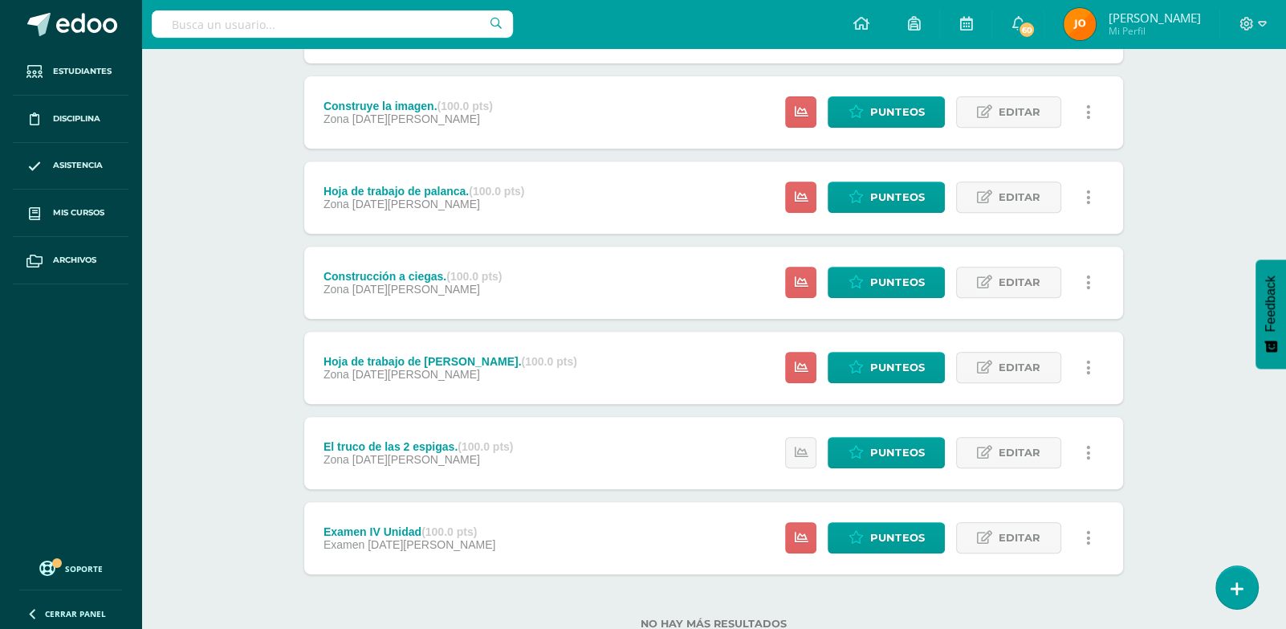
scroll to position [529, 0]
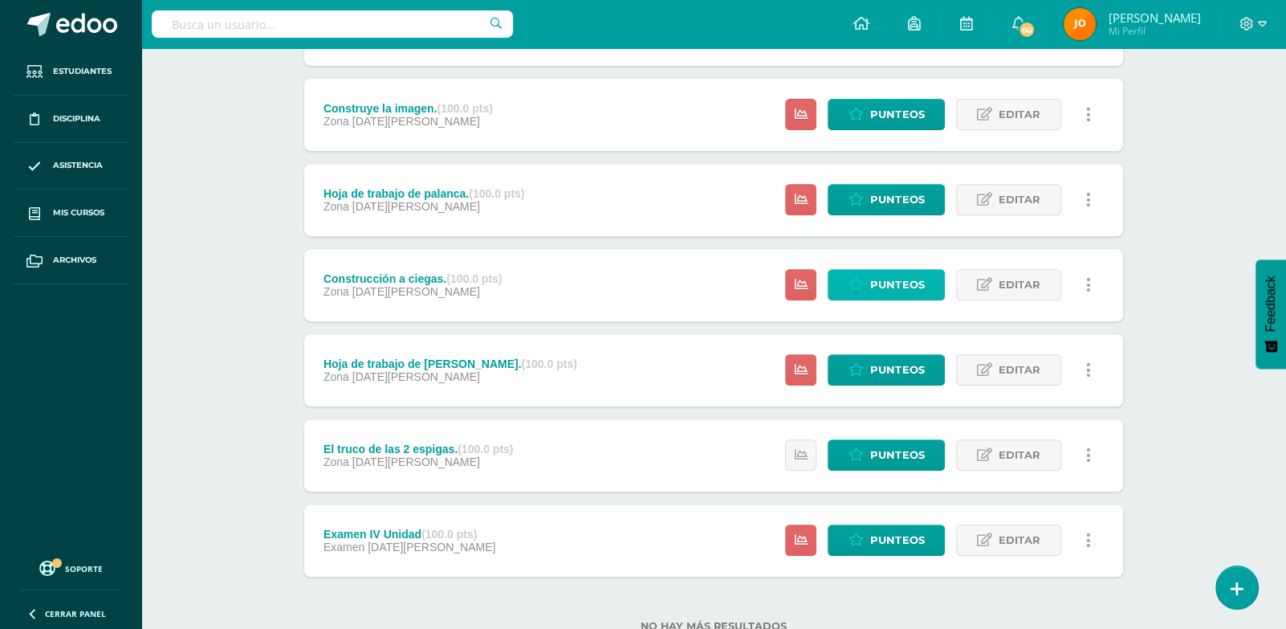
click at [873, 279] on span "Punteos" at bounding box center [897, 285] width 54 height 30
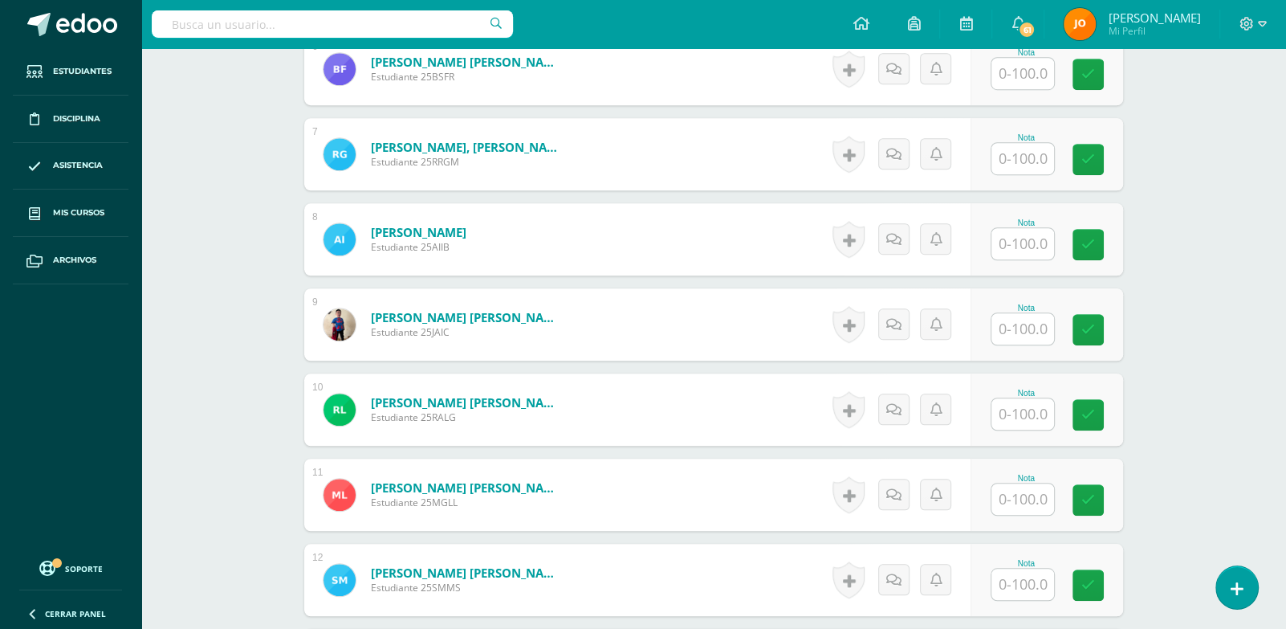
scroll to position [1013, 0]
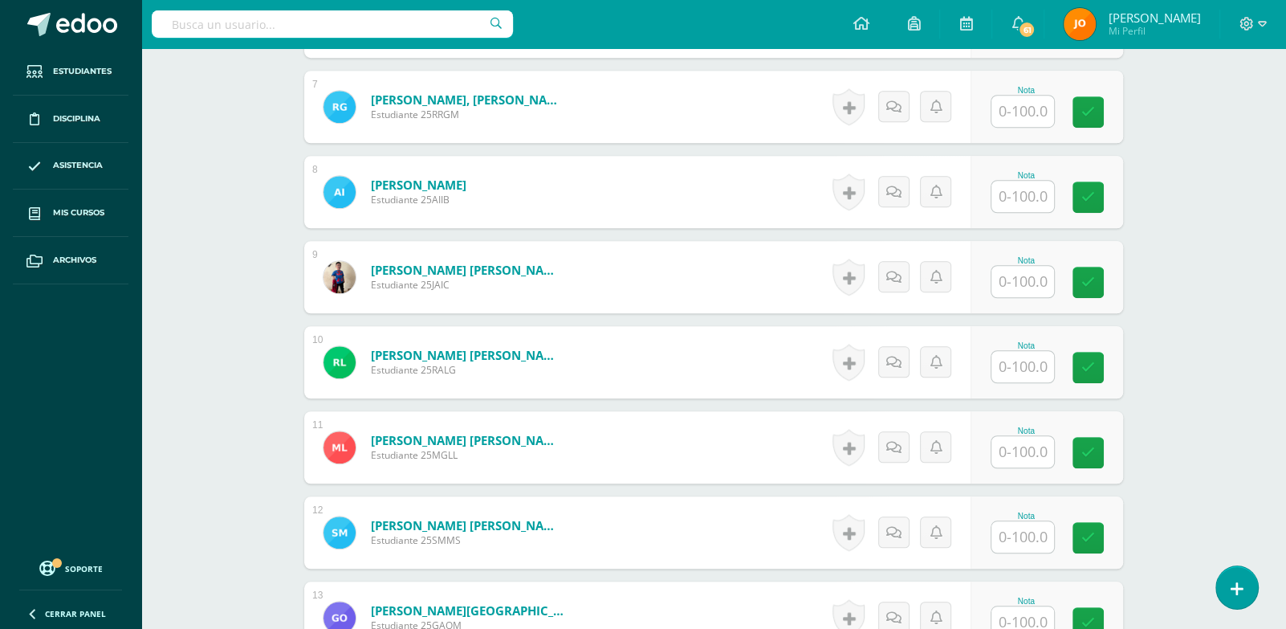
click at [1043, 450] on input "text" at bounding box center [1022, 451] width 63 height 31
type input "0"
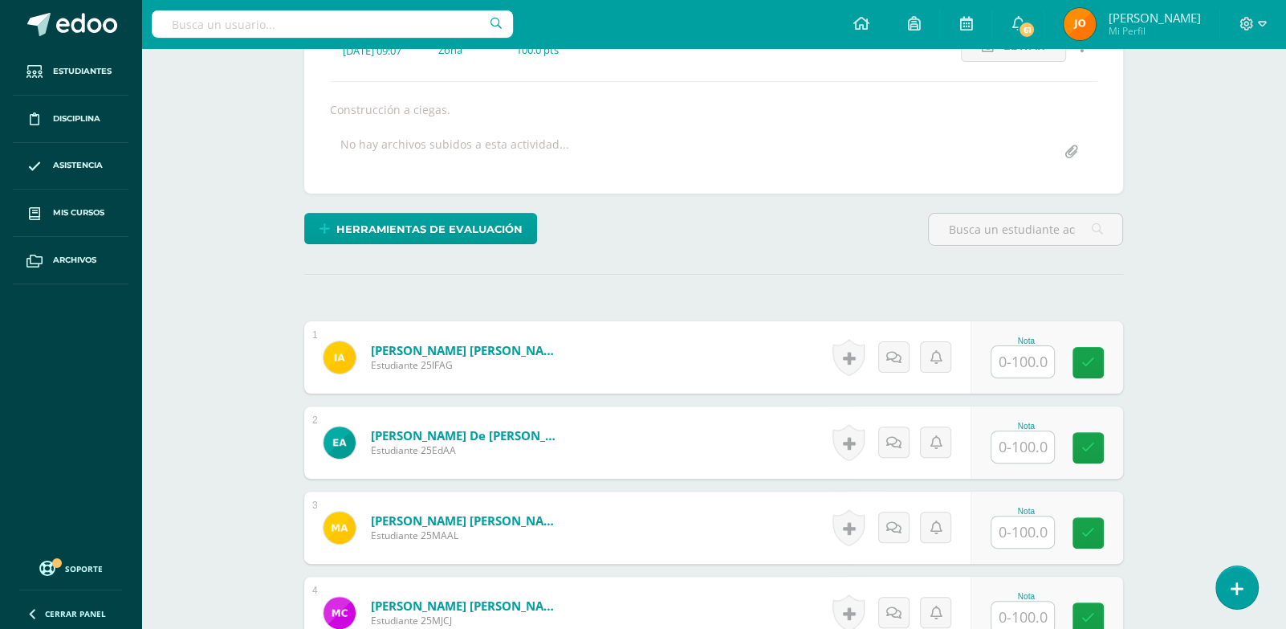
scroll to position [241, 0]
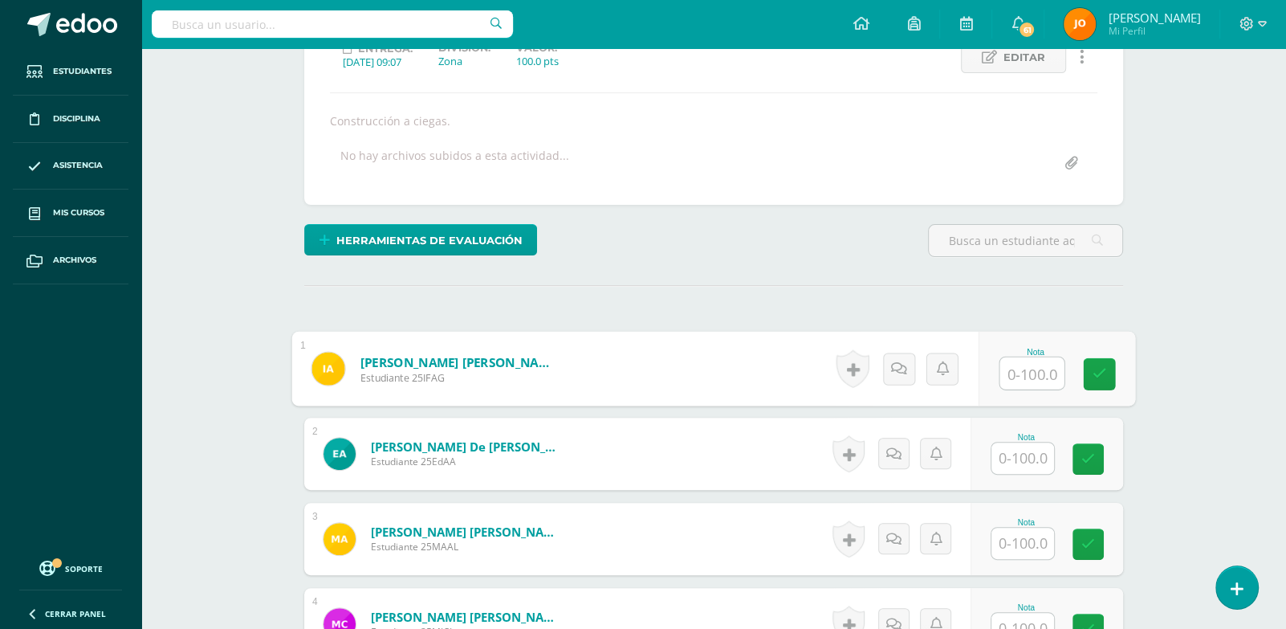
click at [1031, 366] on input "text" at bounding box center [1032, 373] width 64 height 32
paste input "100"
type input "100"
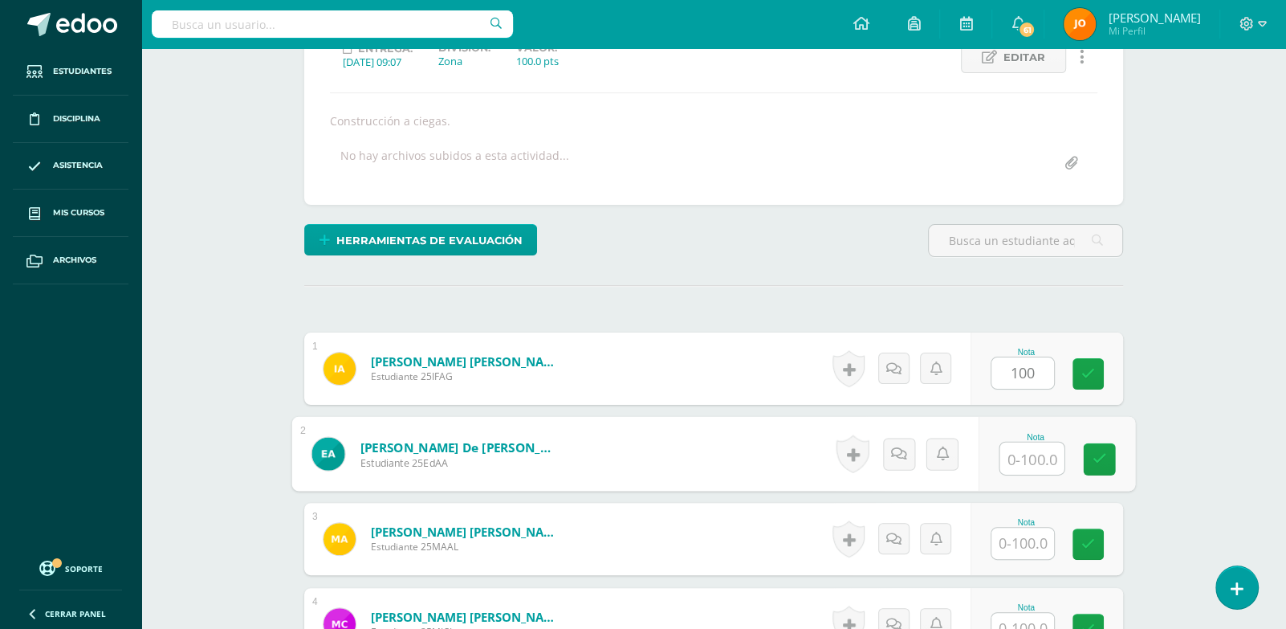
paste input "100"
type input "100"
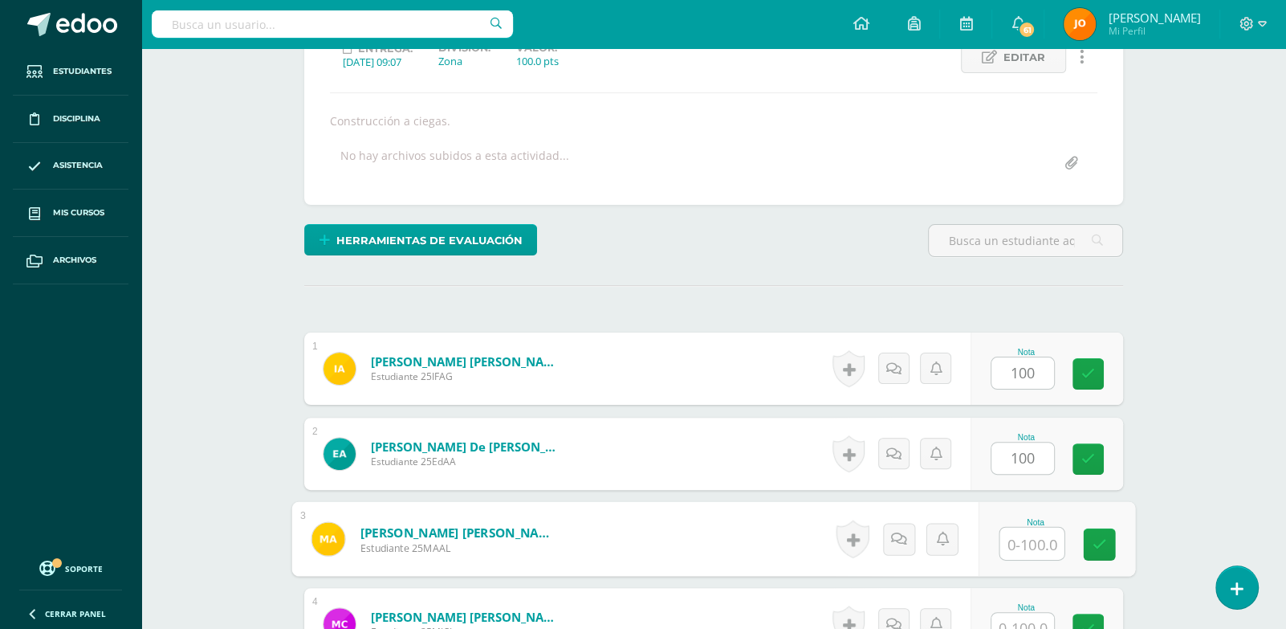
paste input "100"
type input "100"
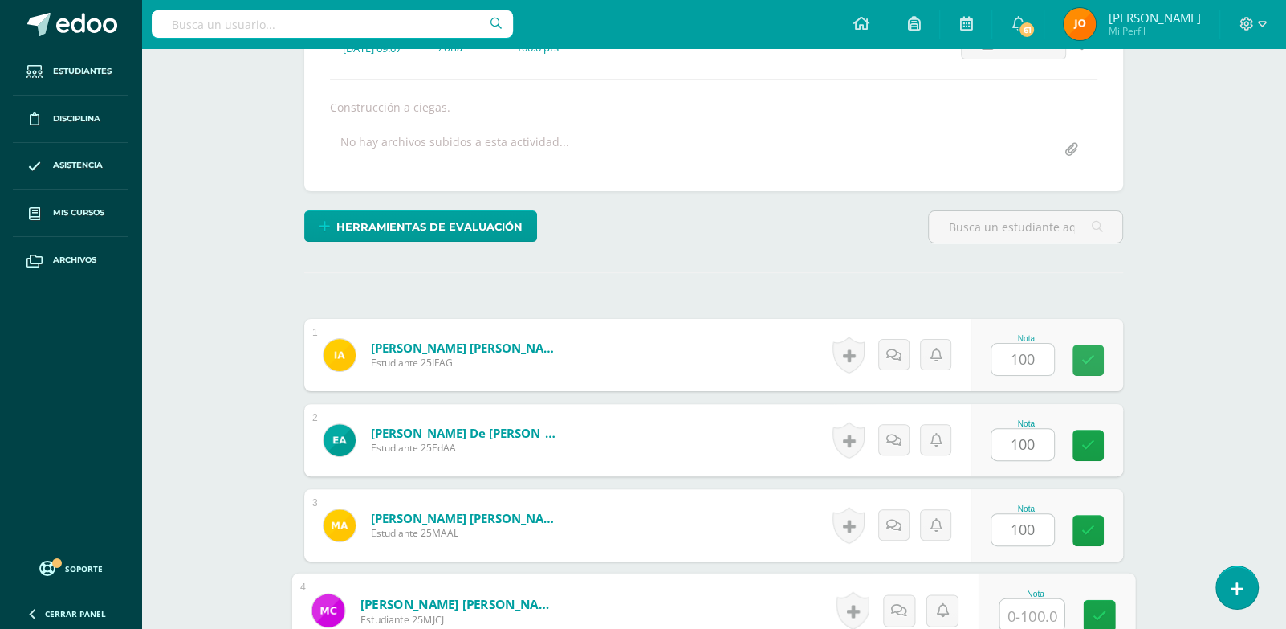
paste input "100"
type input "100"
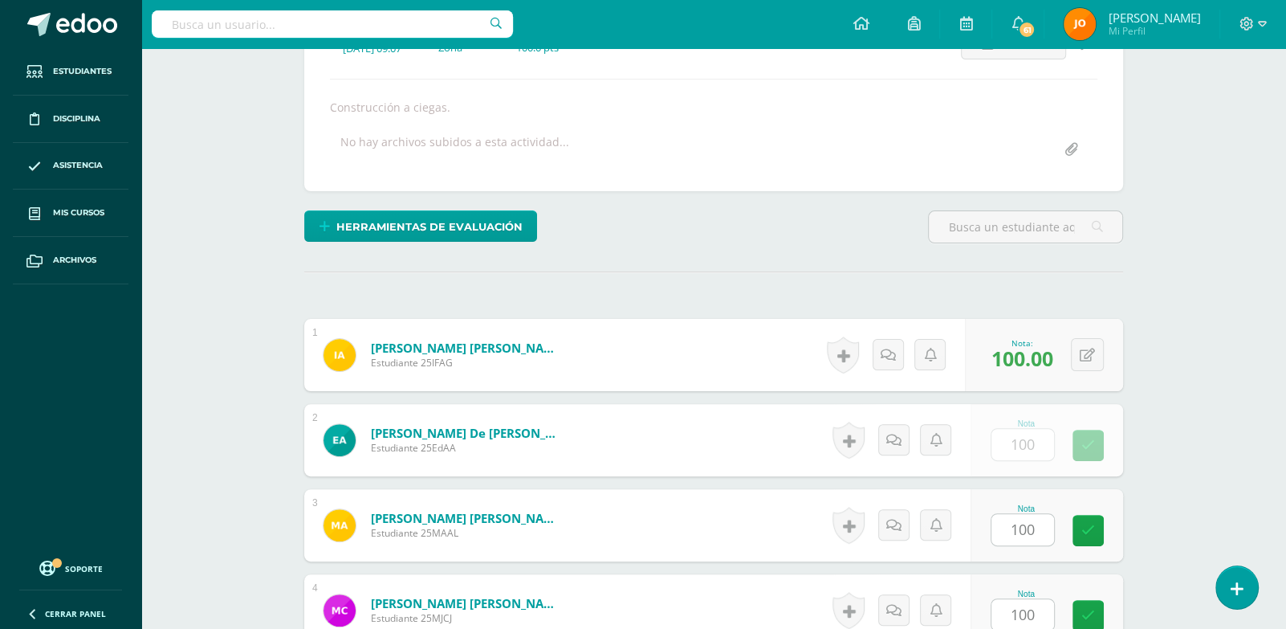
scroll to position [638, 0]
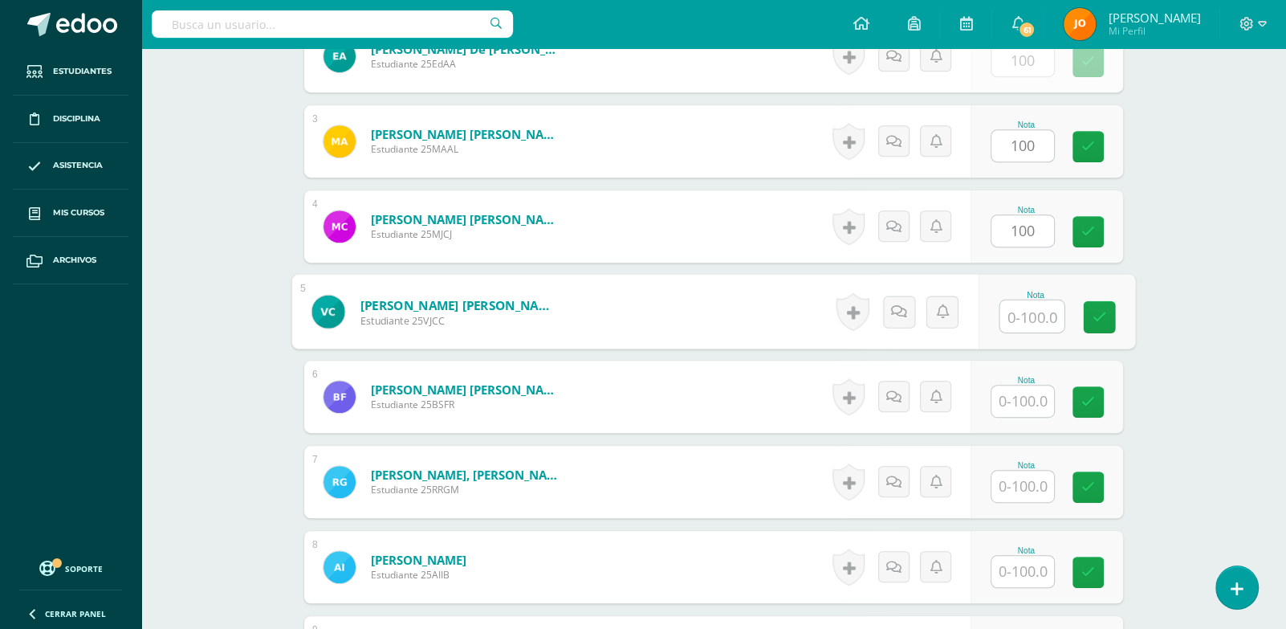
paste input "100"
type input "100"
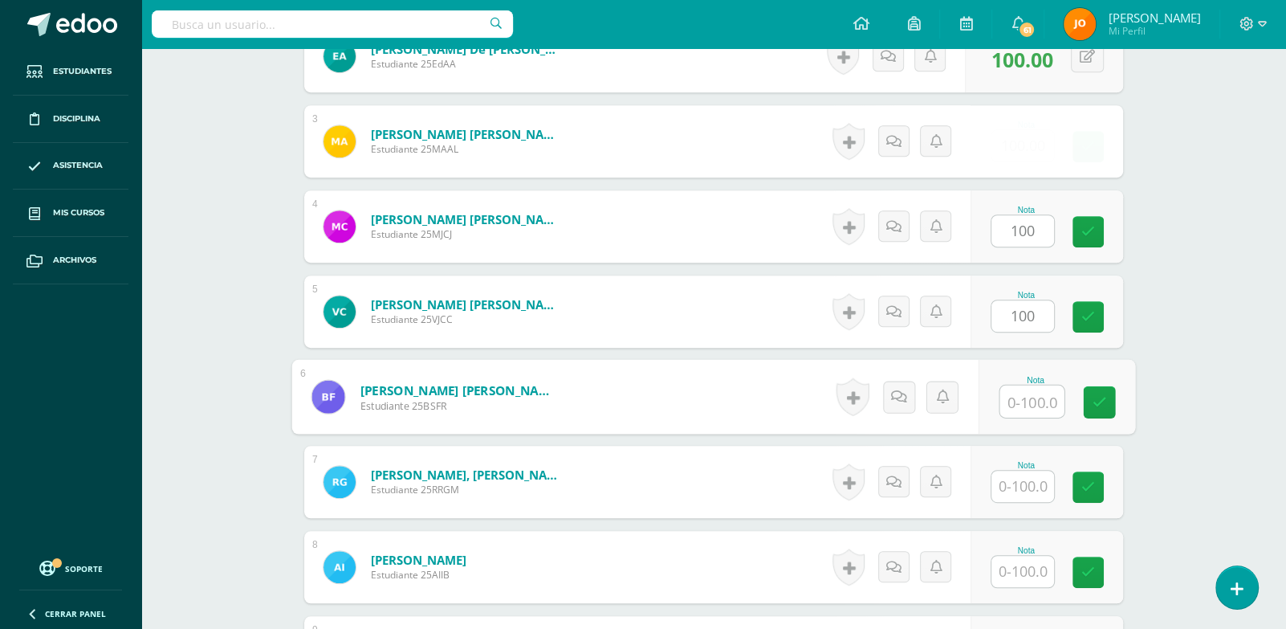
paste input "100"
type input "100"
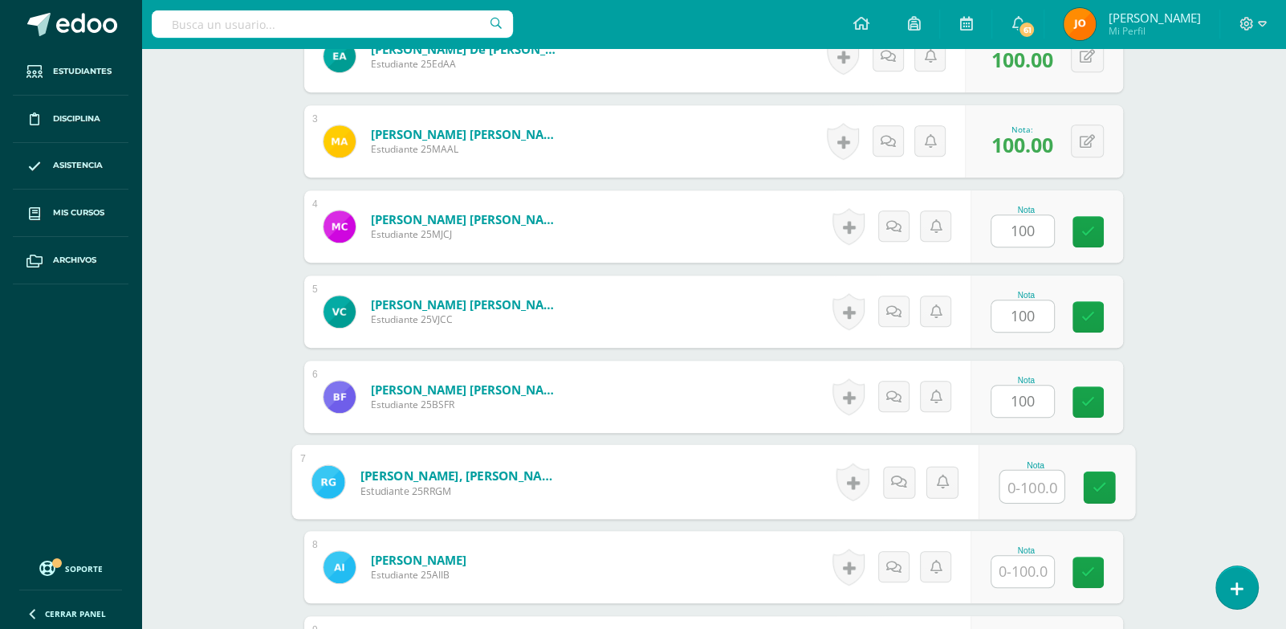
paste input "100"
type input "100"
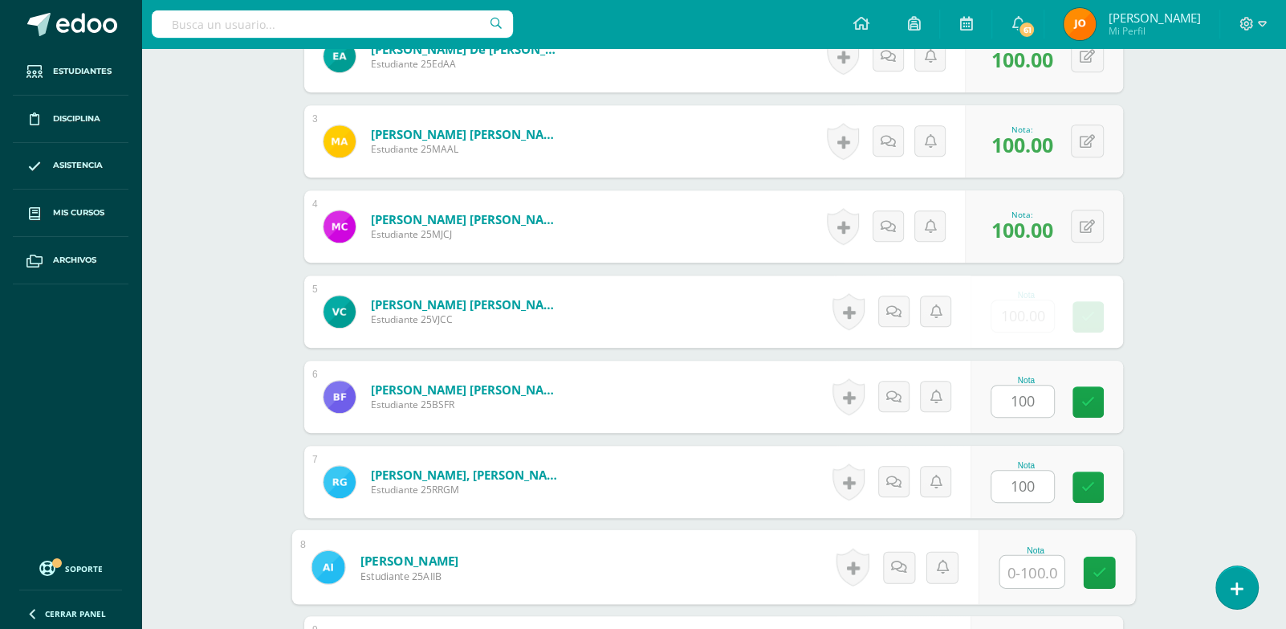
paste input "100"
type input "100"
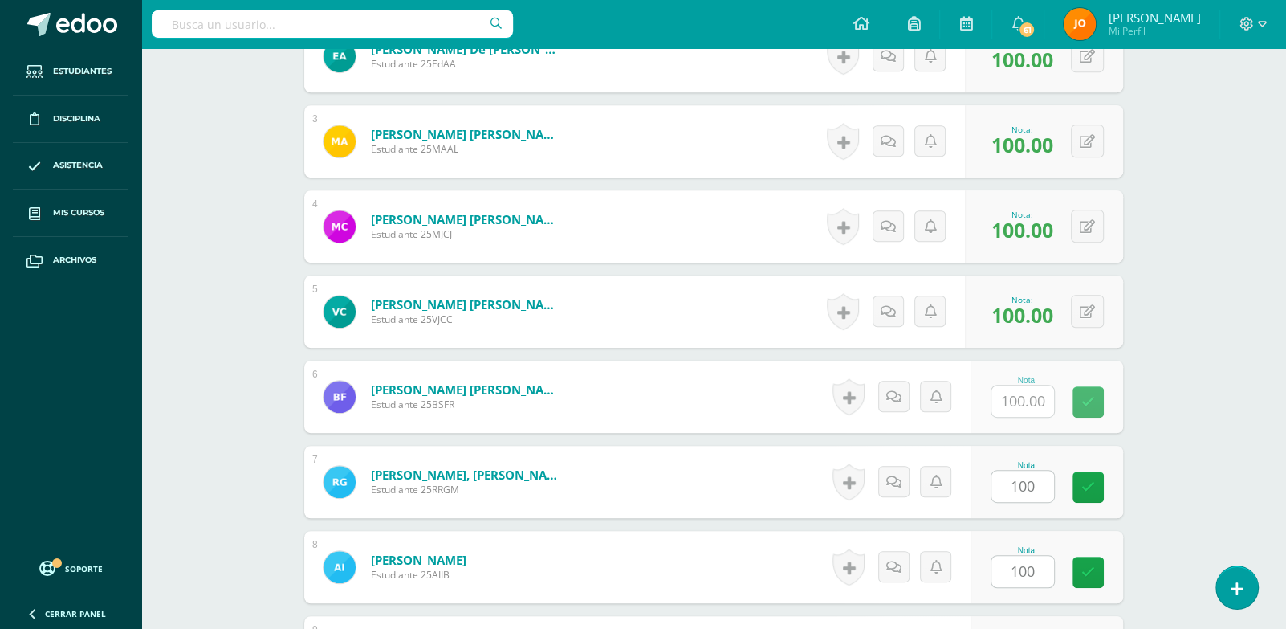
click at [1031, 366] on form "Florian Reynoso, Brianna Sophia Estudiante 25BSFR Nota 100.00 0 Logros" at bounding box center [713, 396] width 819 height 72
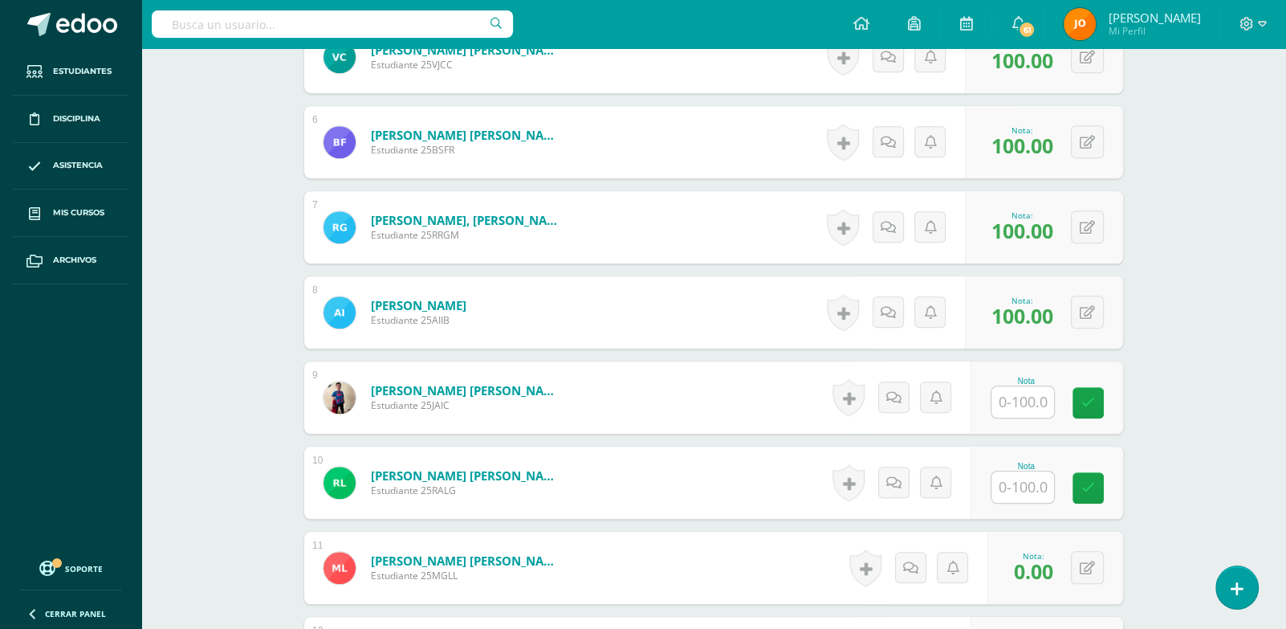
scroll to position [1127, 0]
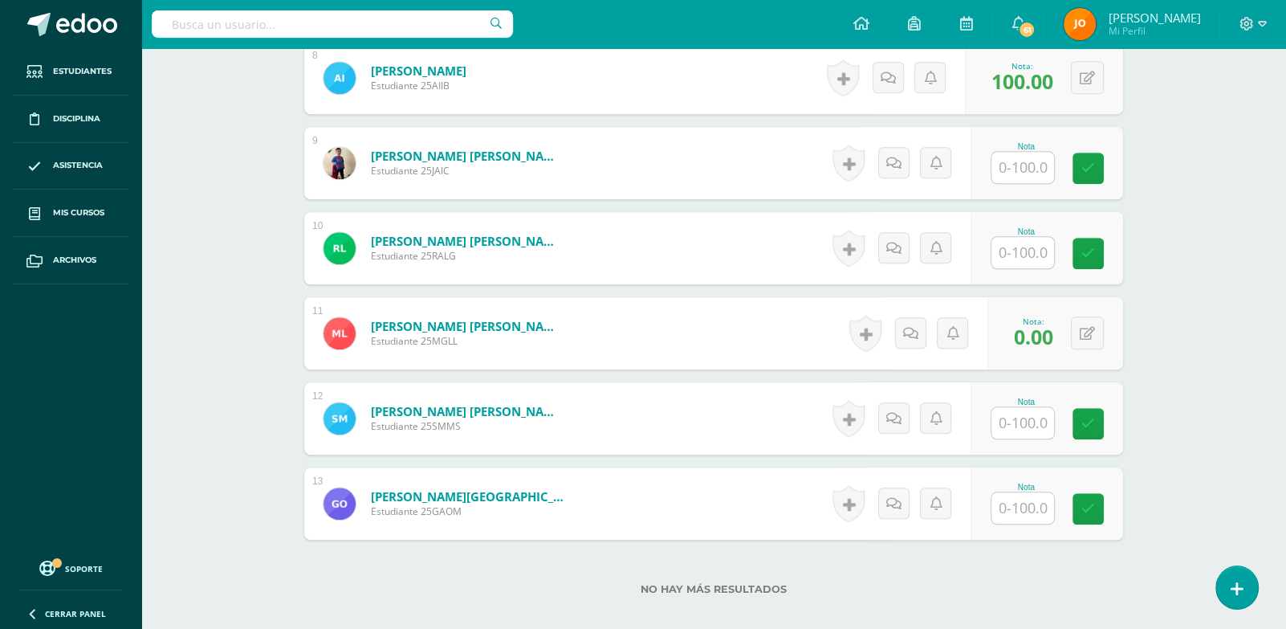
click at [1029, 157] on input "text" at bounding box center [1022, 167] width 63 height 31
paste input "100"
type input "100"
paste input "100"
type input "100"
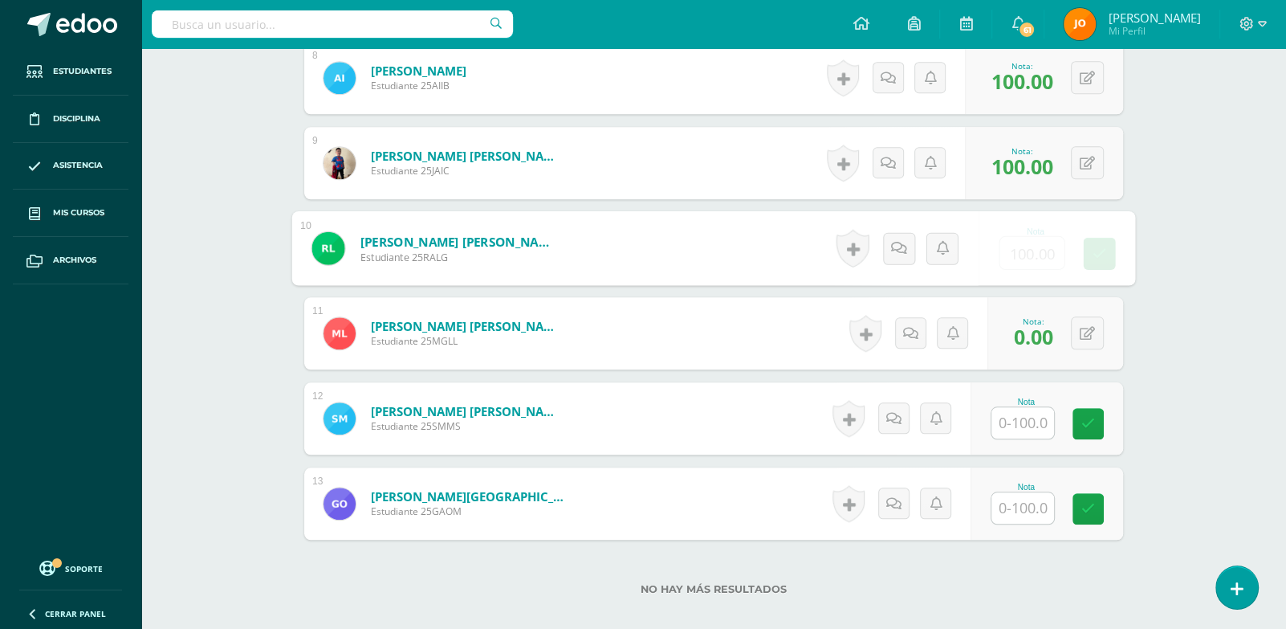
click at [1043, 428] on input "text" at bounding box center [1022, 422] width 63 height 31
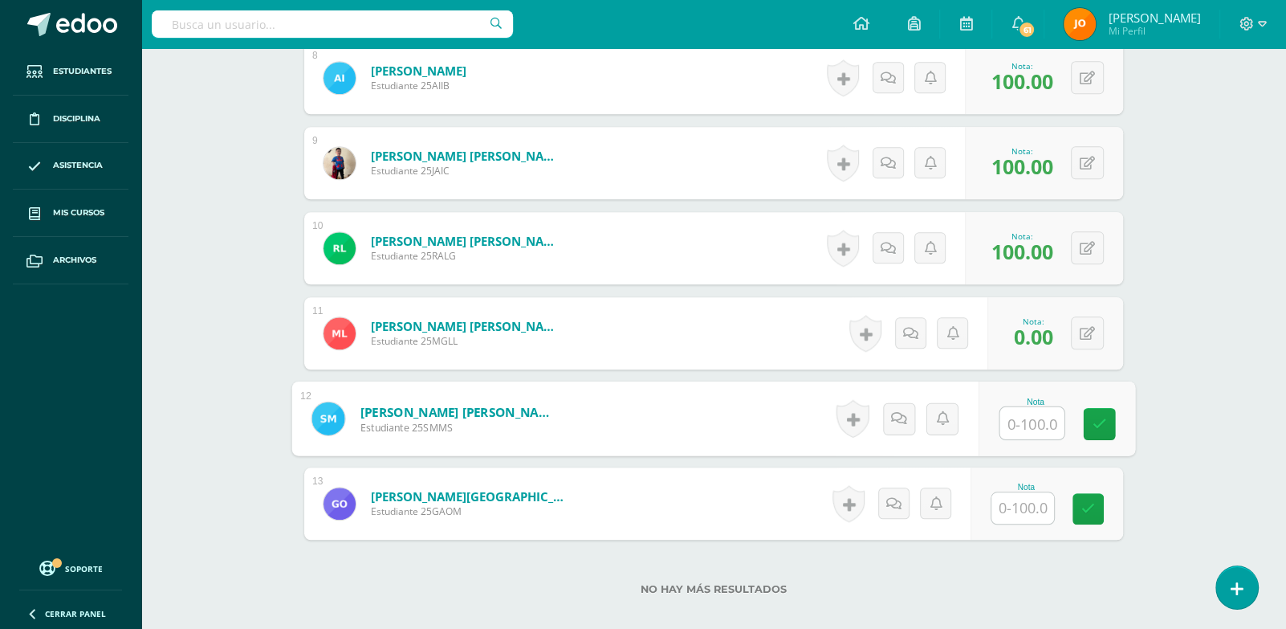
paste input "100"
type input "100"
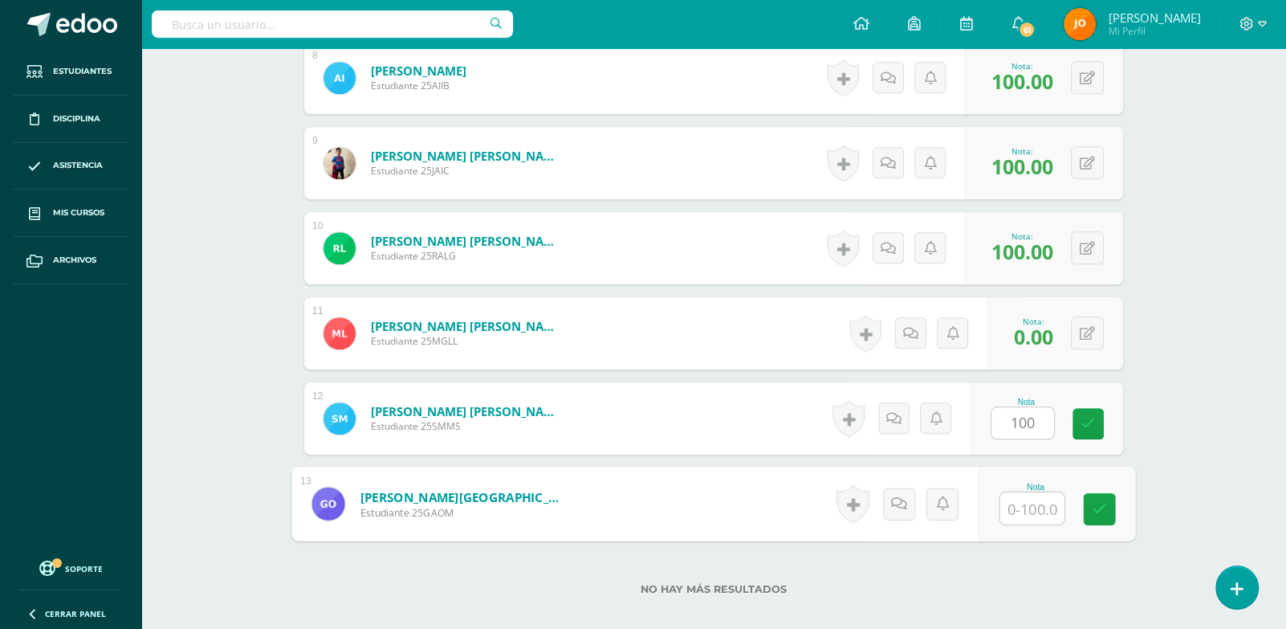
paste input "100"
type input "100"
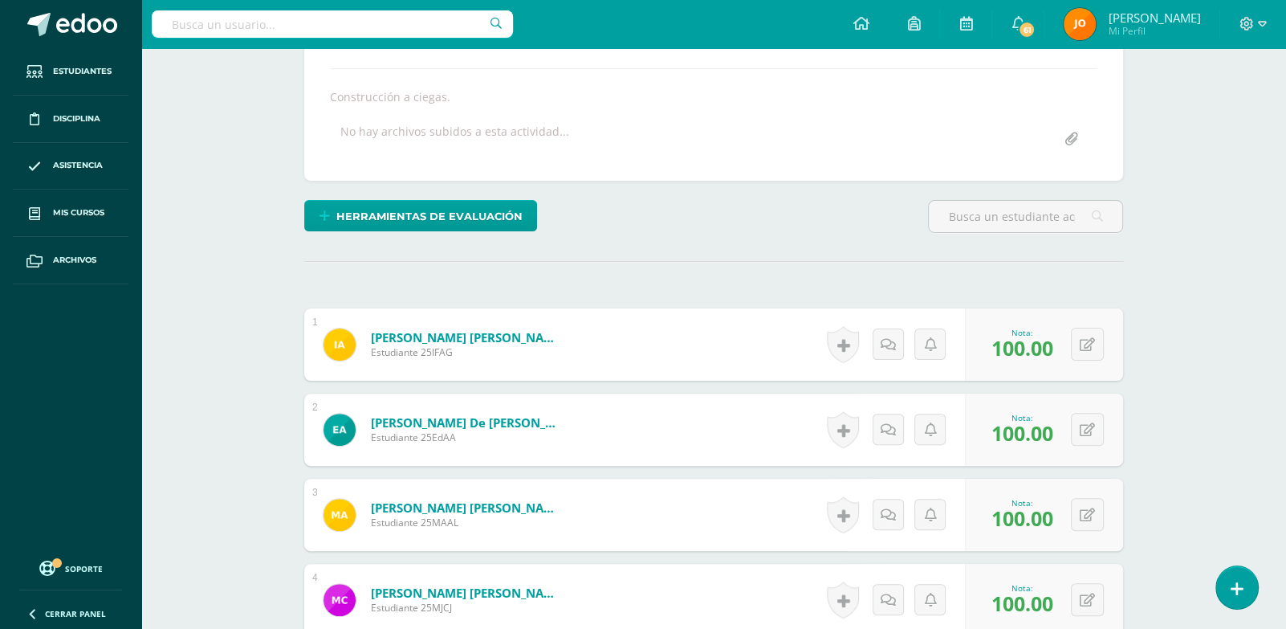
scroll to position [0, 0]
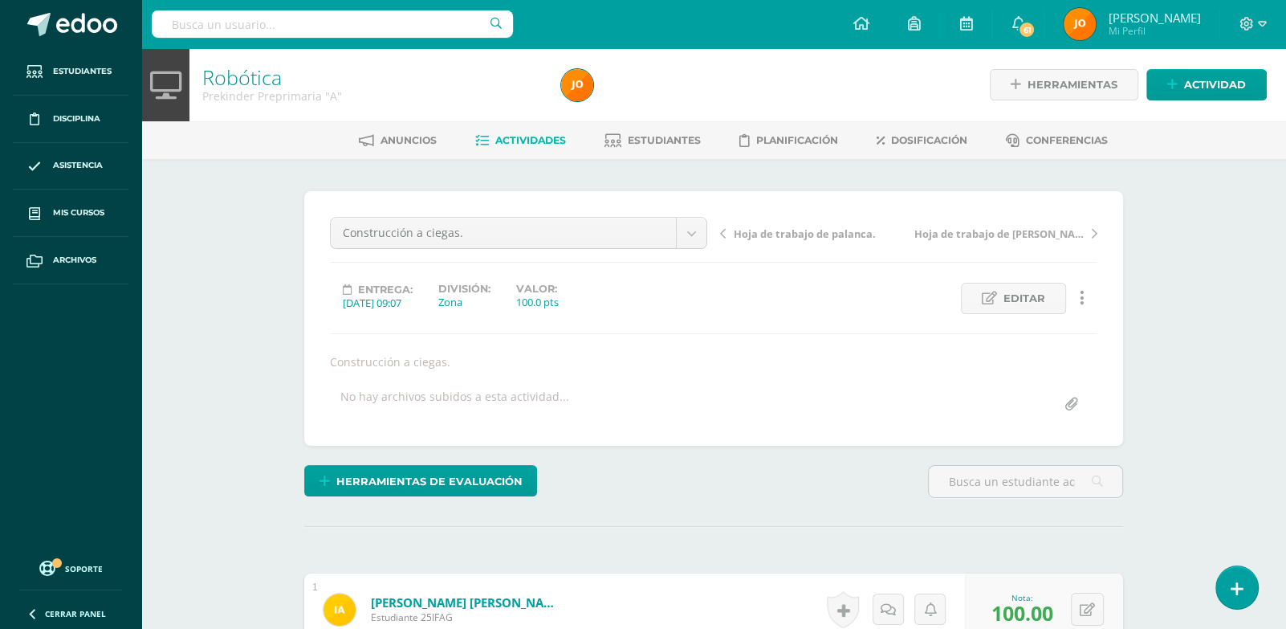
click at [495, 135] on span "Actividades" at bounding box center [530, 140] width 71 height 12
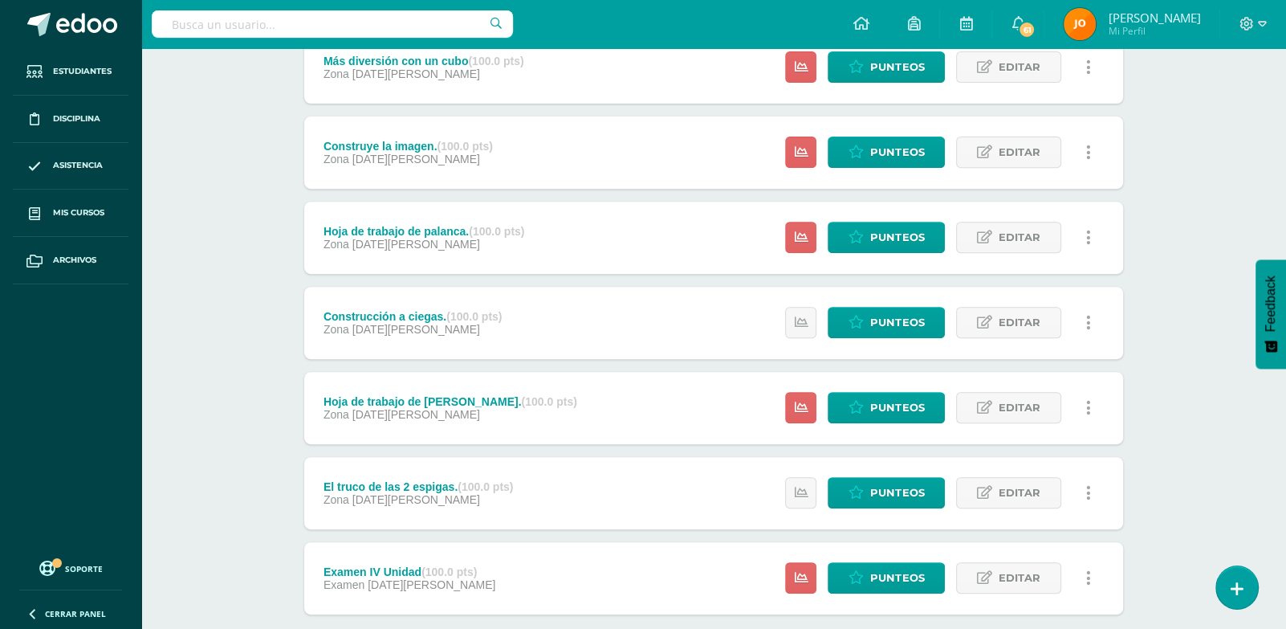
scroll to position [584, 0]
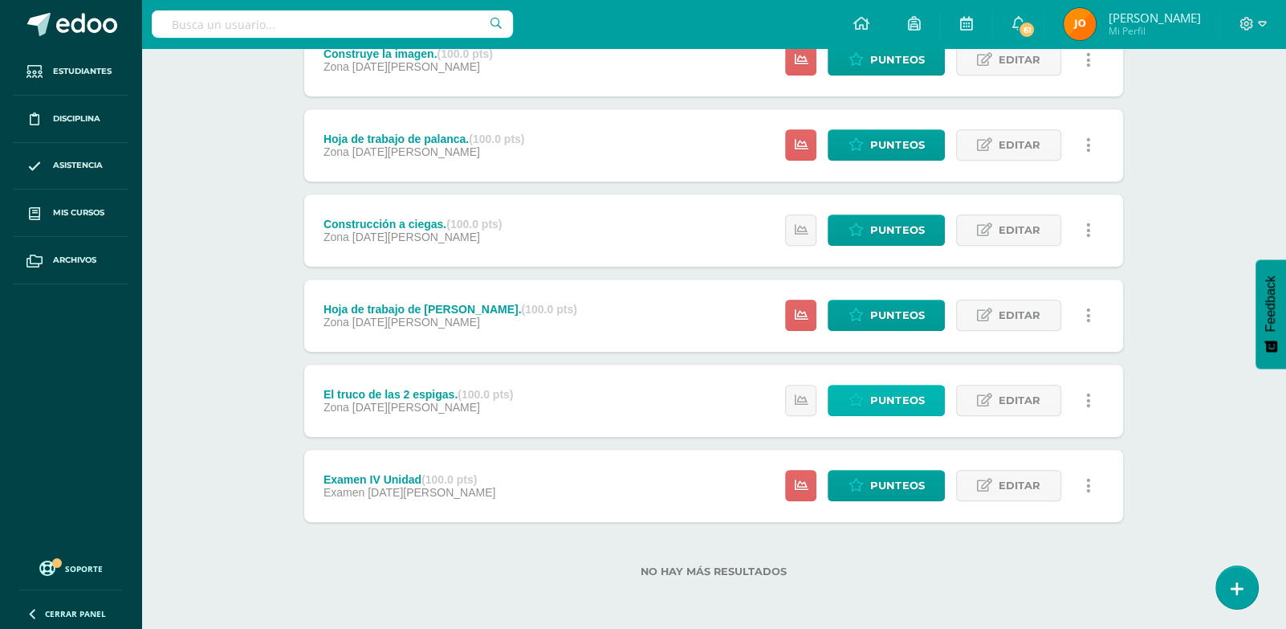
click at [929, 402] on link "Punteos" at bounding box center [886, 399] width 117 height 31
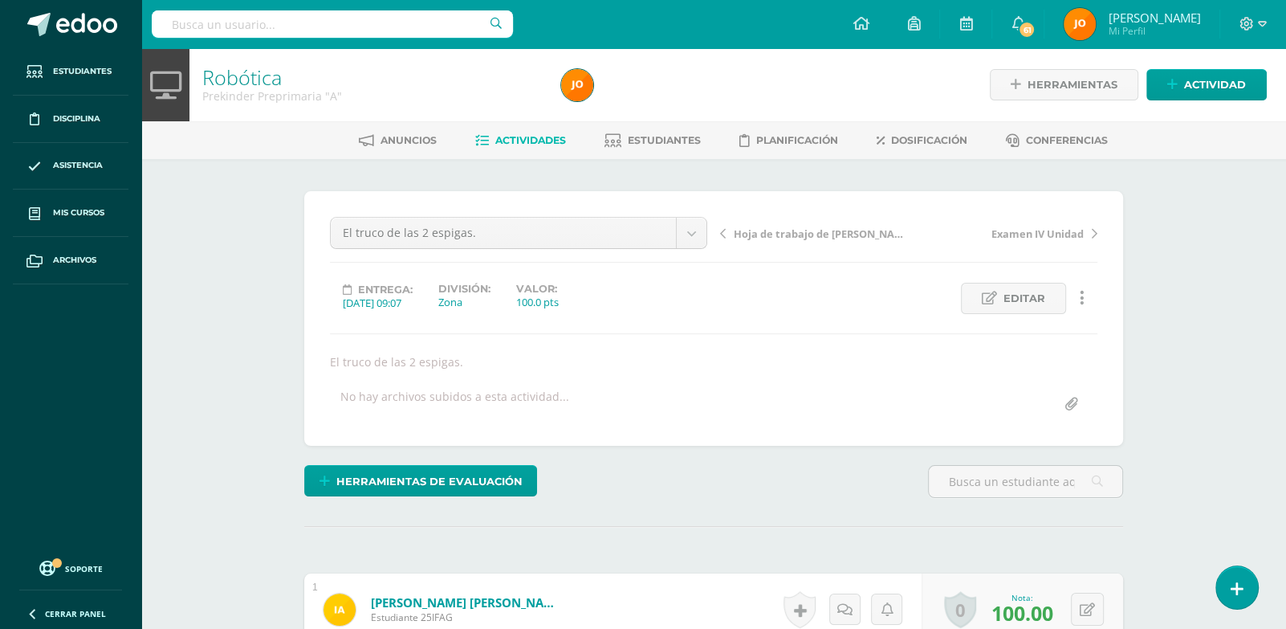
click at [509, 136] on span "Actividades" at bounding box center [530, 140] width 71 height 12
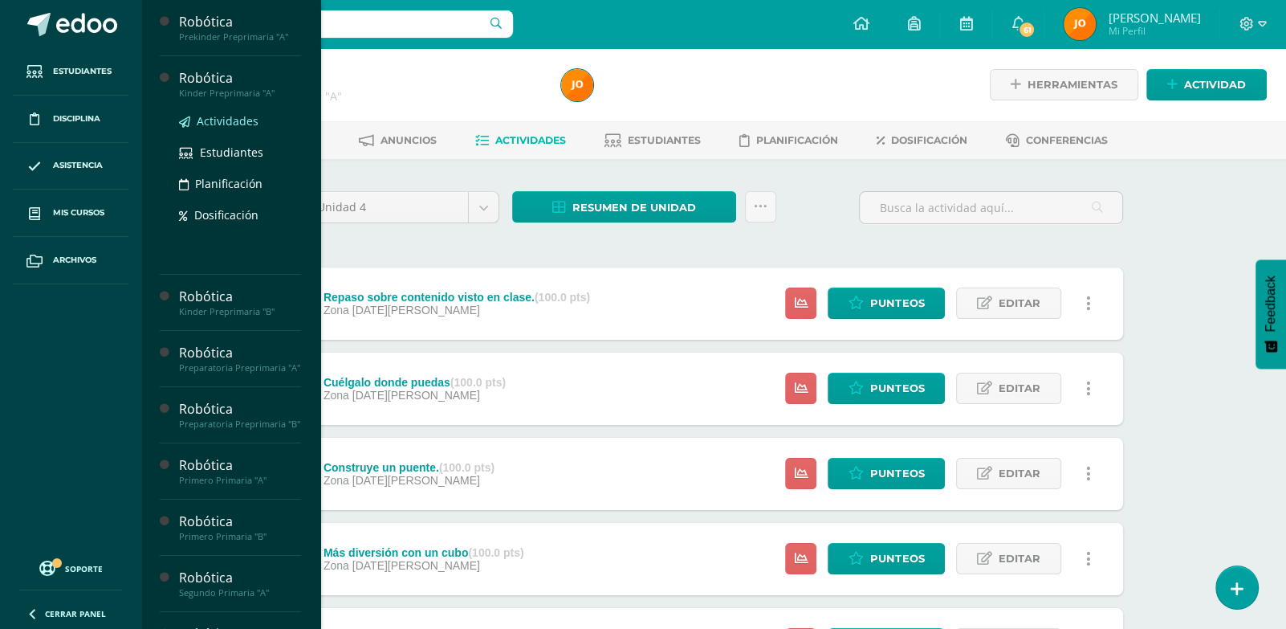
click at [223, 118] on span "Actividades" at bounding box center [228, 120] width 62 height 15
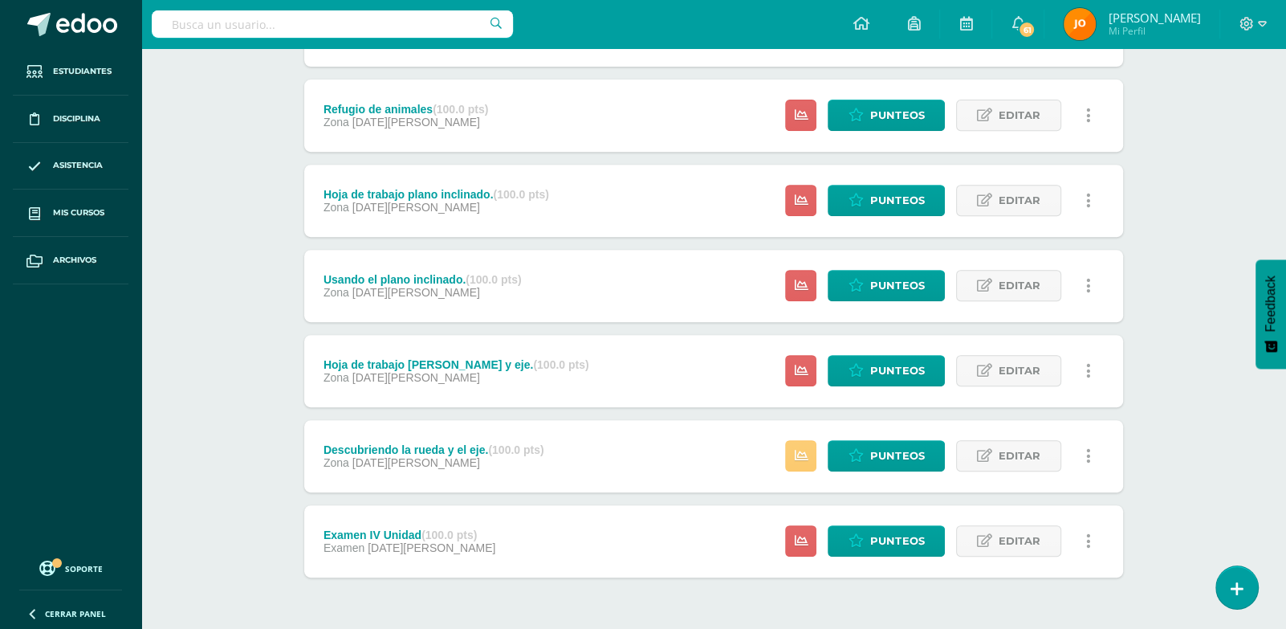
scroll to position [577, 0]
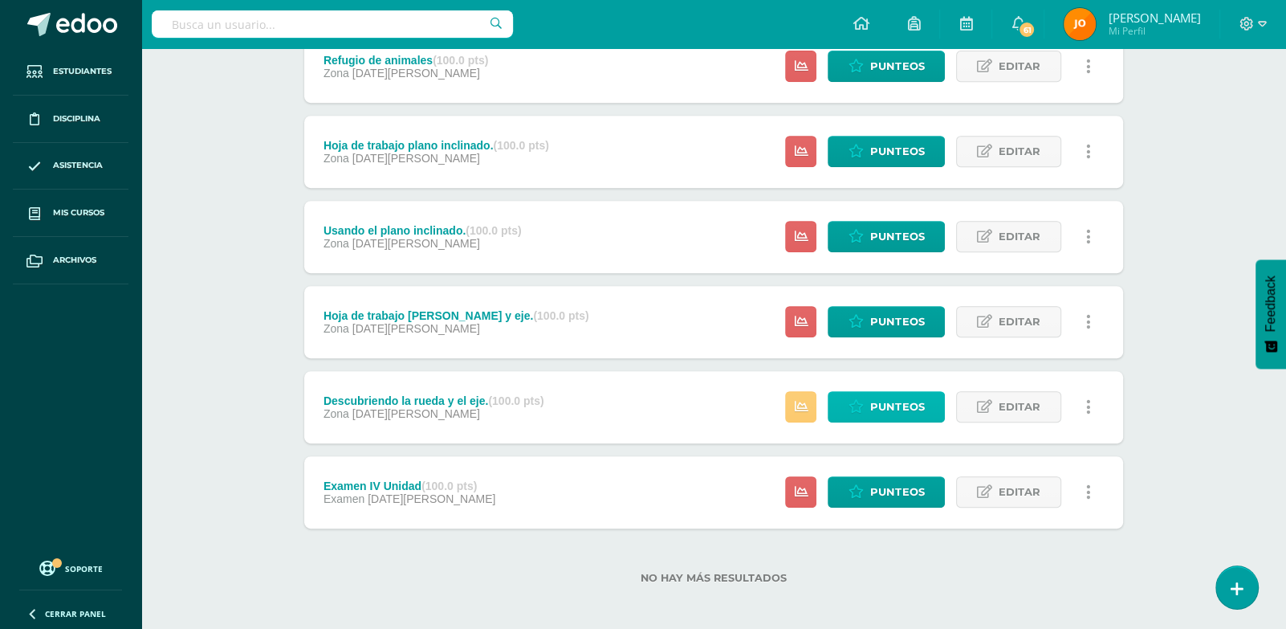
click at [917, 413] on span "Punteos" at bounding box center [897, 407] width 54 height 30
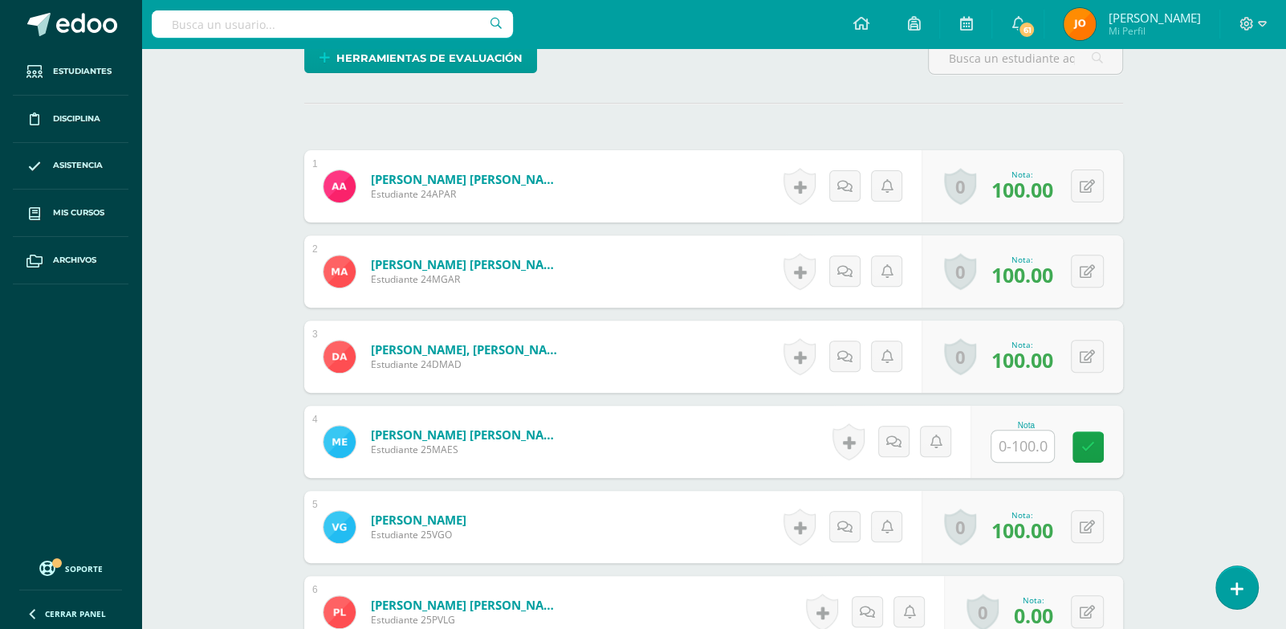
scroll to position [546, 0]
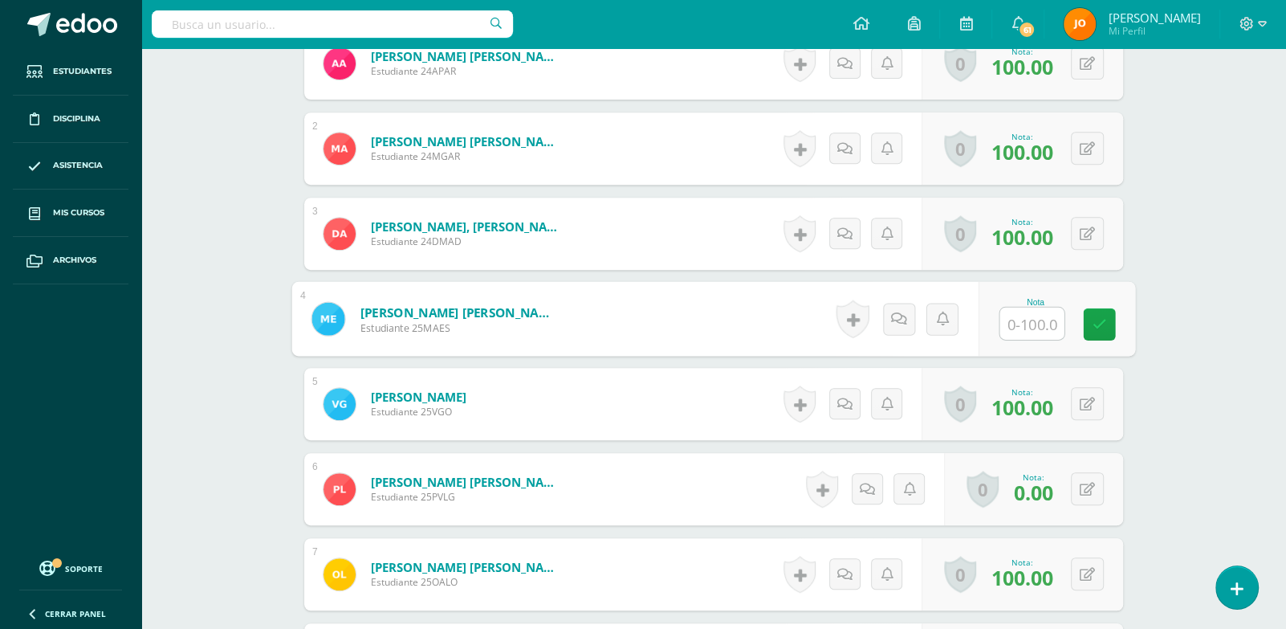
click at [1011, 312] on input "text" at bounding box center [1032, 323] width 64 height 32
type input "0"
type input "100"
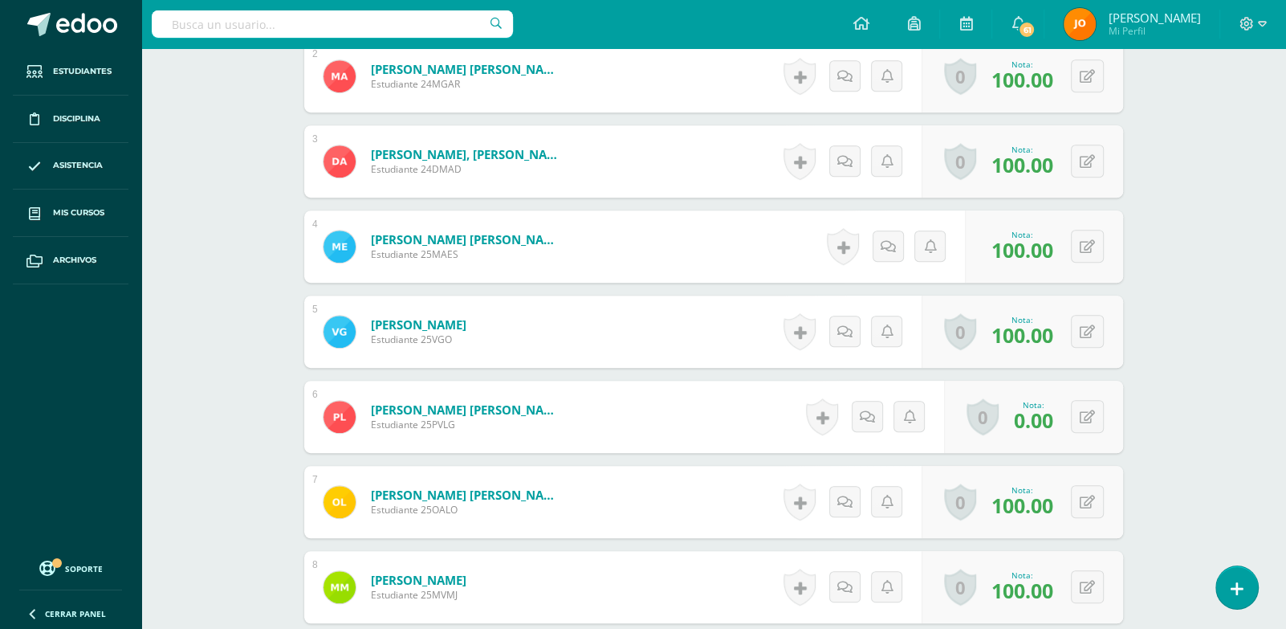
scroll to position [621, 0]
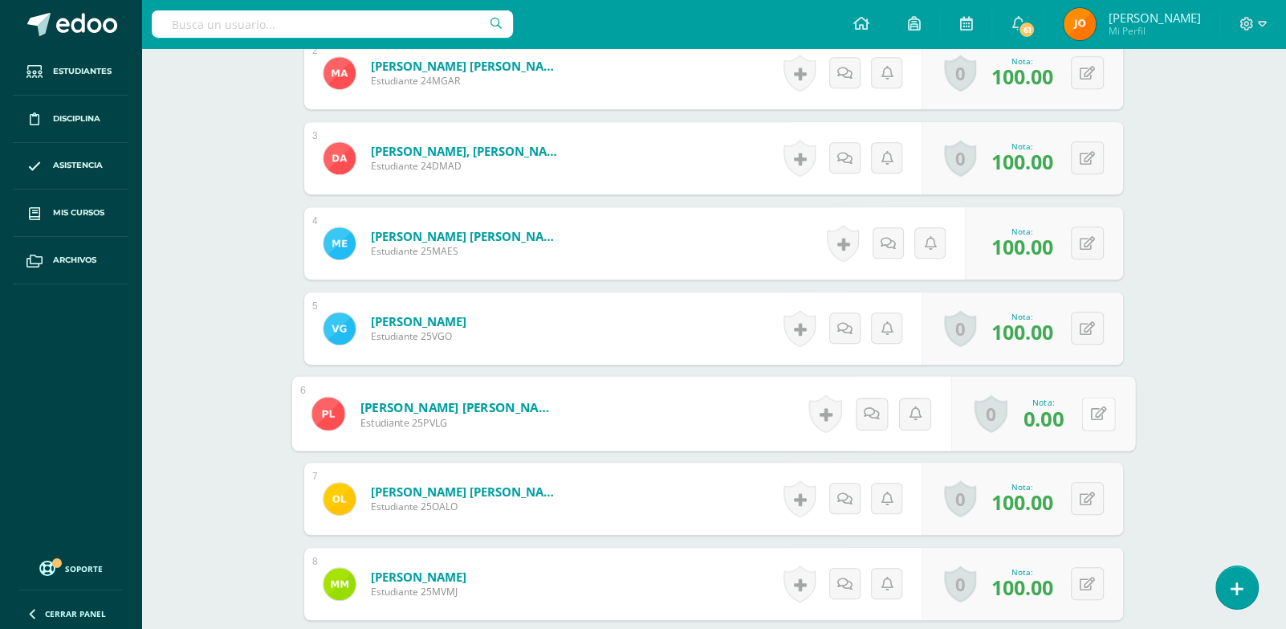
click at [1087, 403] on button at bounding box center [1098, 414] width 34 height 34
click at [1224, 464] on div "Robótica Kinder Preprimaria "A" Herramientas Detalle de asistencias Actividad A…" at bounding box center [713, 413] width 1145 height 1972
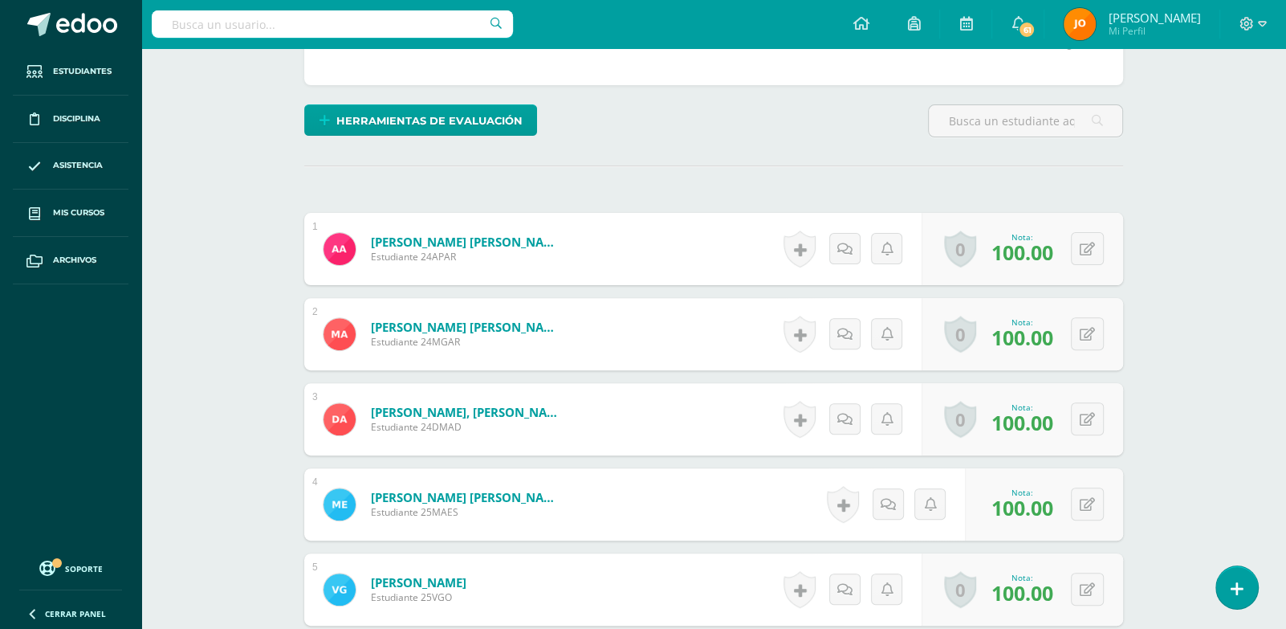
scroll to position [0, 0]
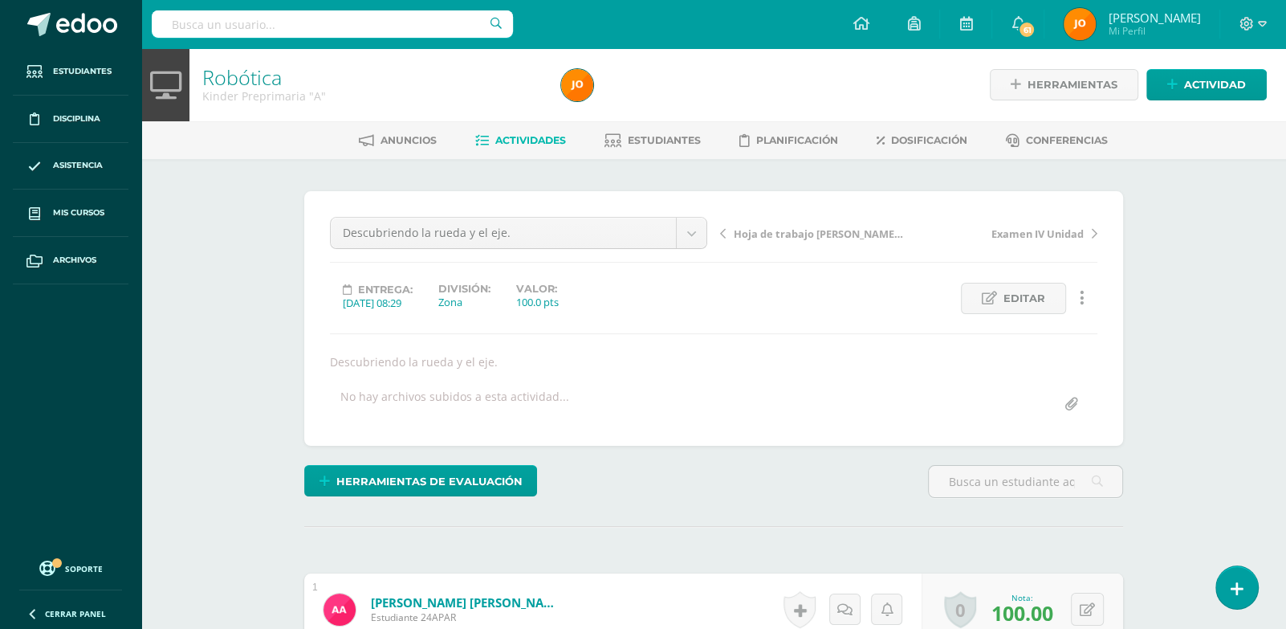
click at [539, 148] on link "Actividades" at bounding box center [520, 141] width 91 height 26
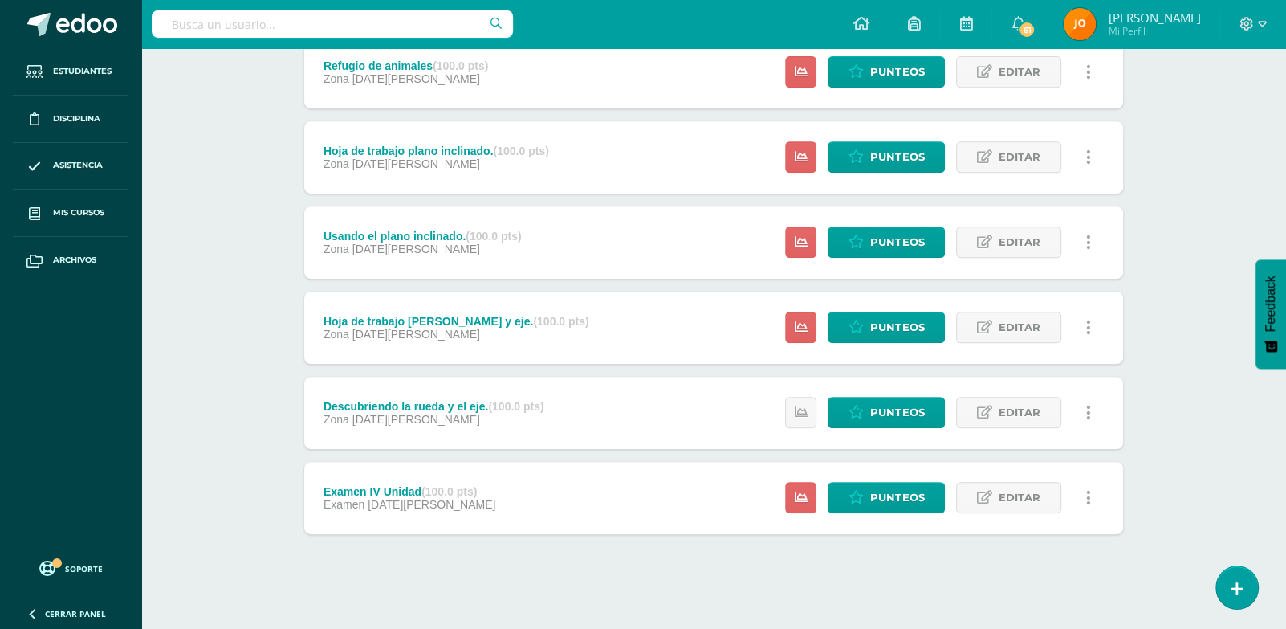
scroll to position [577, 0]
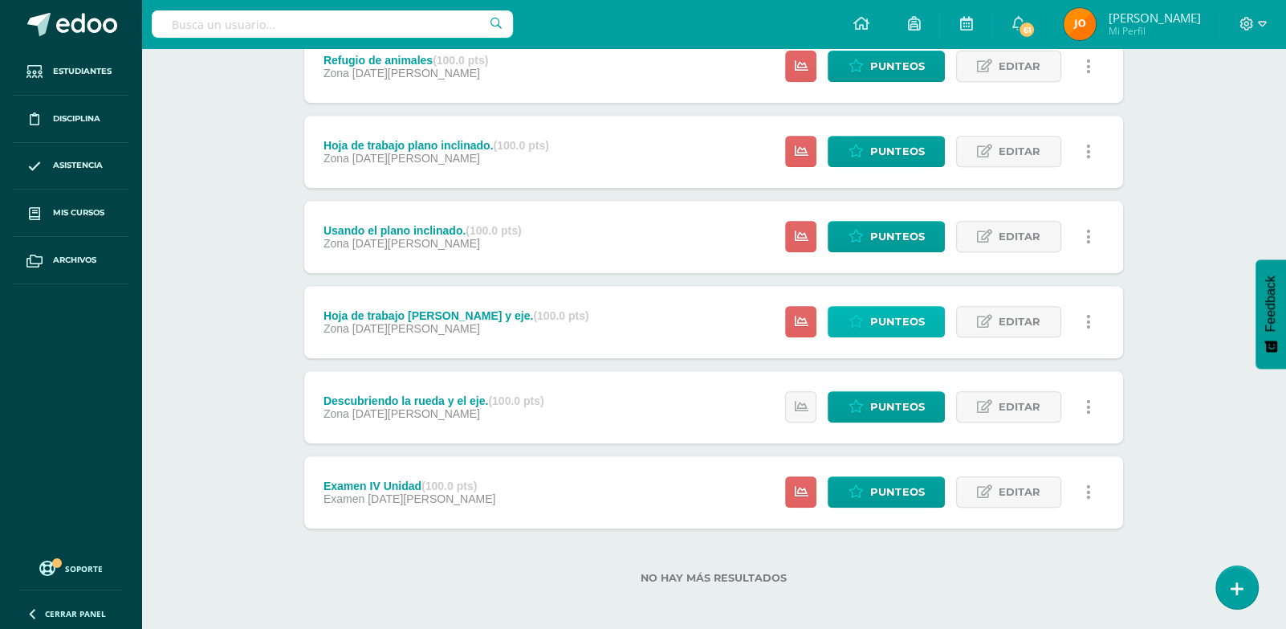
click at [905, 323] on span "Punteos" at bounding box center [897, 322] width 54 height 30
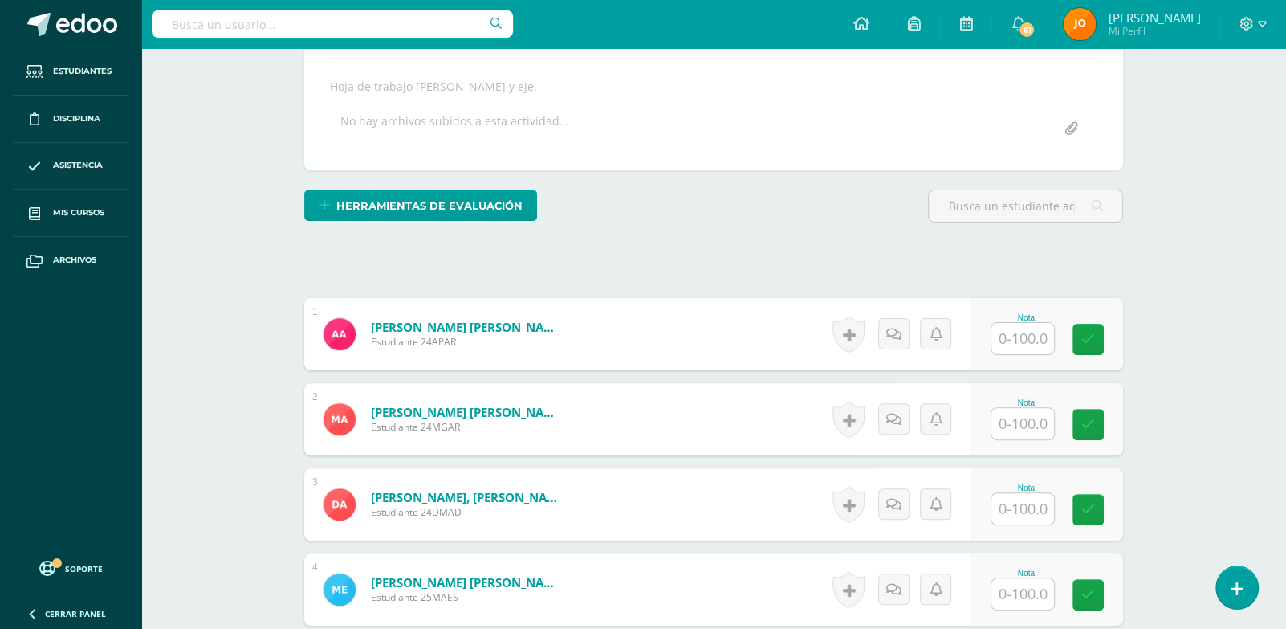
scroll to position [278, 0]
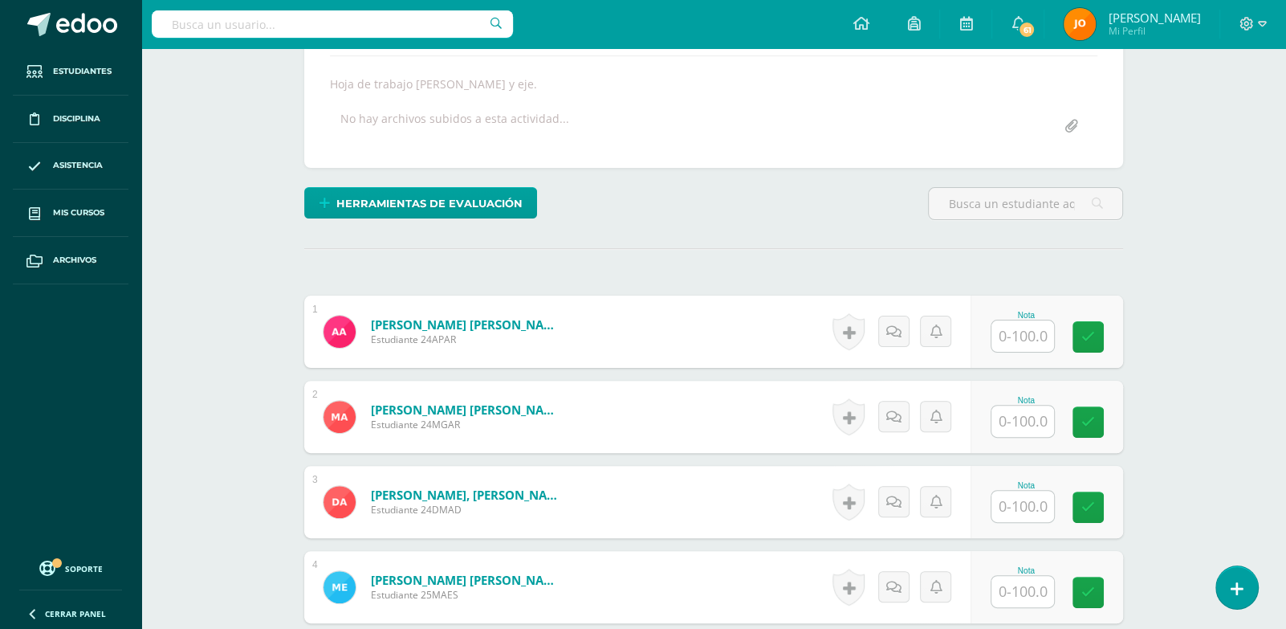
click at [1031, 336] on input "text" at bounding box center [1022, 335] width 63 height 31
type input "0"
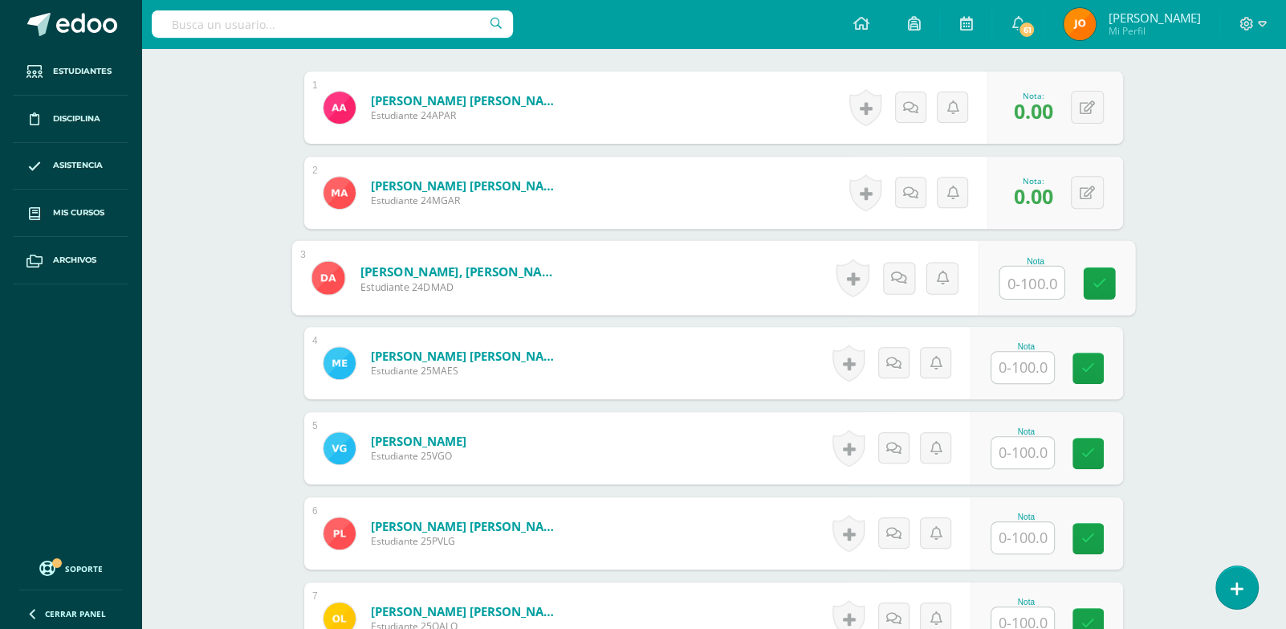
scroll to position [503, 0]
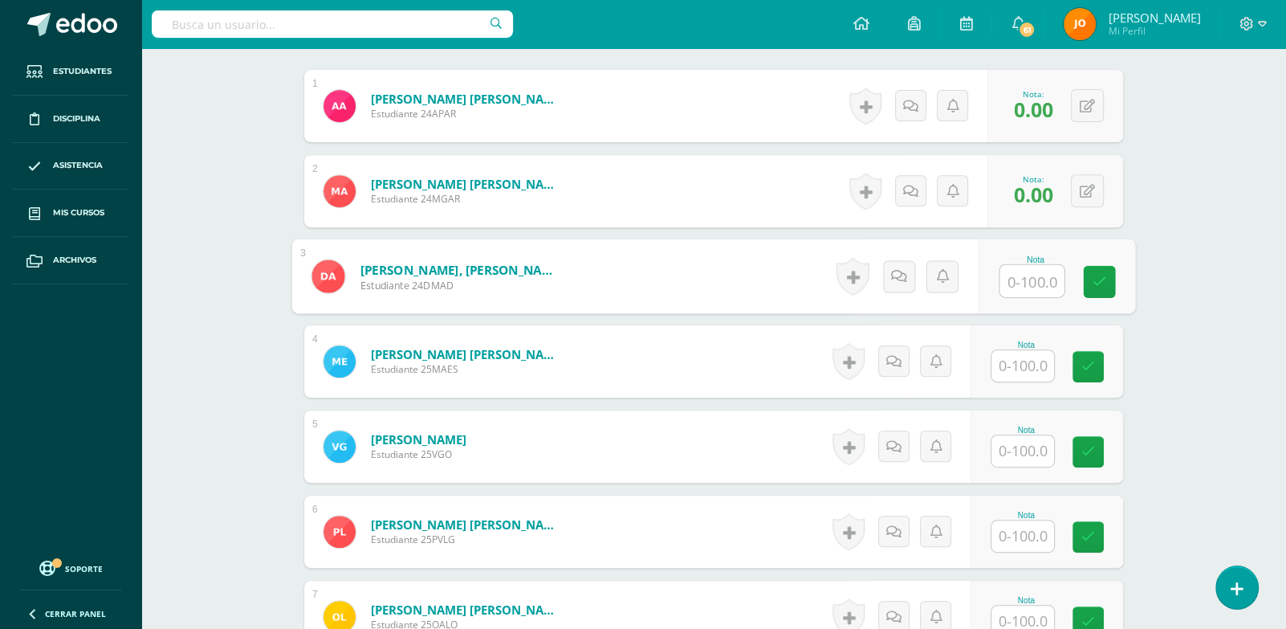
click at [1023, 437] on input "text" at bounding box center [1022, 450] width 63 height 31
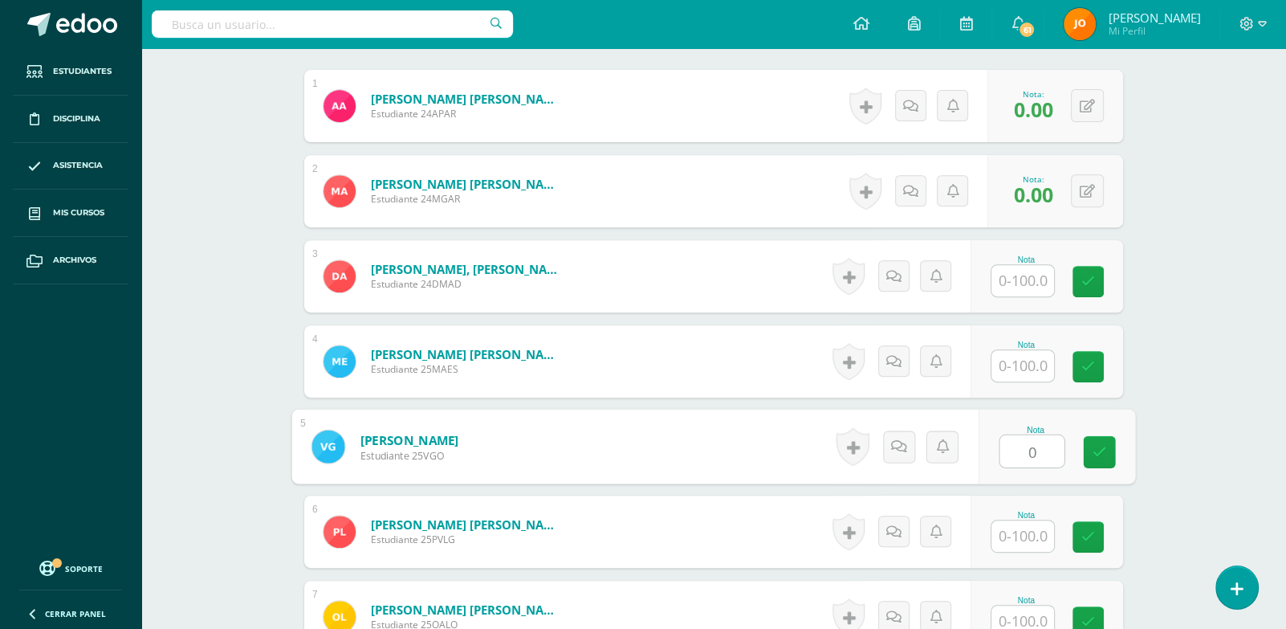
type input "0"
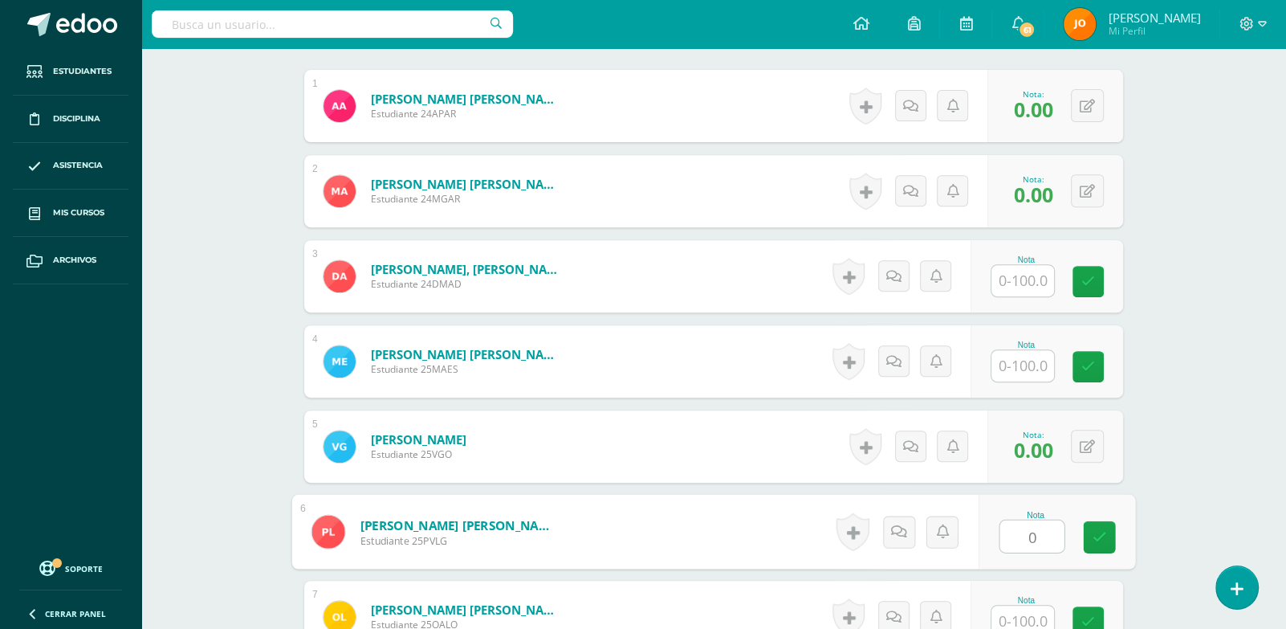
type input "0"
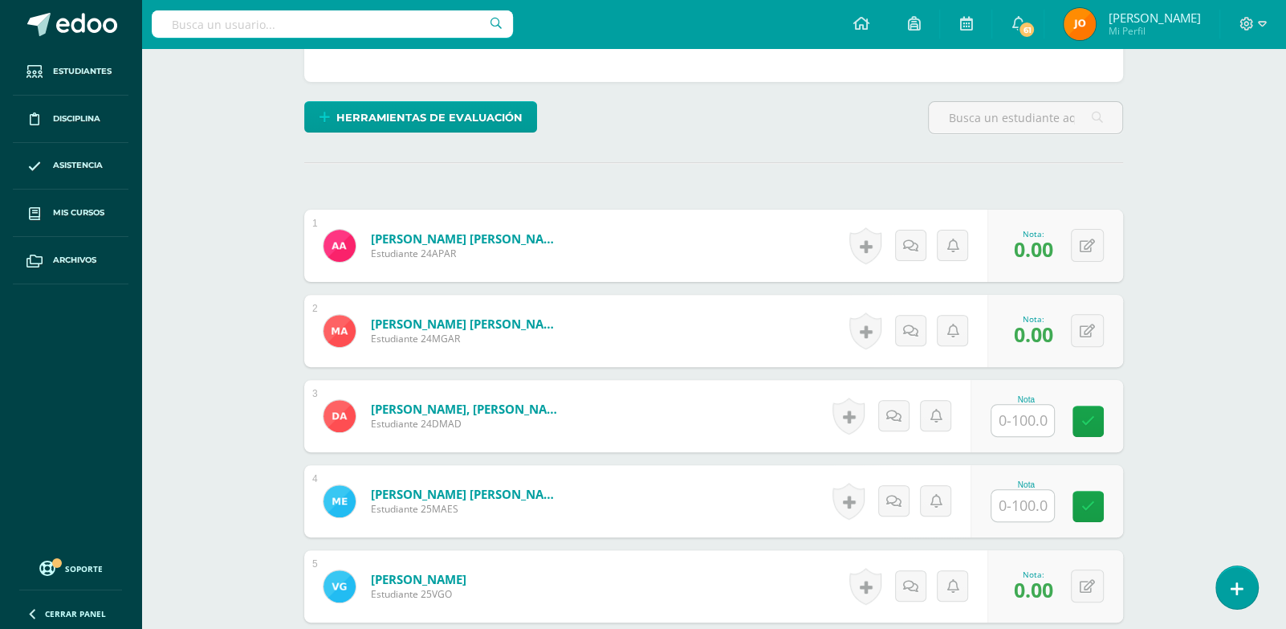
scroll to position [362, 0]
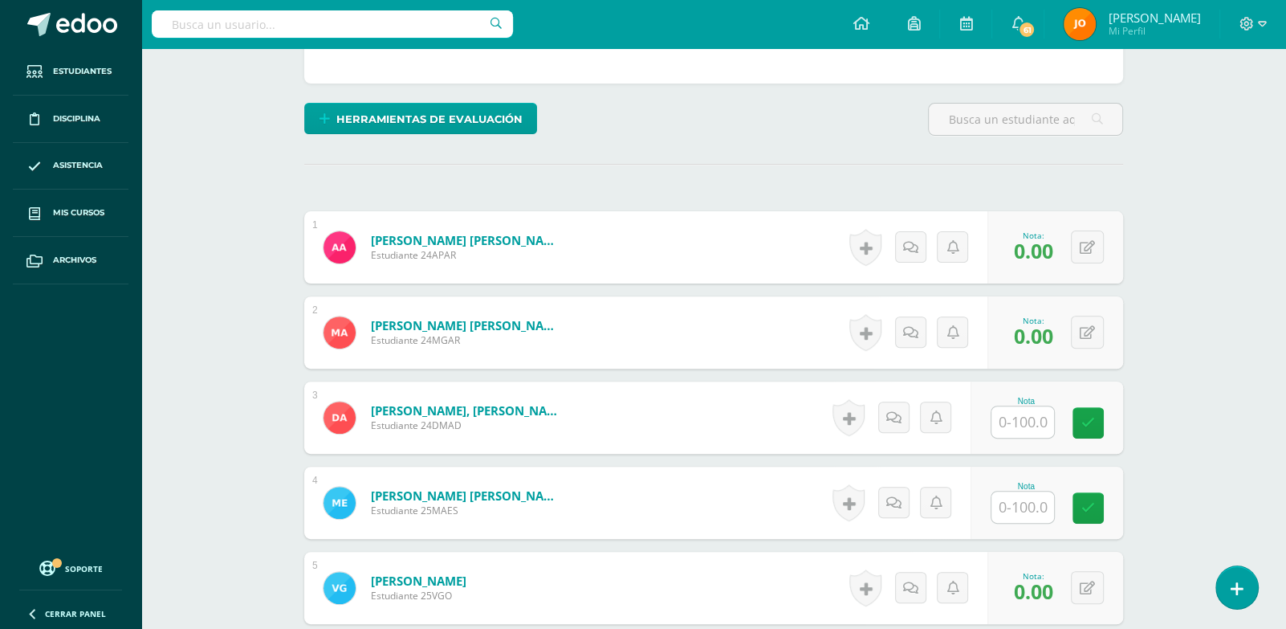
click at [1031, 405] on div at bounding box center [1023, 421] width 64 height 33
click at [1029, 417] on input "text" at bounding box center [1032, 422] width 64 height 32
paste input "100"
type input "100"
paste input "100"
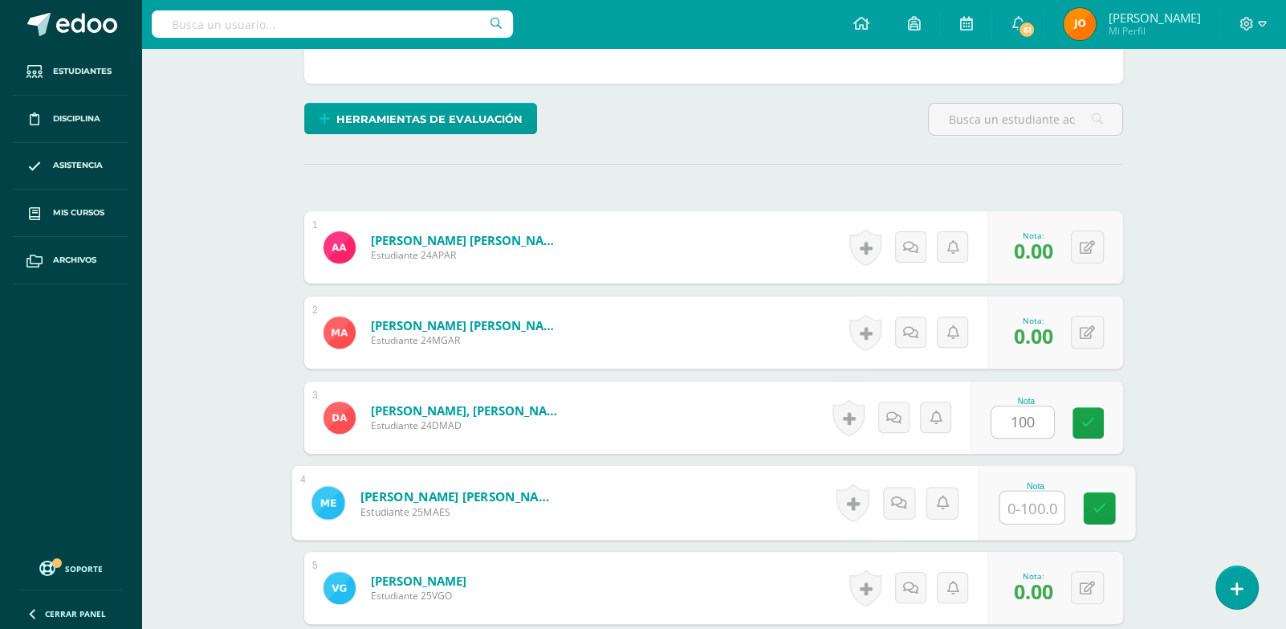
type input "100"
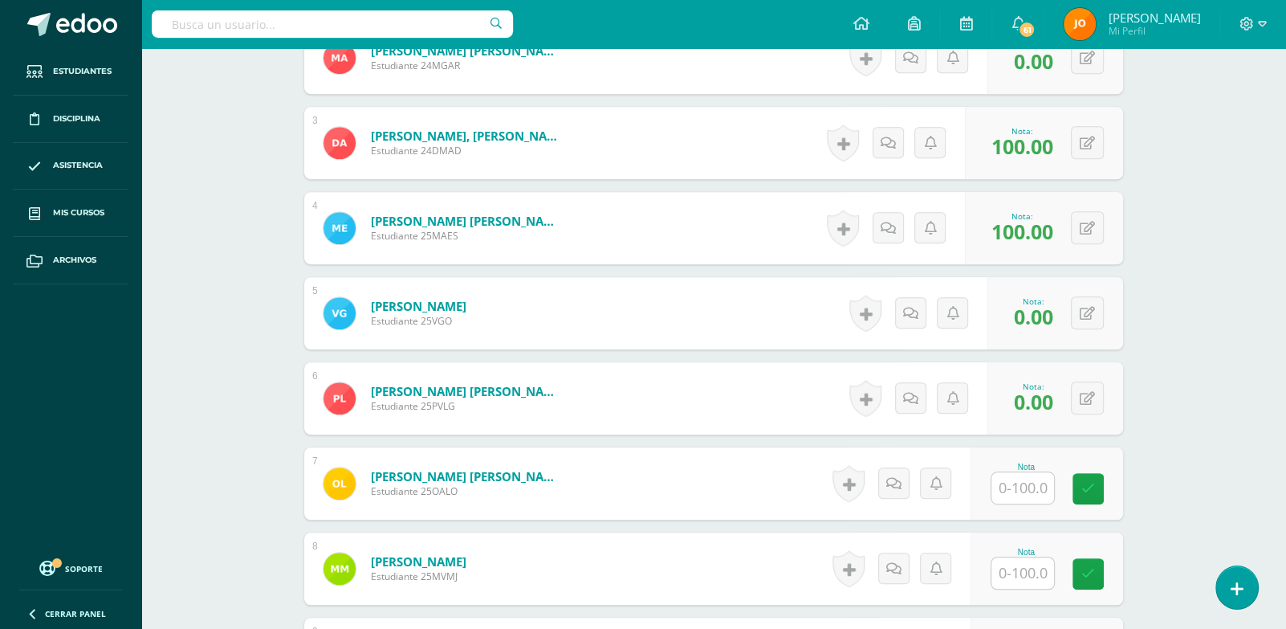
scroll to position [641, 0]
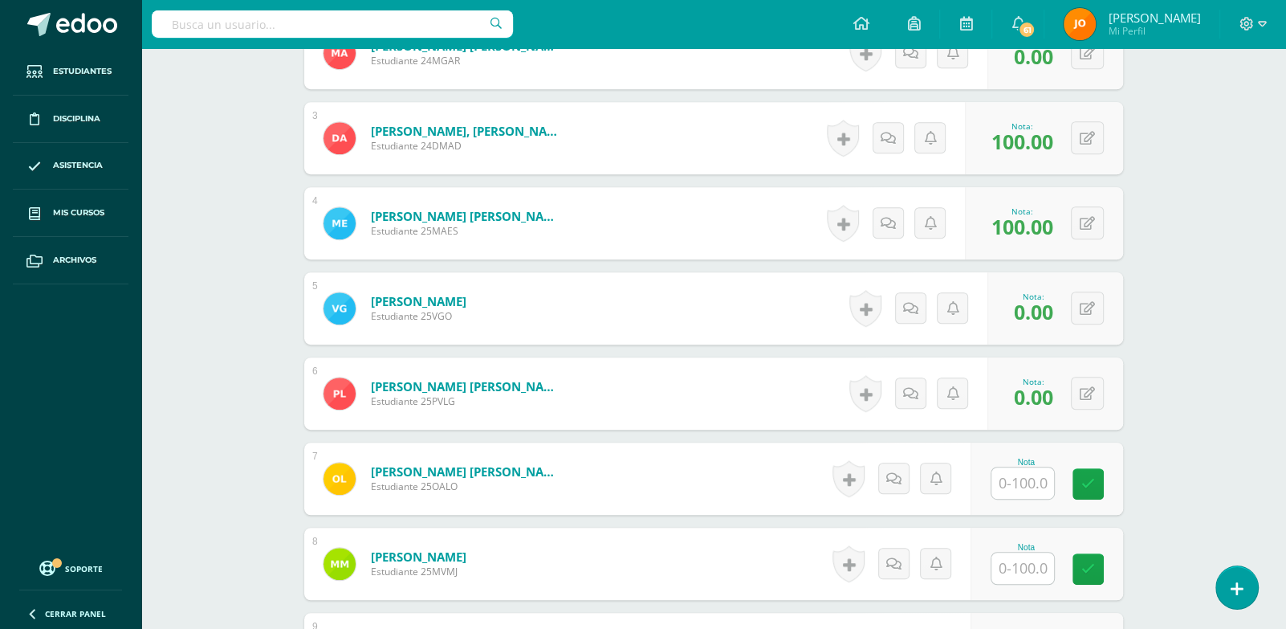
click at [1032, 471] on input "text" at bounding box center [1022, 482] width 63 height 31
paste input "100"
type input "100"
paste input "100"
type input "100"
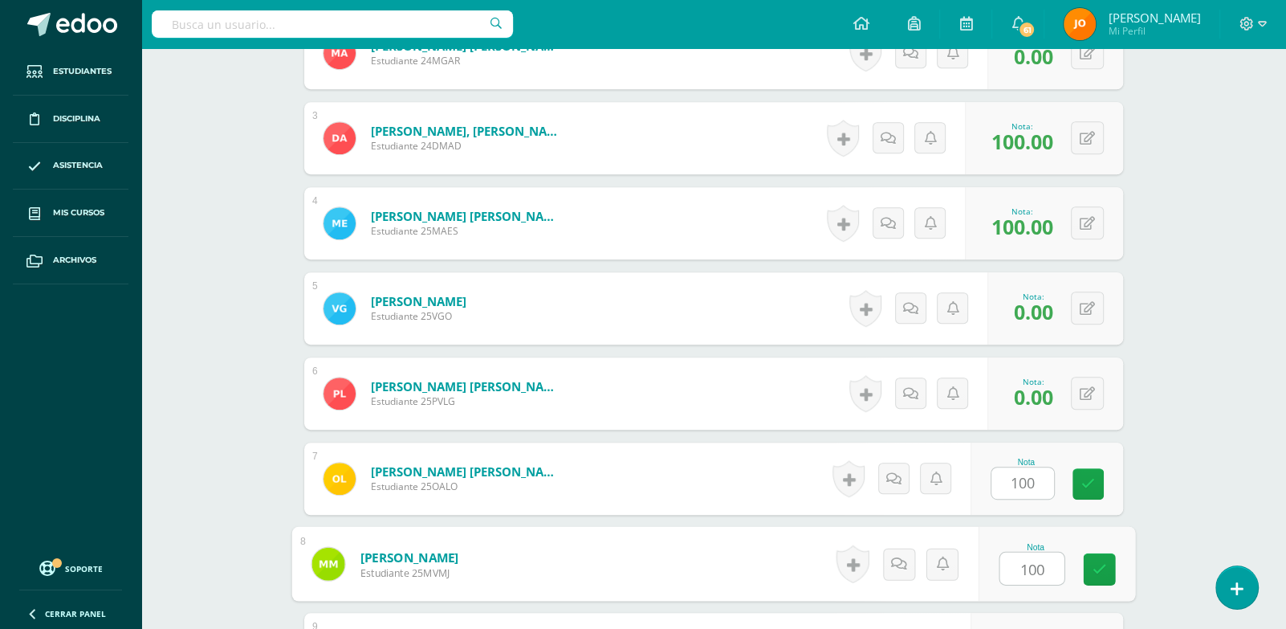
scroll to position [978, 0]
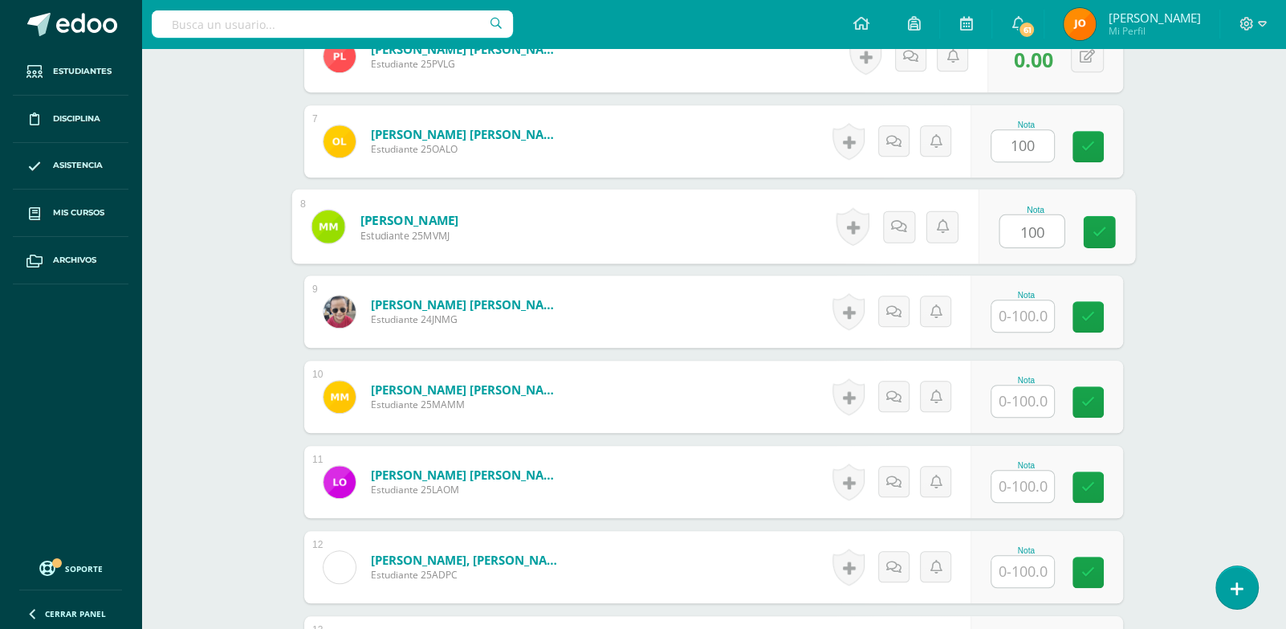
paste input "100"
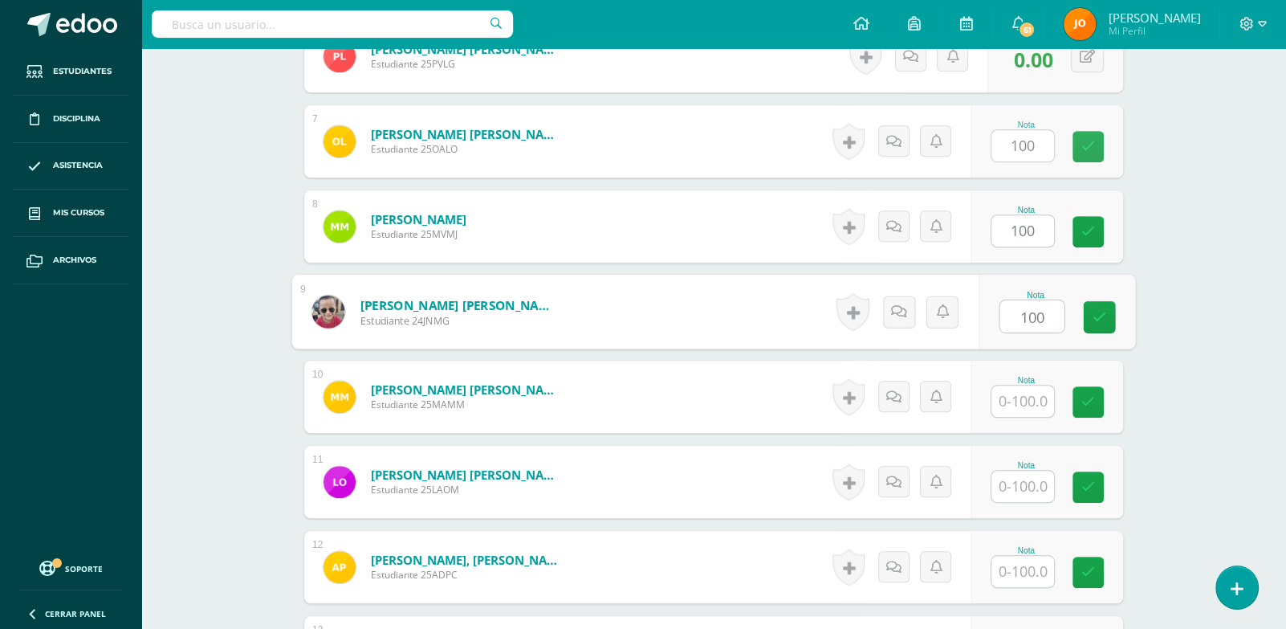
type input "100"
paste input "100"
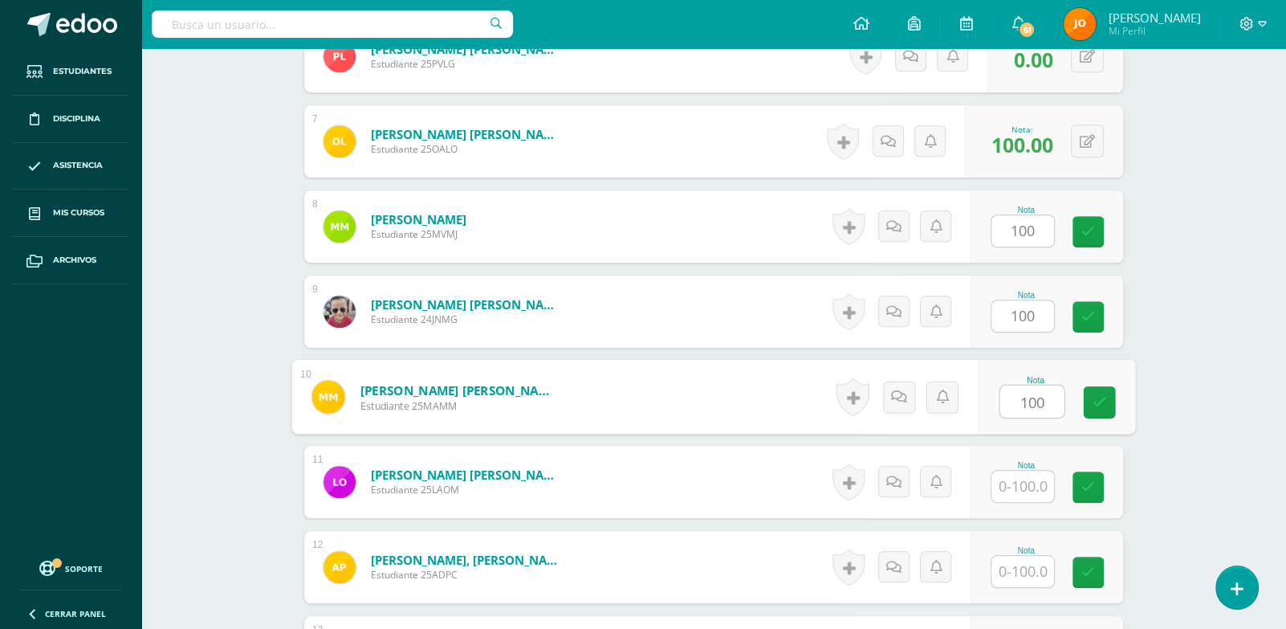
type input "100"
paste input "100"
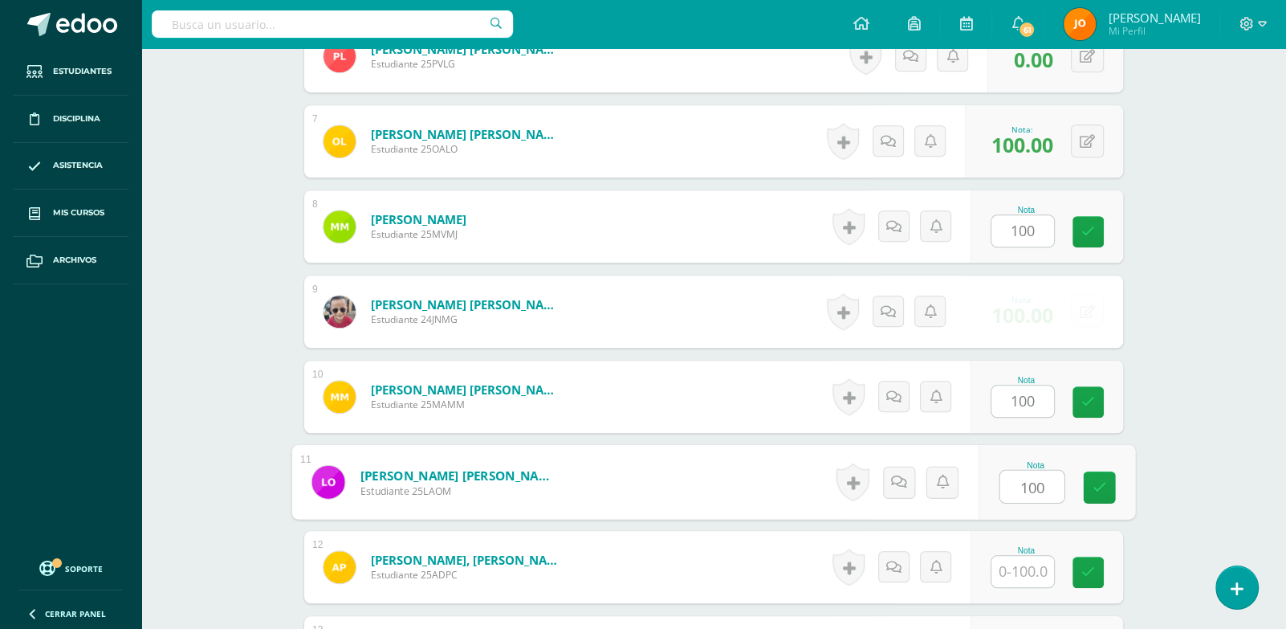
type input "100"
paste input "100"
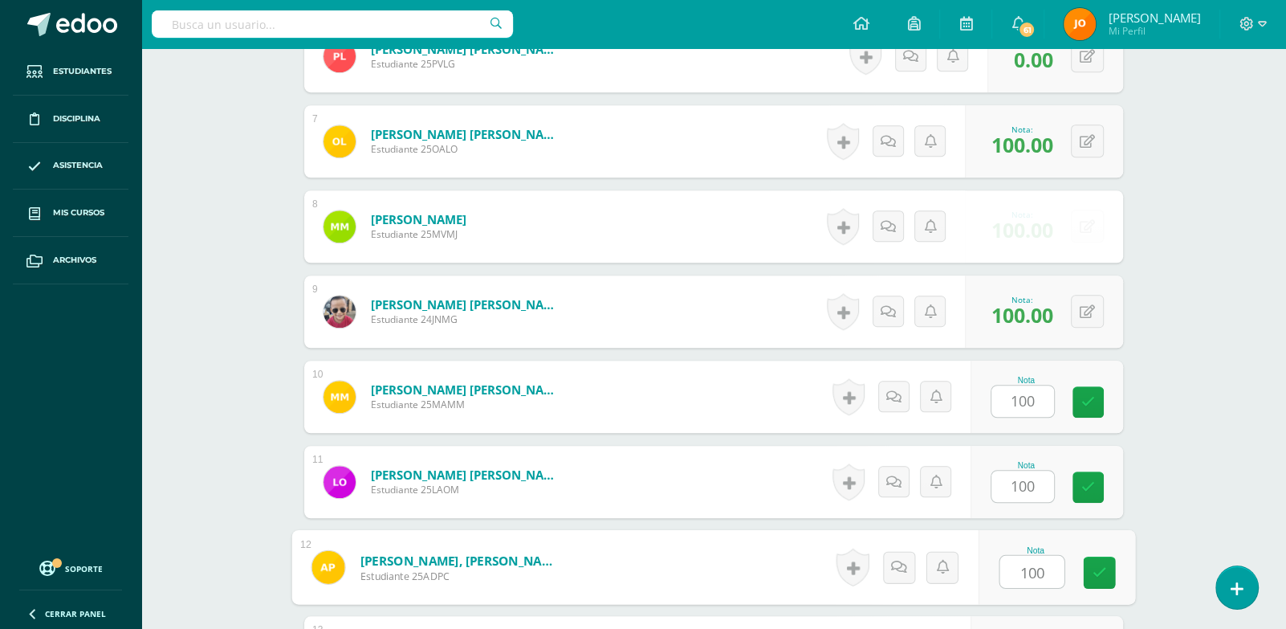
type input "100"
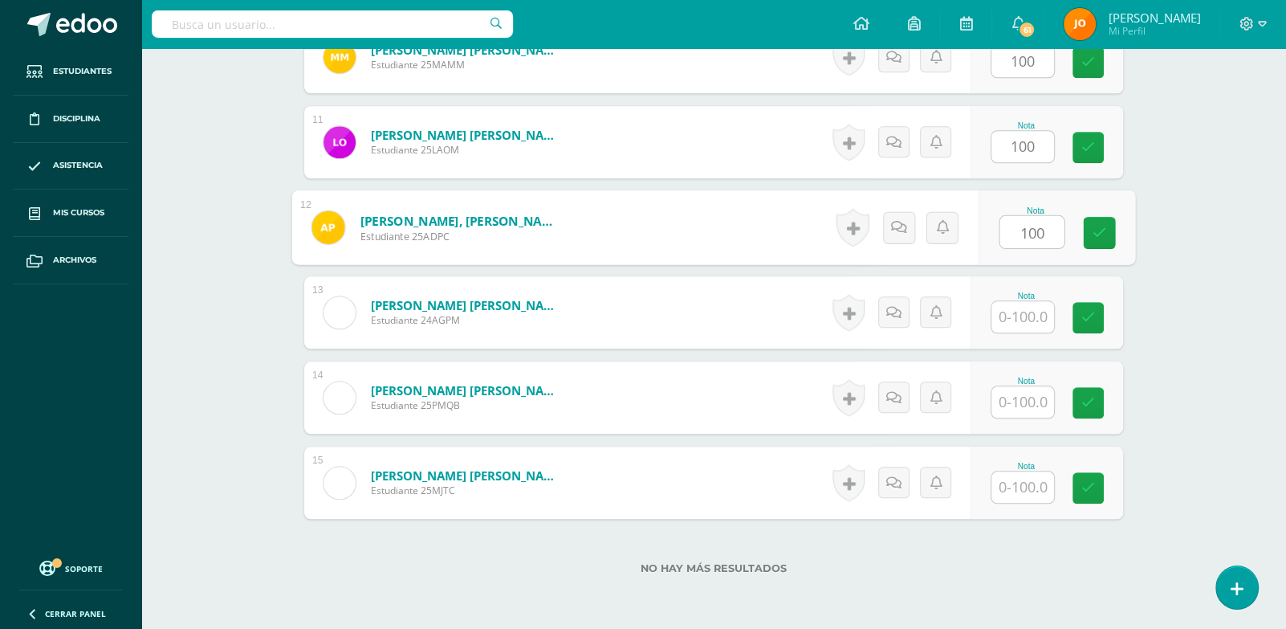
paste input "100"
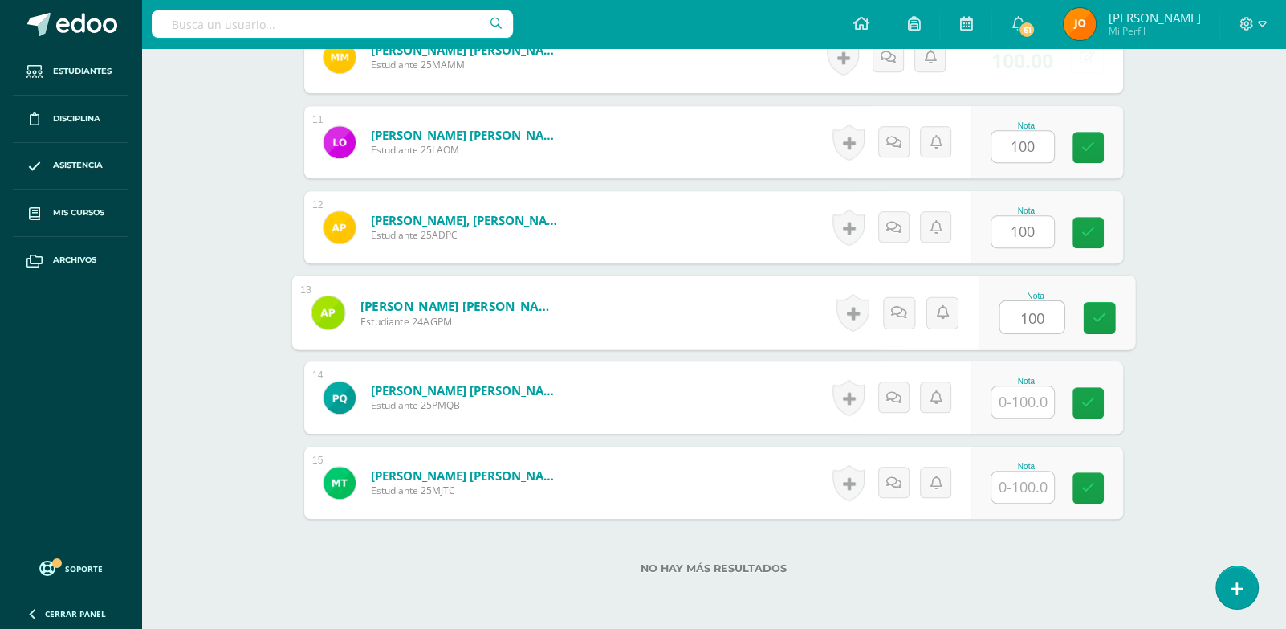
type input "100"
paste input "100"
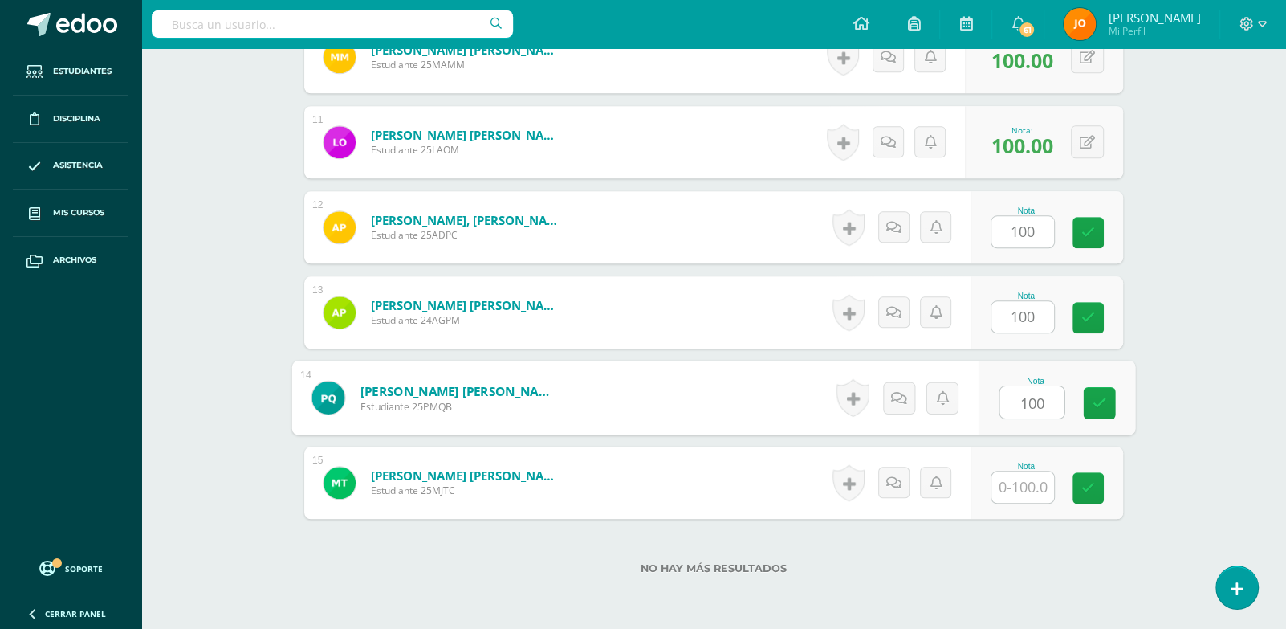
type input "100"
paste input "100"
type input "100"
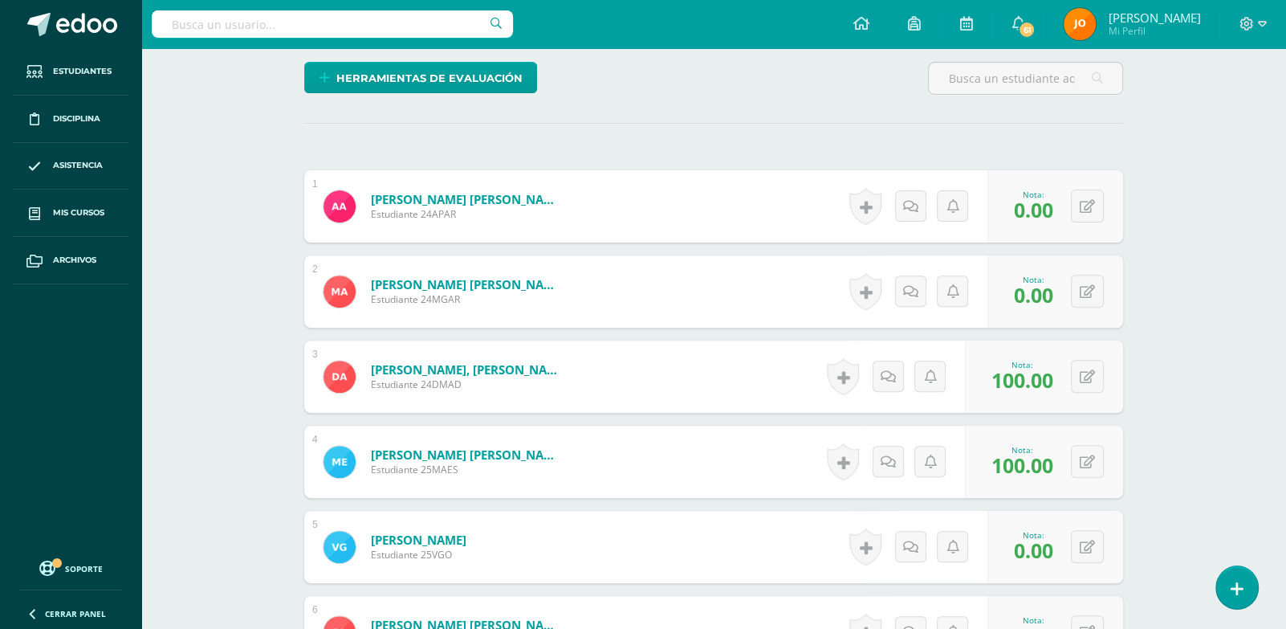
scroll to position [0, 0]
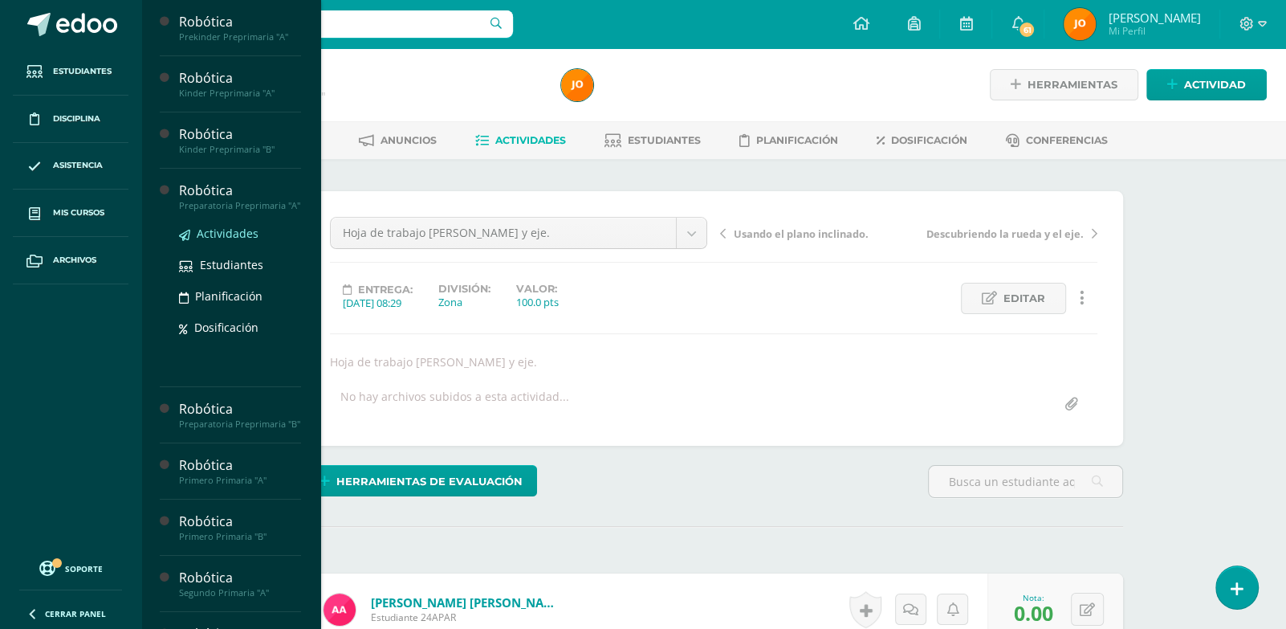
click at [234, 238] on span "Actividades" at bounding box center [228, 233] width 62 height 15
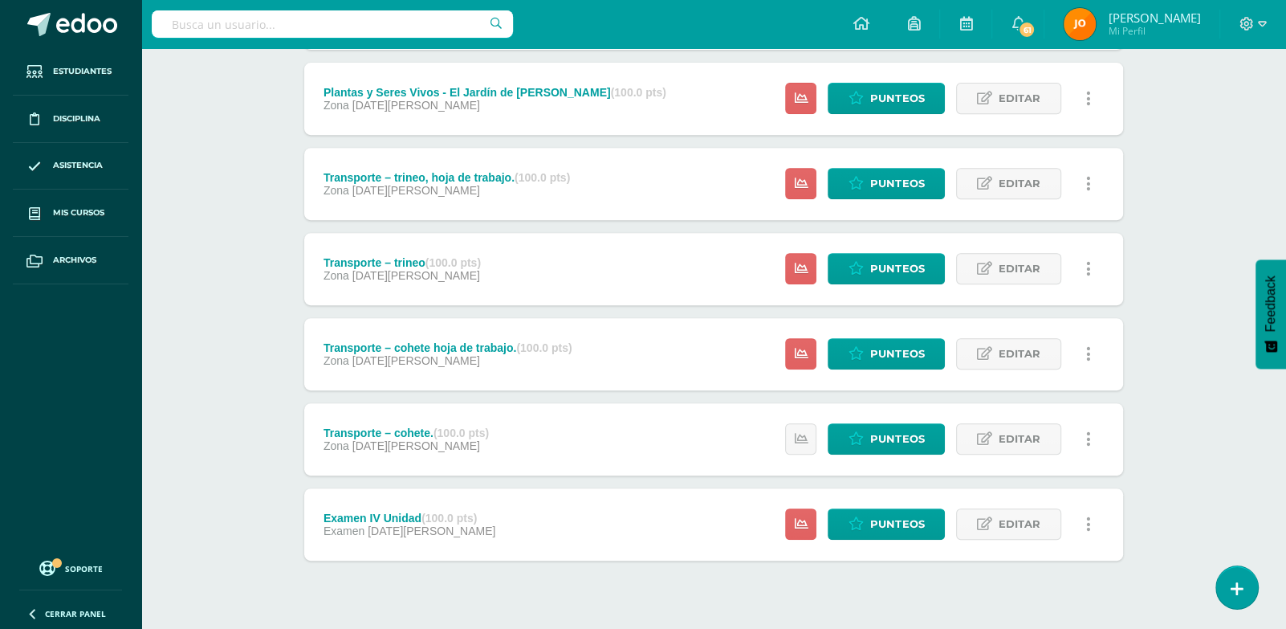
scroll to position [577, 0]
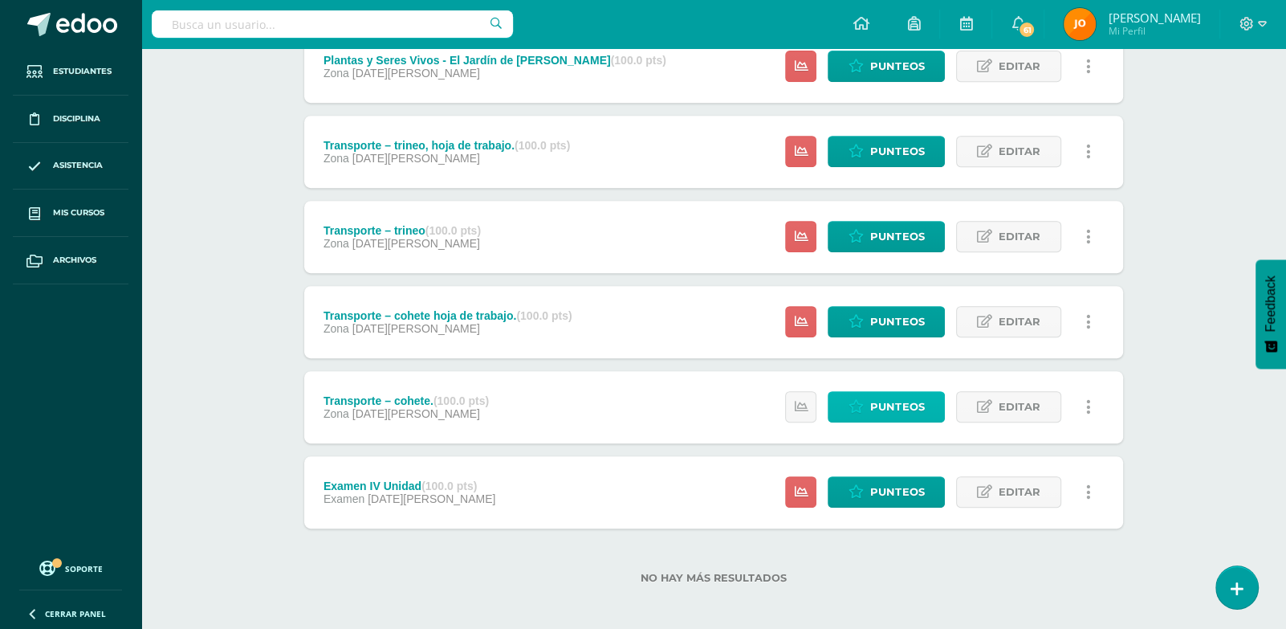
click at [884, 415] on span "Punteos" at bounding box center [897, 407] width 54 height 30
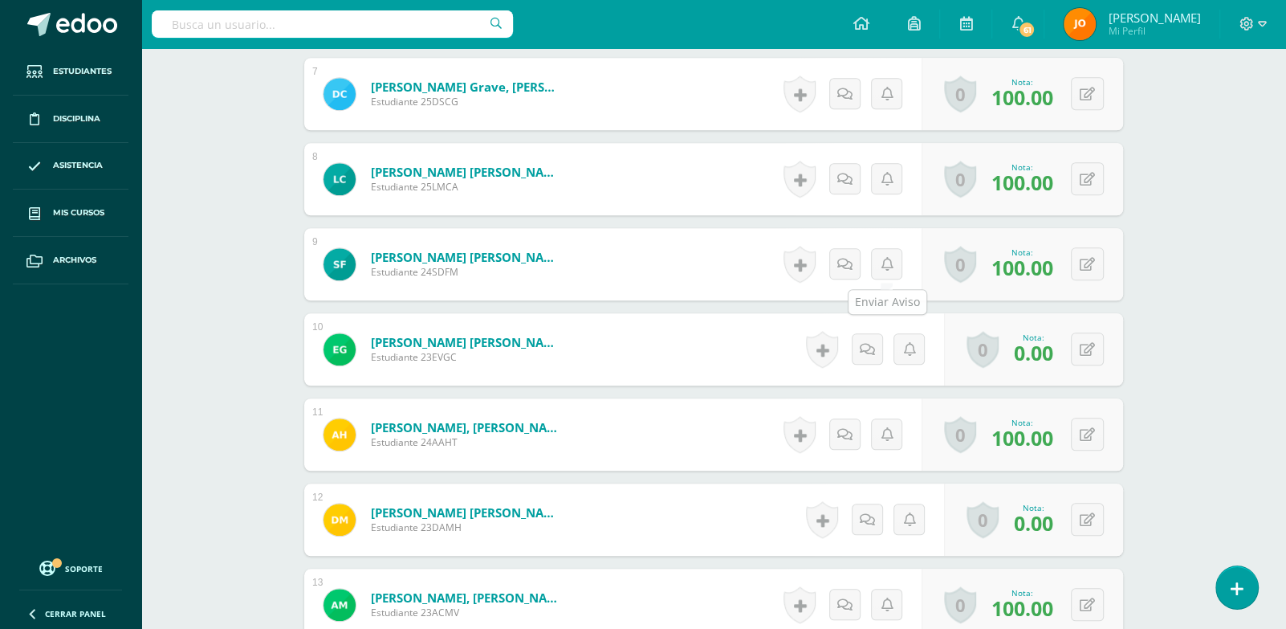
scroll to position [1028, 0]
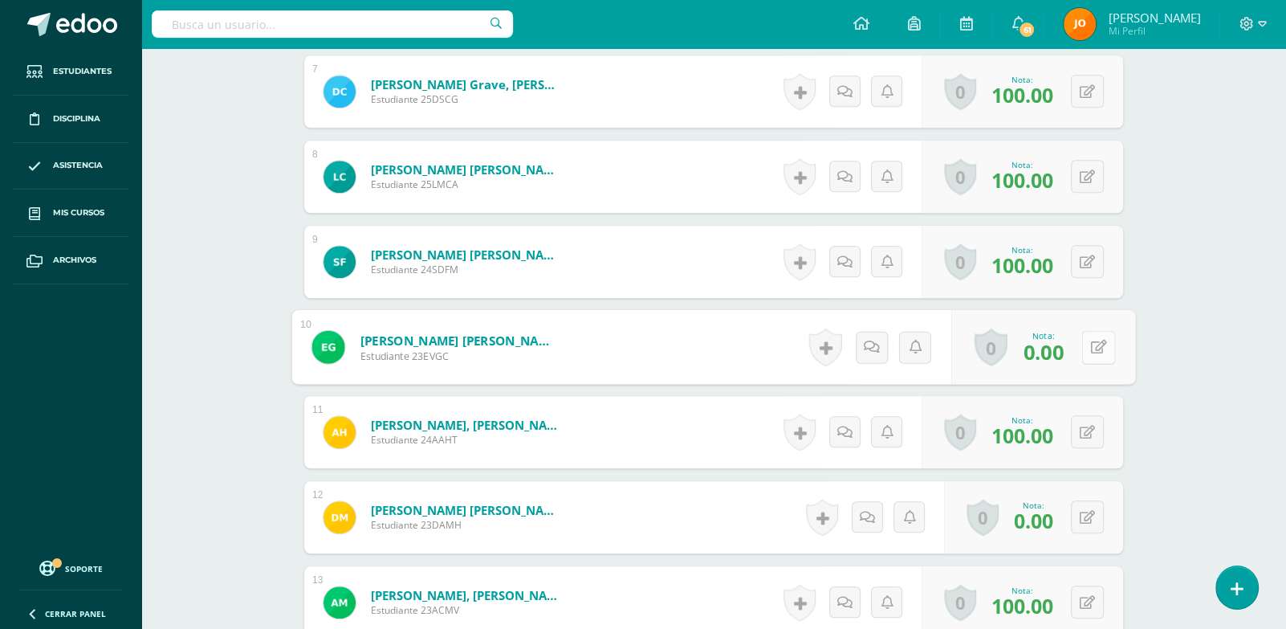
click at [1095, 341] on button at bounding box center [1098, 347] width 34 height 34
type input "100"
click at [1083, 504] on button at bounding box center [1087, 516] width 33 height 33
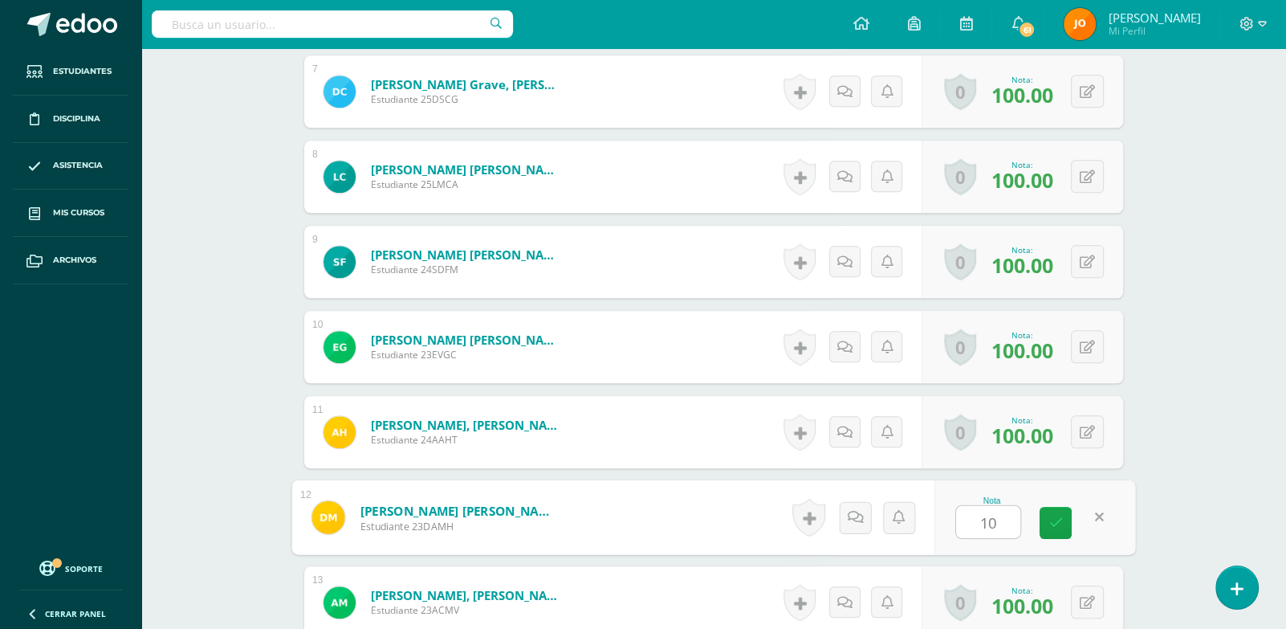
type input "100"
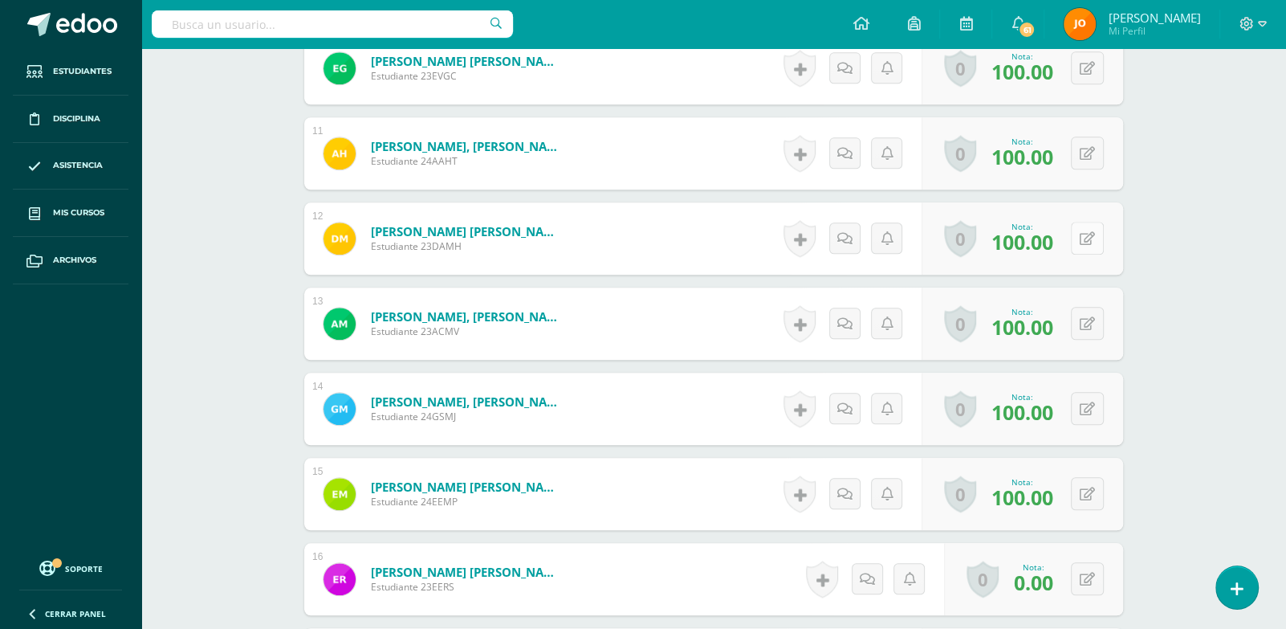
scroll to position [1463, 0]
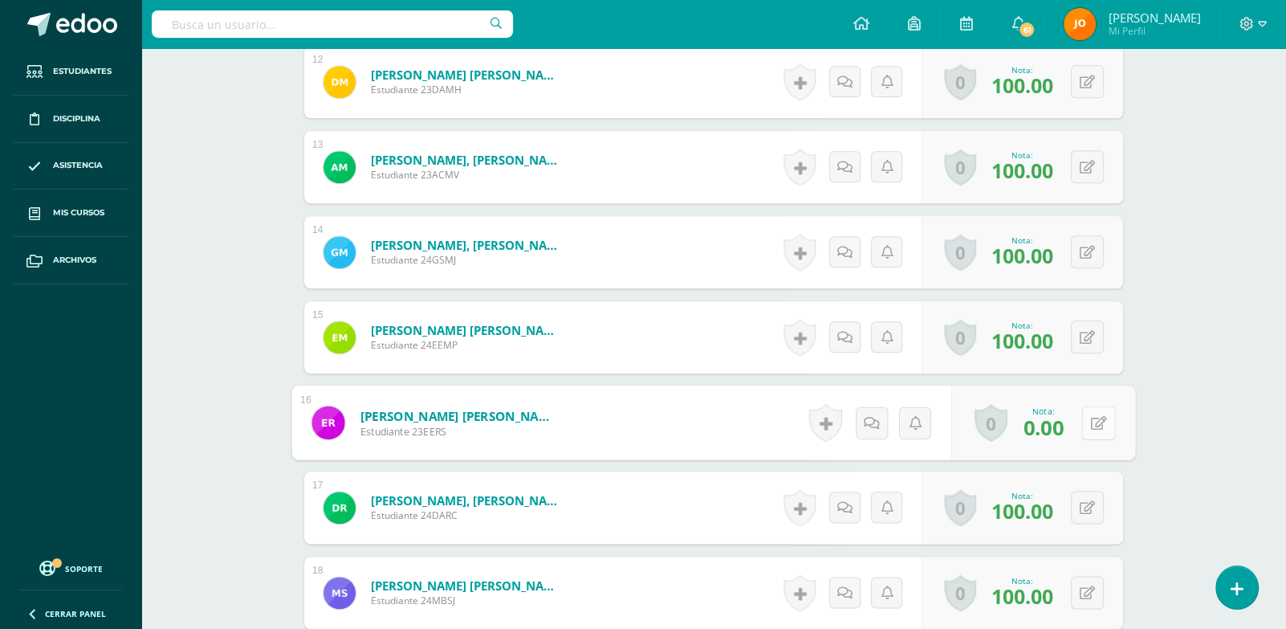
click at [1094, 433] on button at bounding box center [1098, 422] width 34 height 34
type input "100"
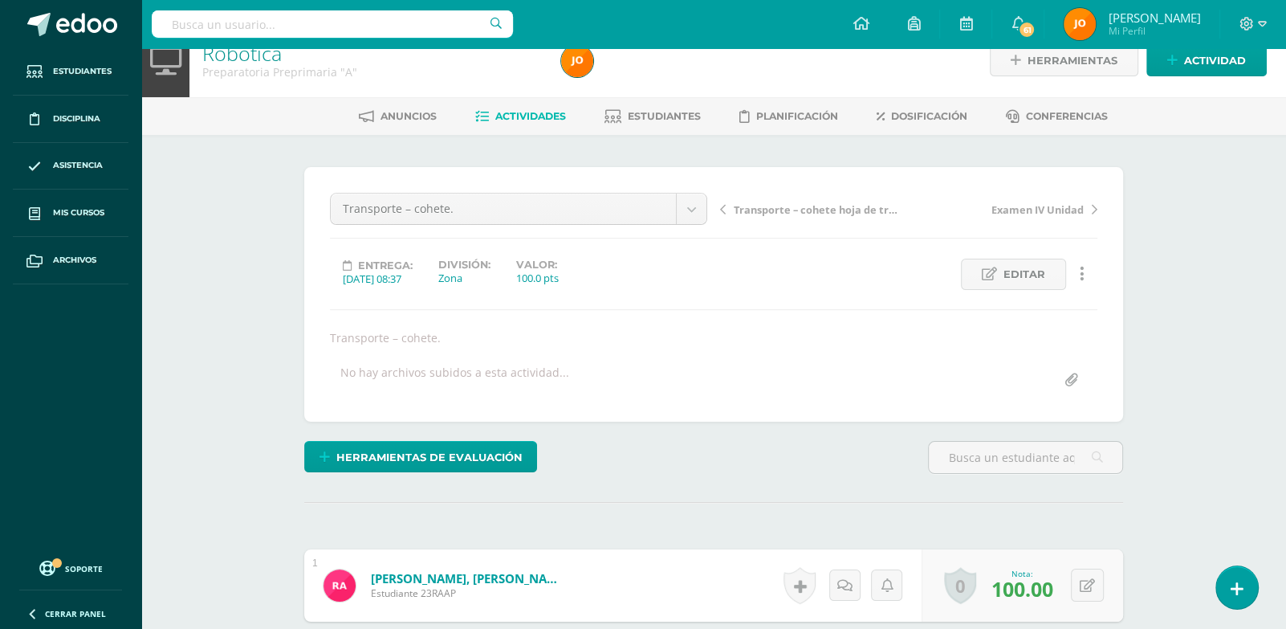
scroll to position [0, 0]
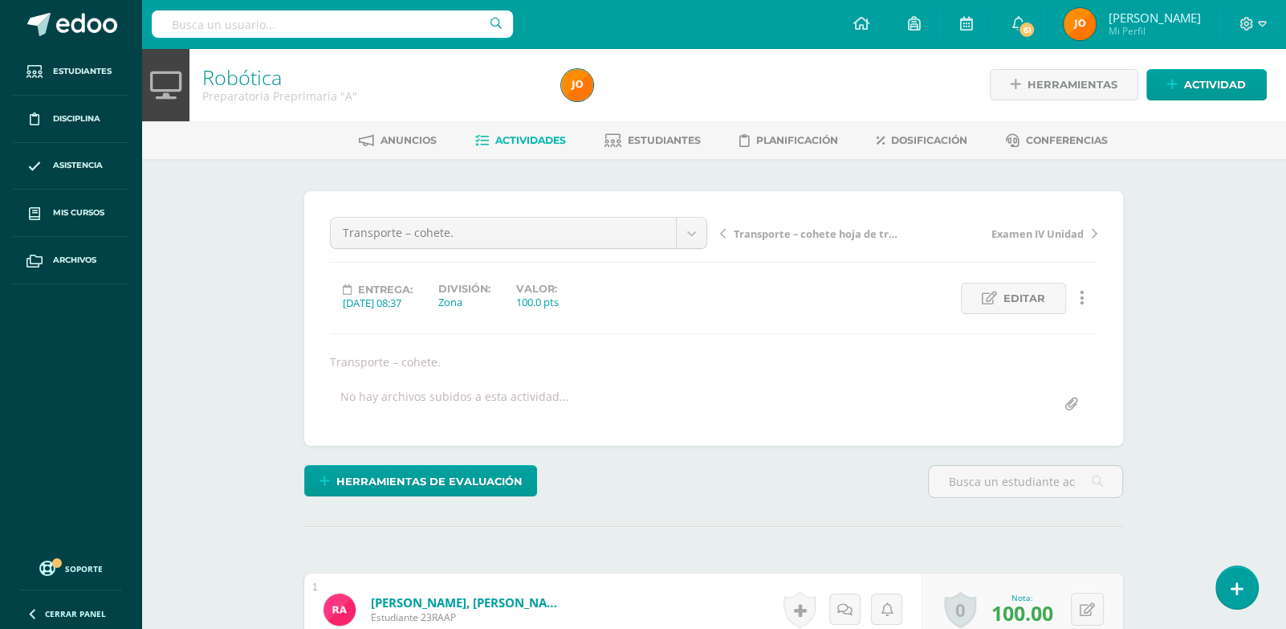
click at [543, 145] on span "Actividades" at bounding box center [530, 140] width 71 height 12
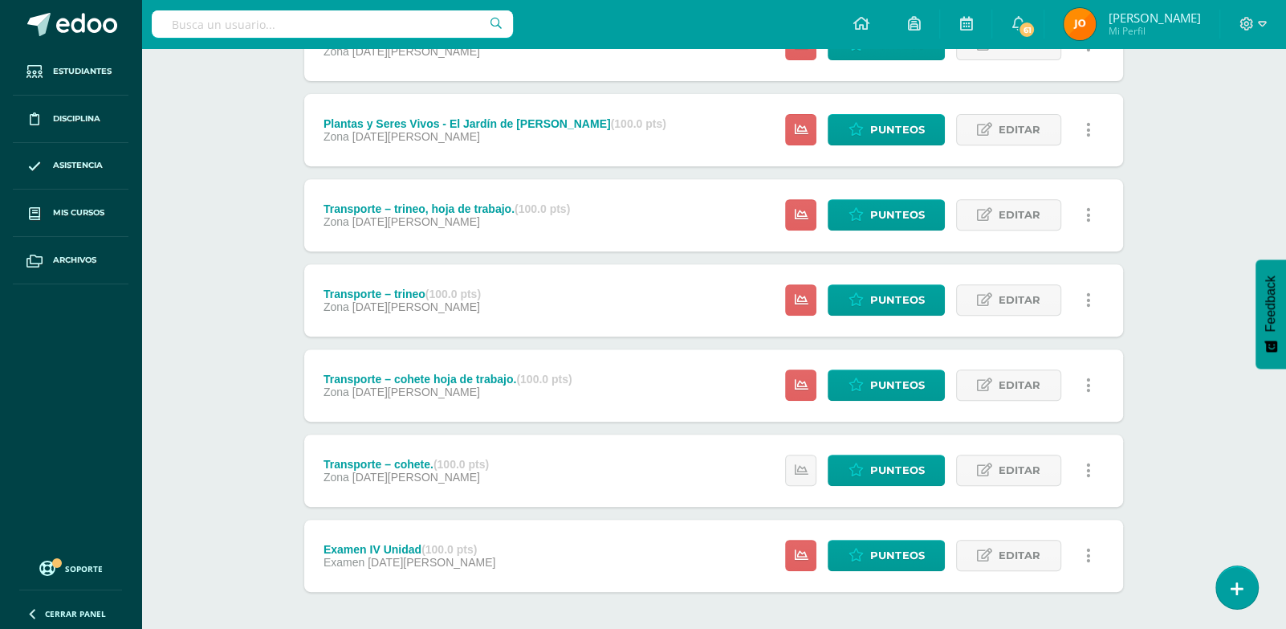
scroll to position [577, 0]
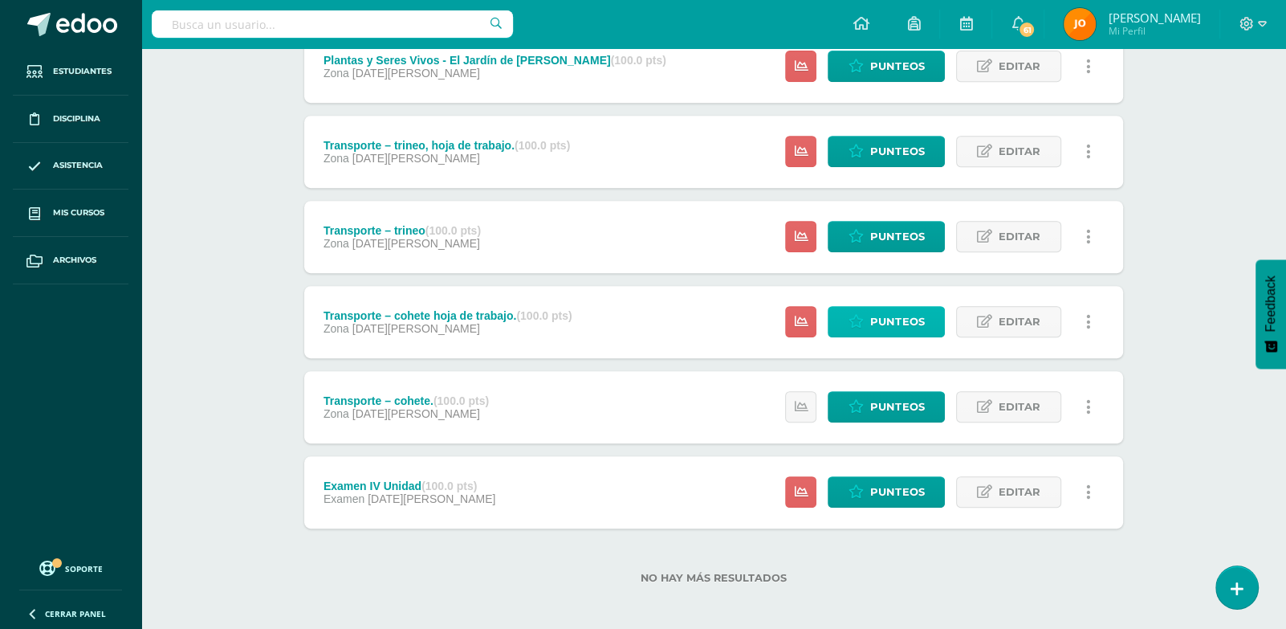
click at [879, 327] on span "Punteos" at bounding box center [897, 322] width 54 height 30
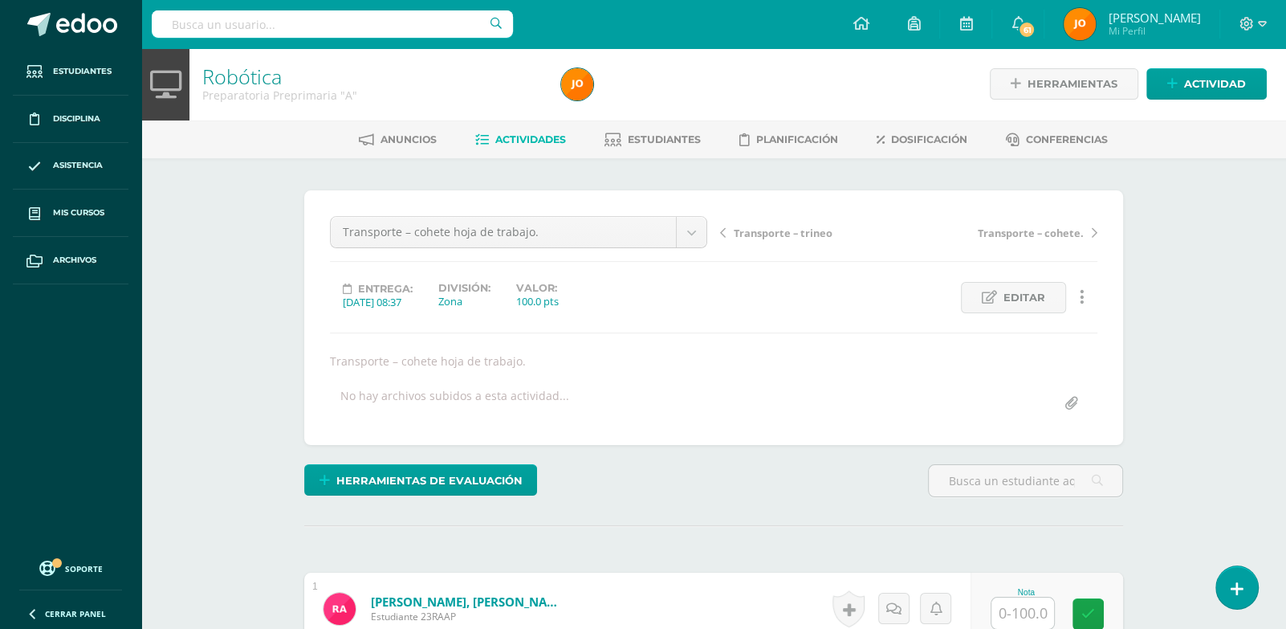
scroll to position [196, 0]
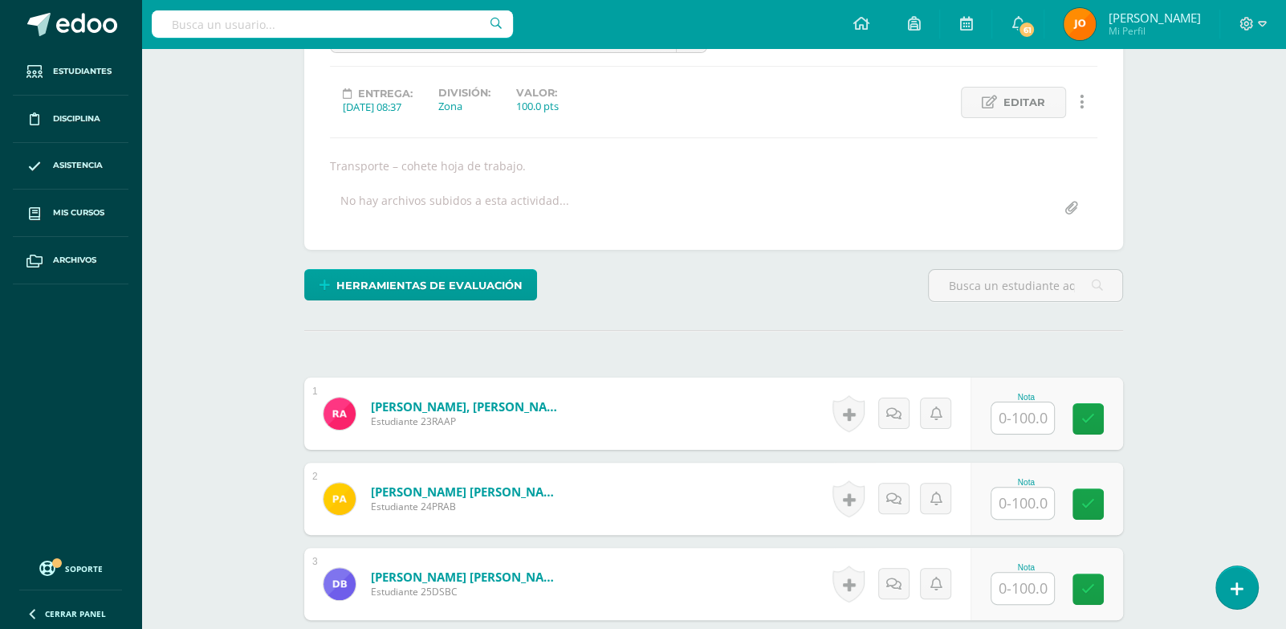
click at [1021, 415] on input "text" at bounding box center [1022, 417] width 63 height 31
paste input "100"
type input "100"
paste input "100"
type input "100"
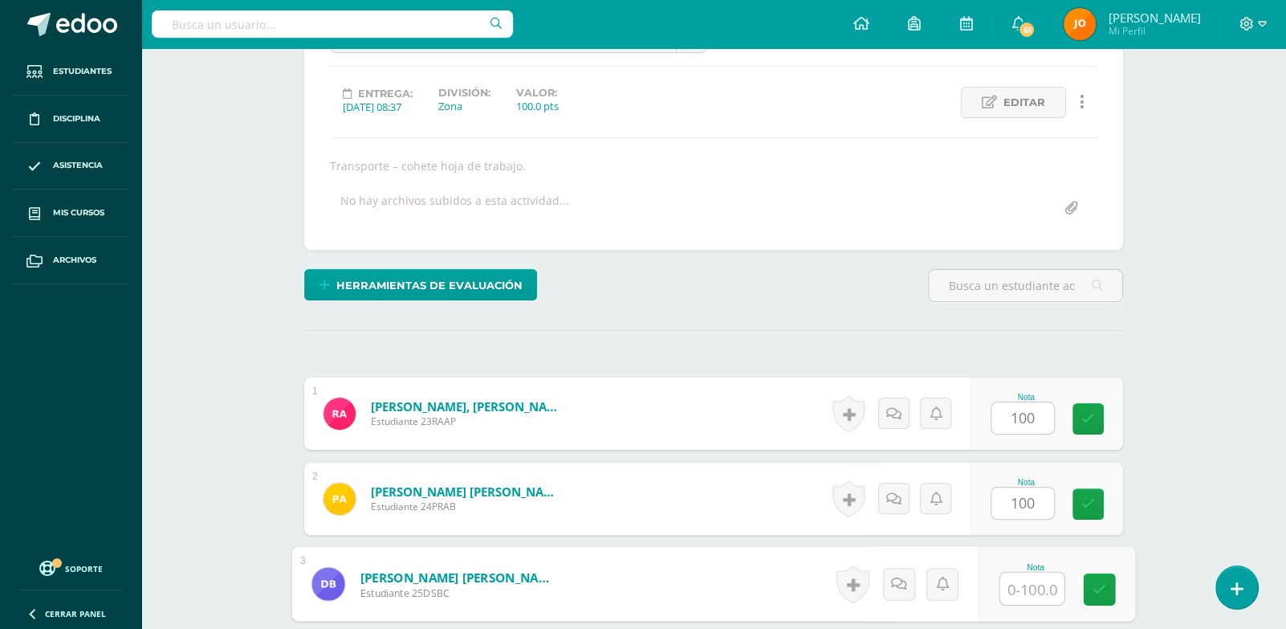
paste input "100"
type input "100"
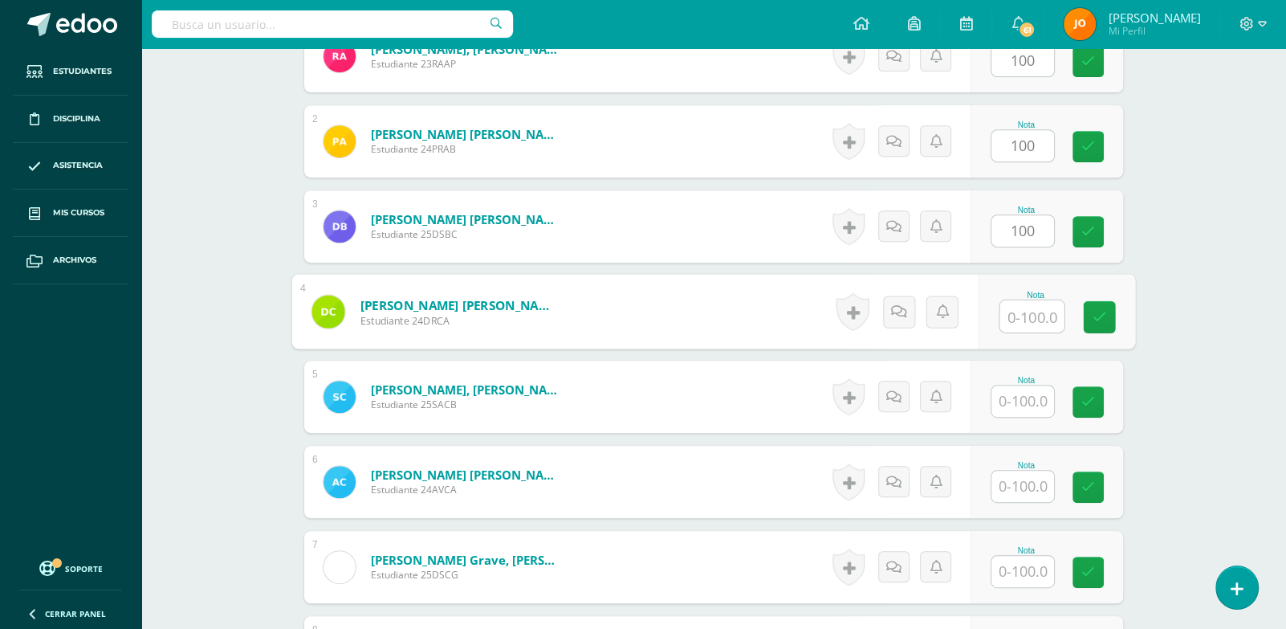
paste input "100"
type input "100"
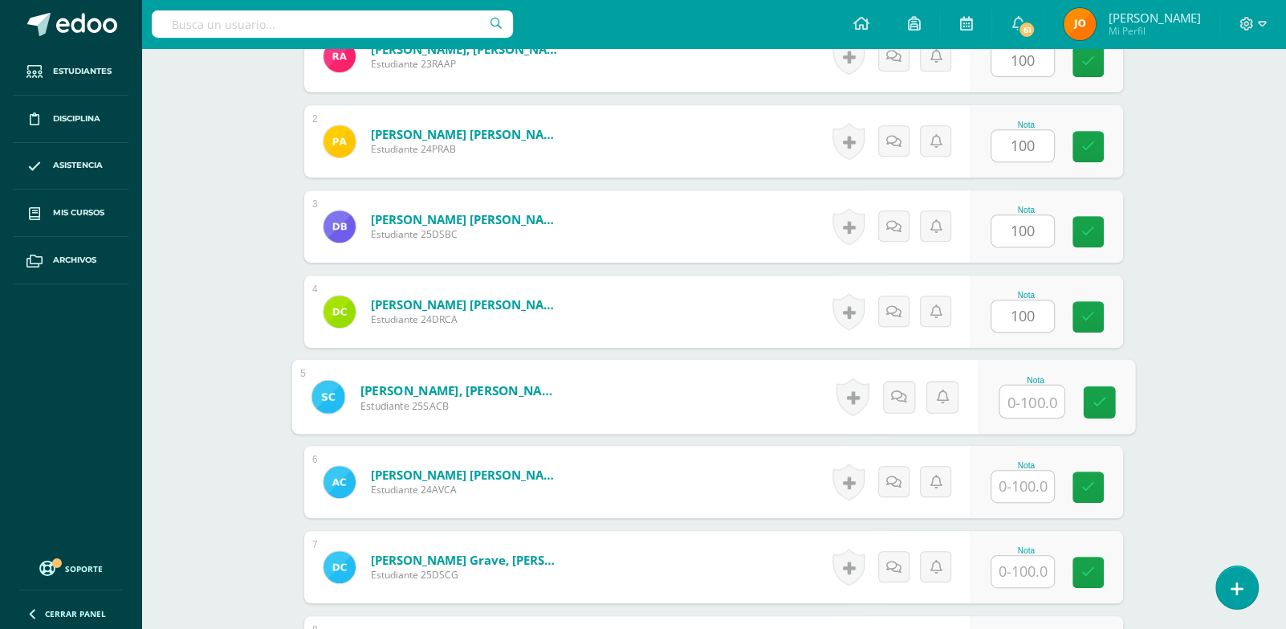
paste input "100"
type input "100"
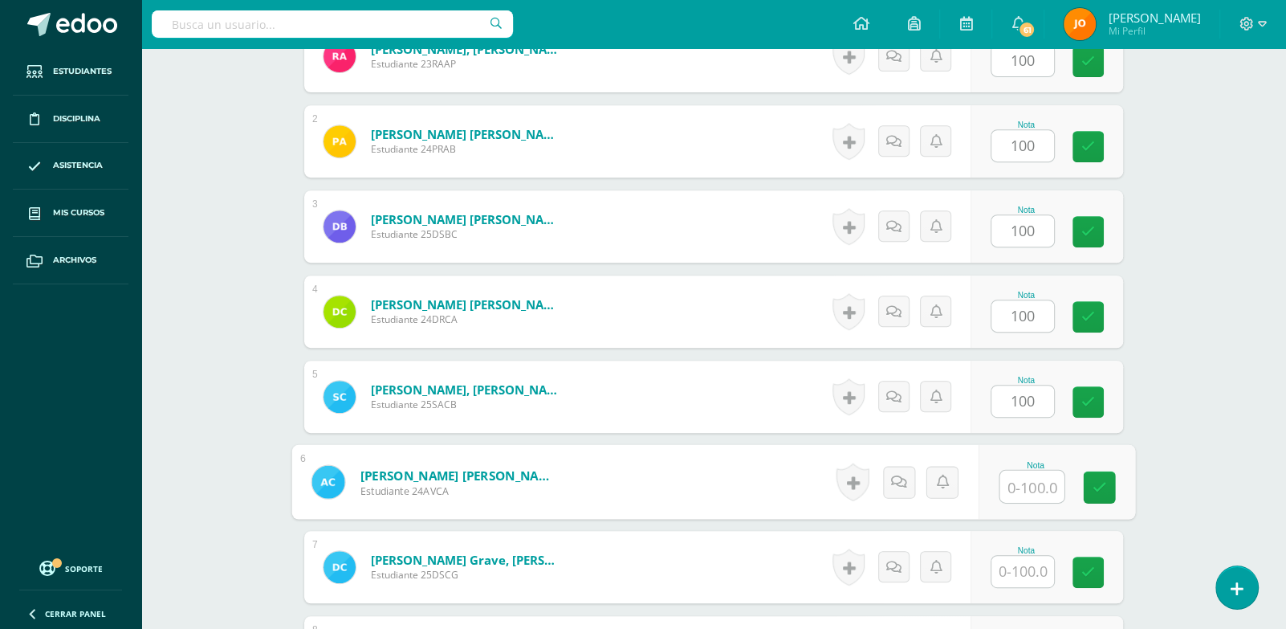
paste input "100"
type input "100"
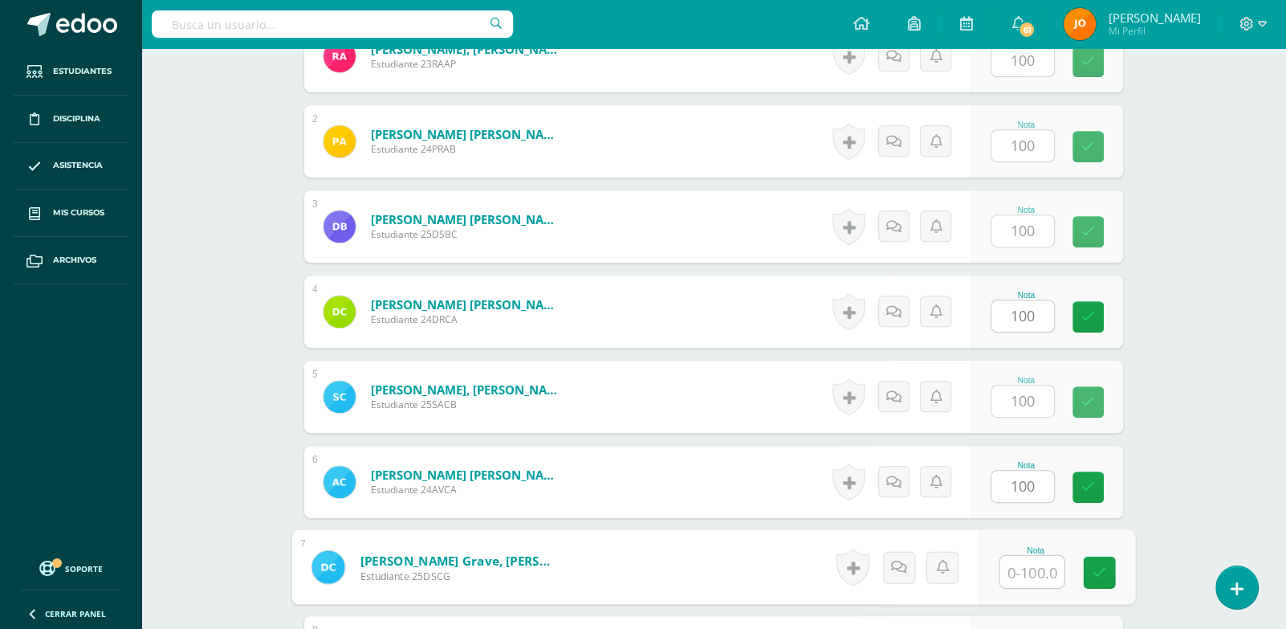
paste input "100"
type input "100"
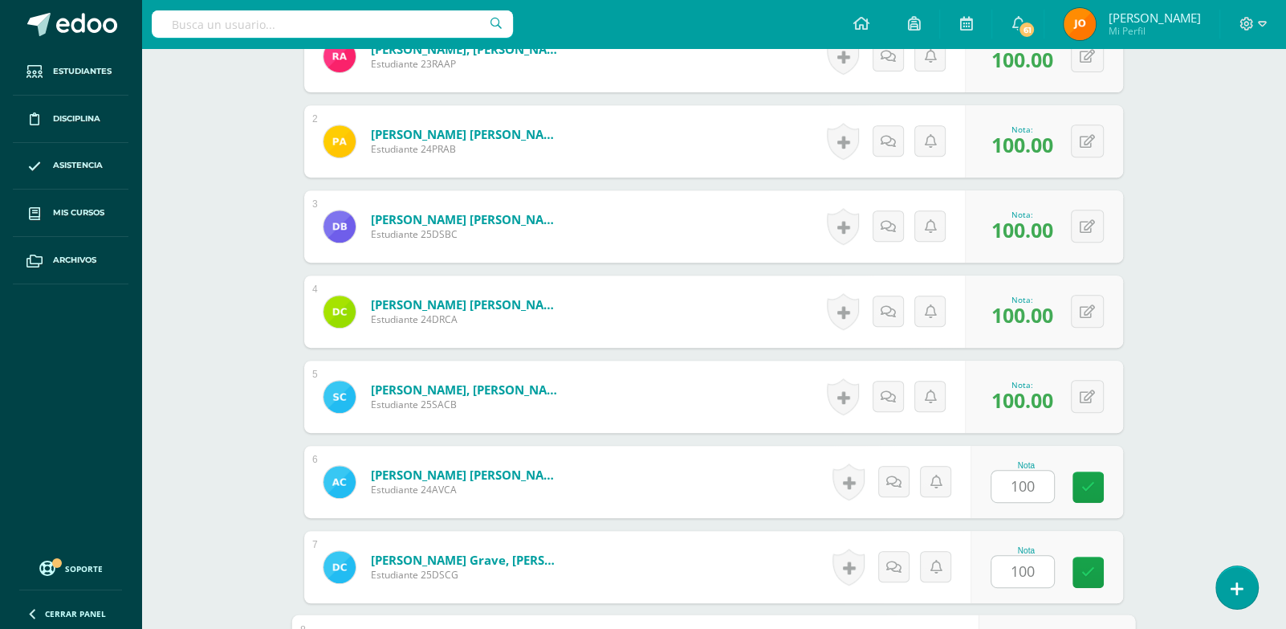
scroll to position [893, 0]
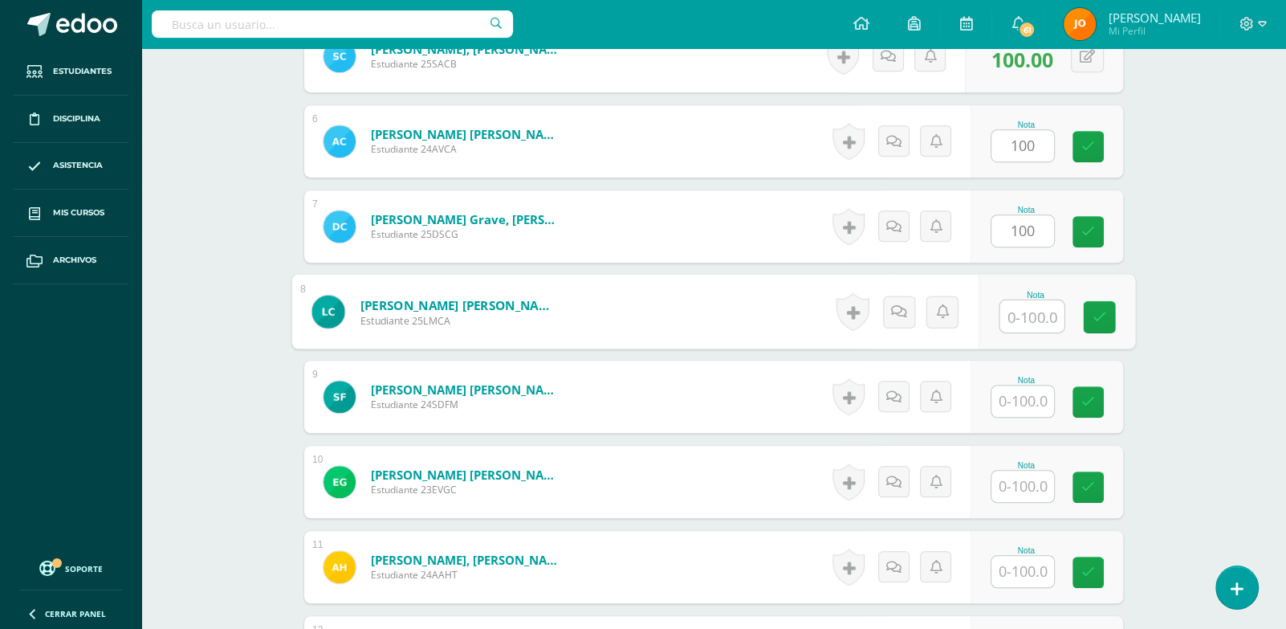
paste input "100"
type input "100"
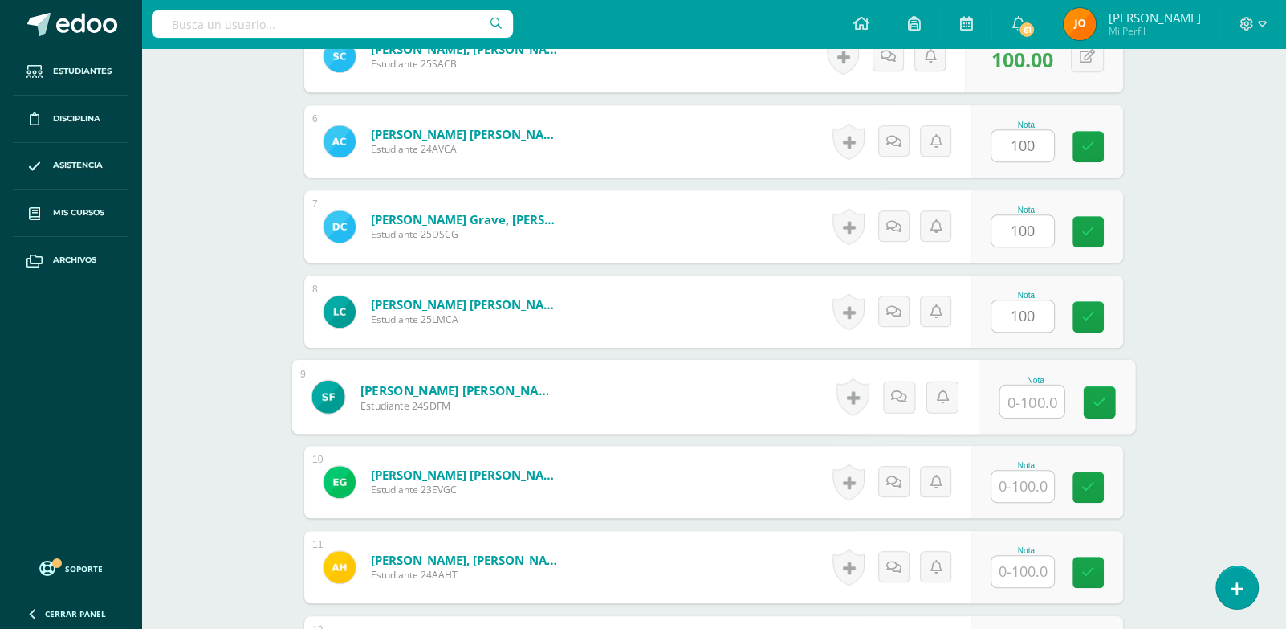
paste input "100"
type input "100"
paste input "100"
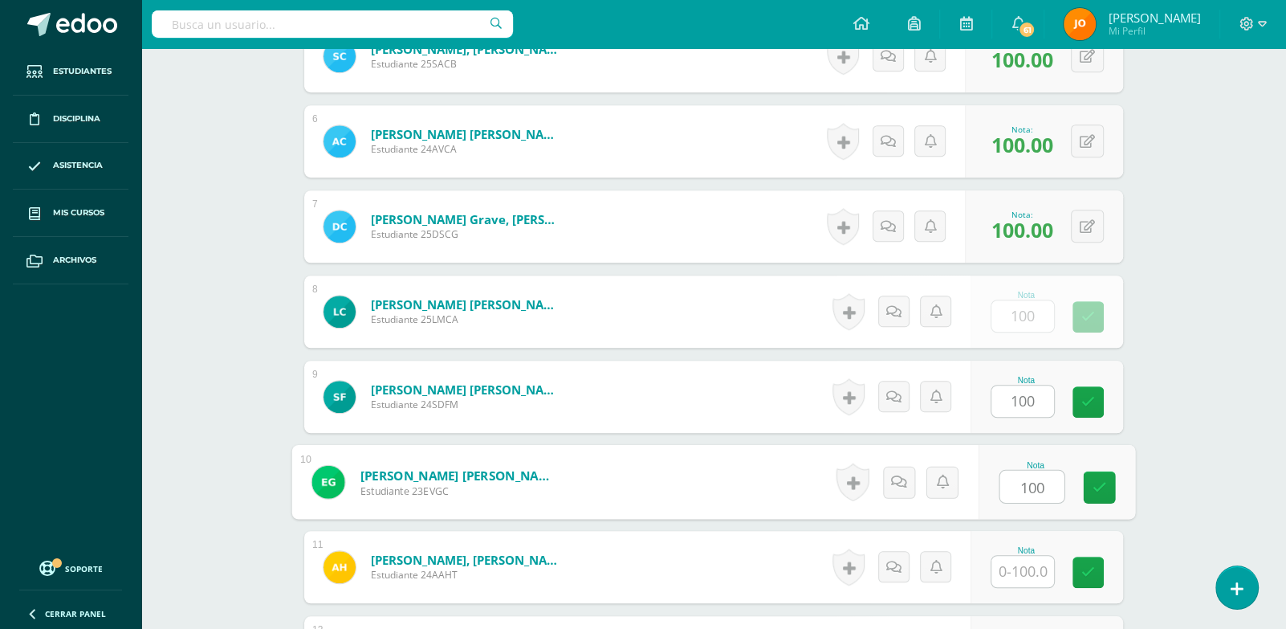
paste input "100"
type input "100100"
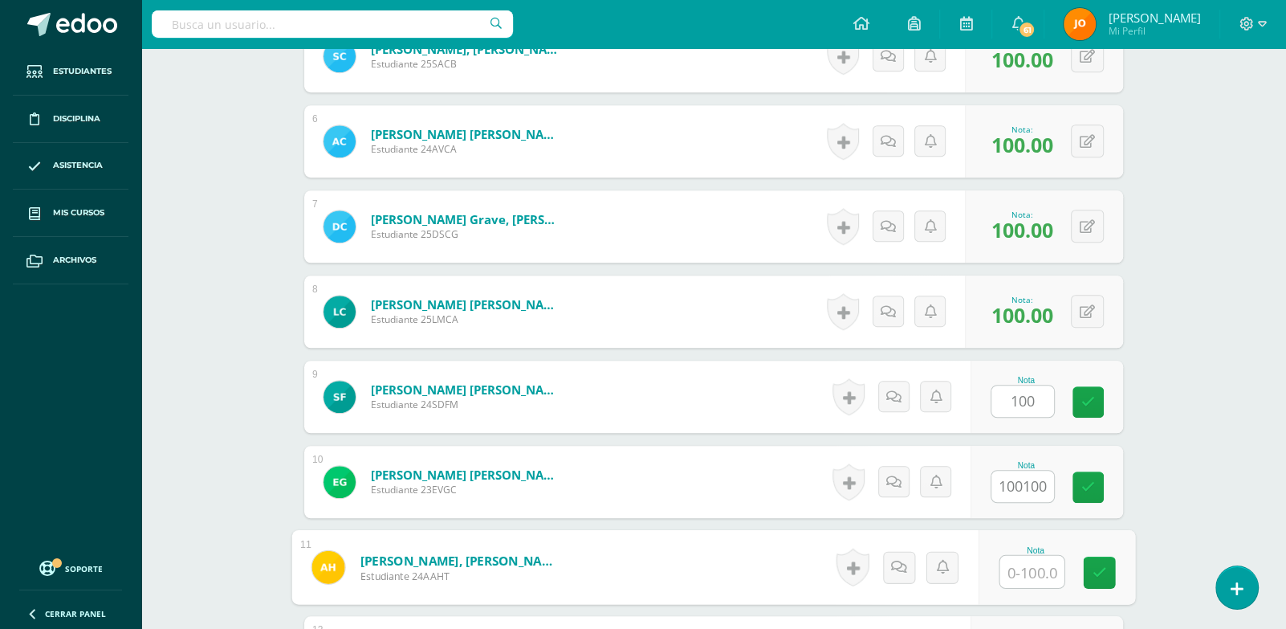
paste input "100"
type input "100"
type input "0"
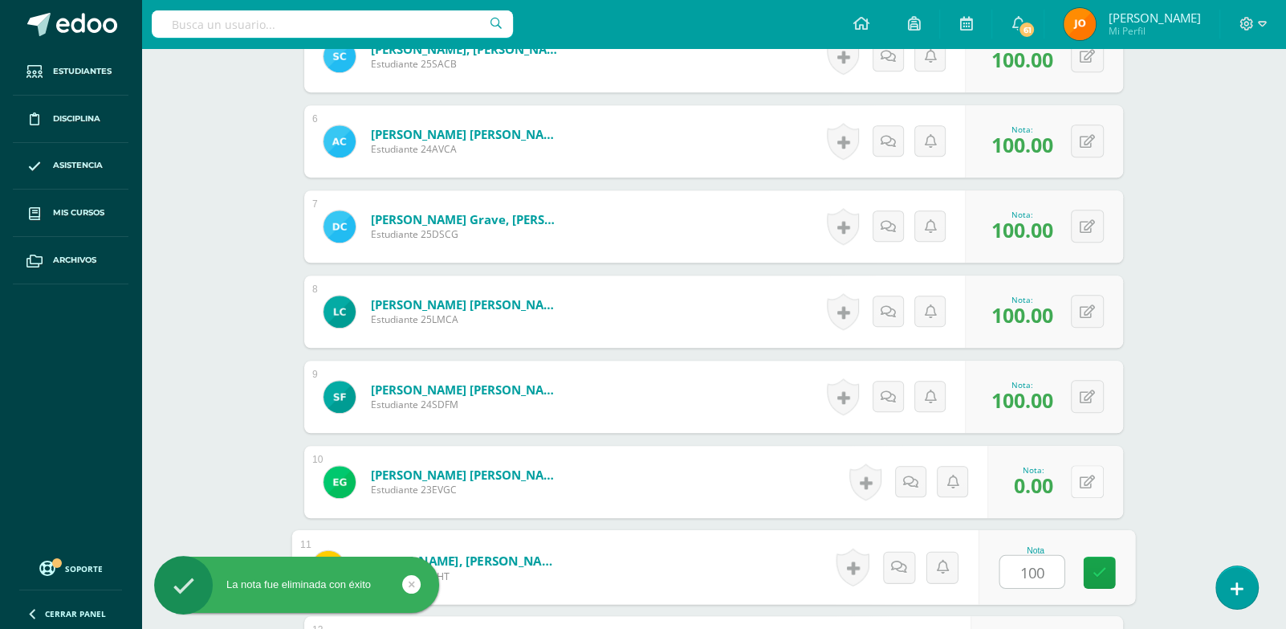
click at [1086, 482] on button at bounding box center [1087, 481] width 33 height 33
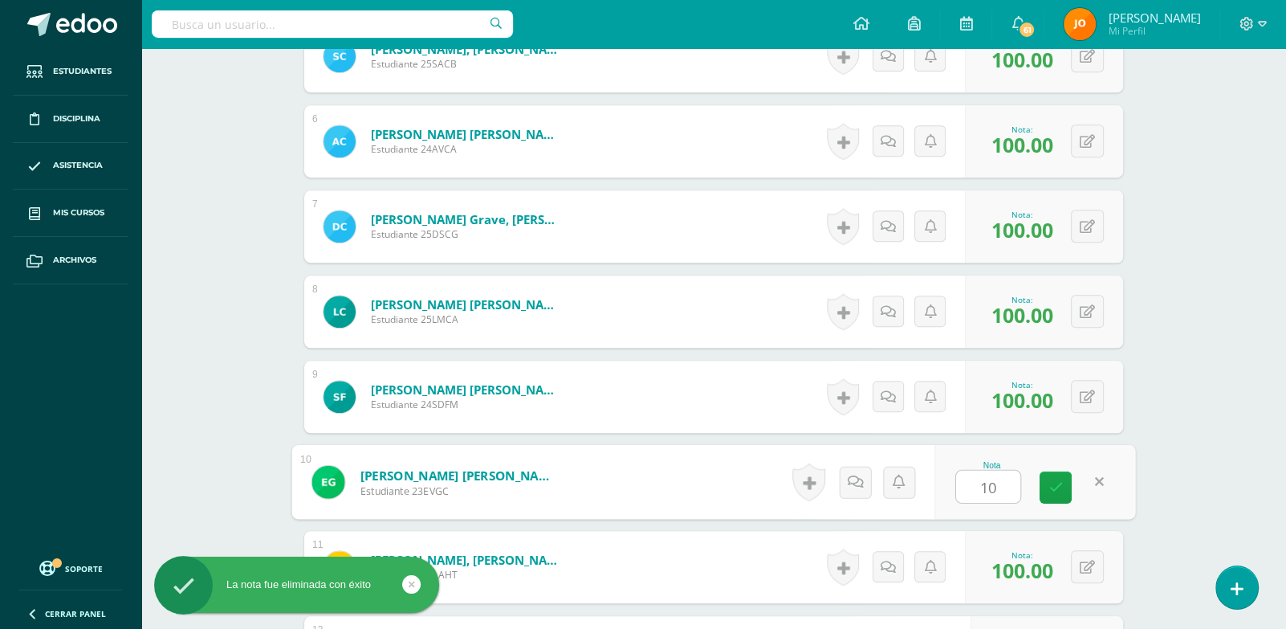
type input "100"
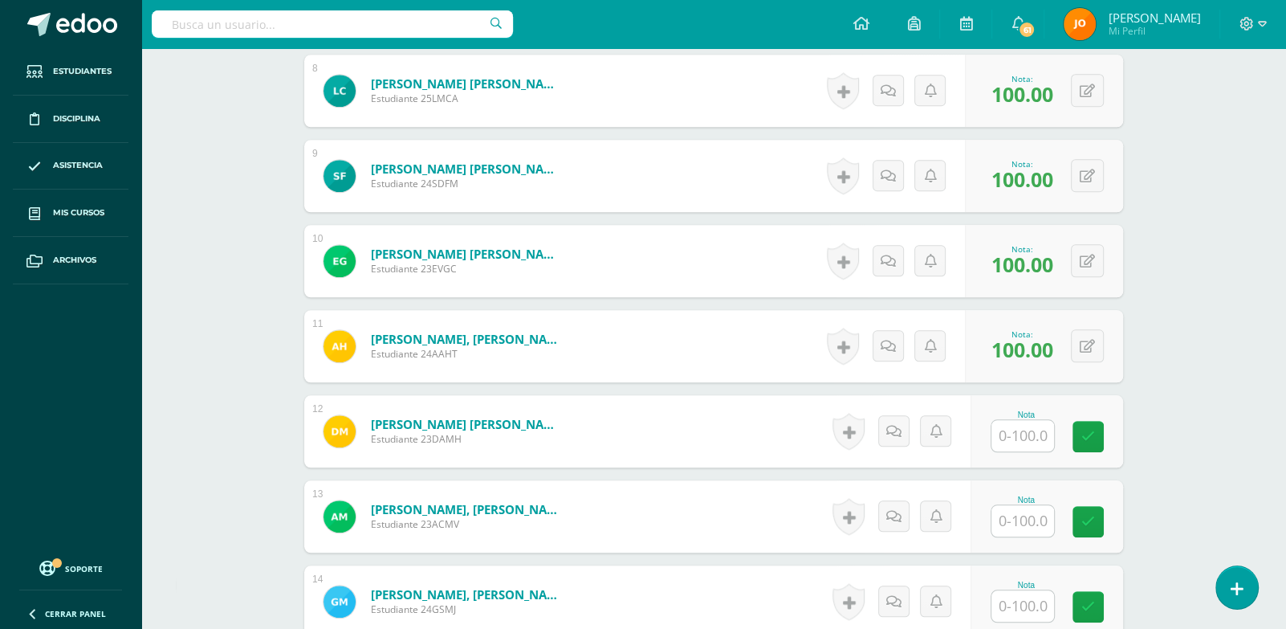
click at [1039, 433] on input "text" at bounding box center [1022, 435] width 63 height 31
paste input "100"
type input "100"
paste input "100"
type input "100"
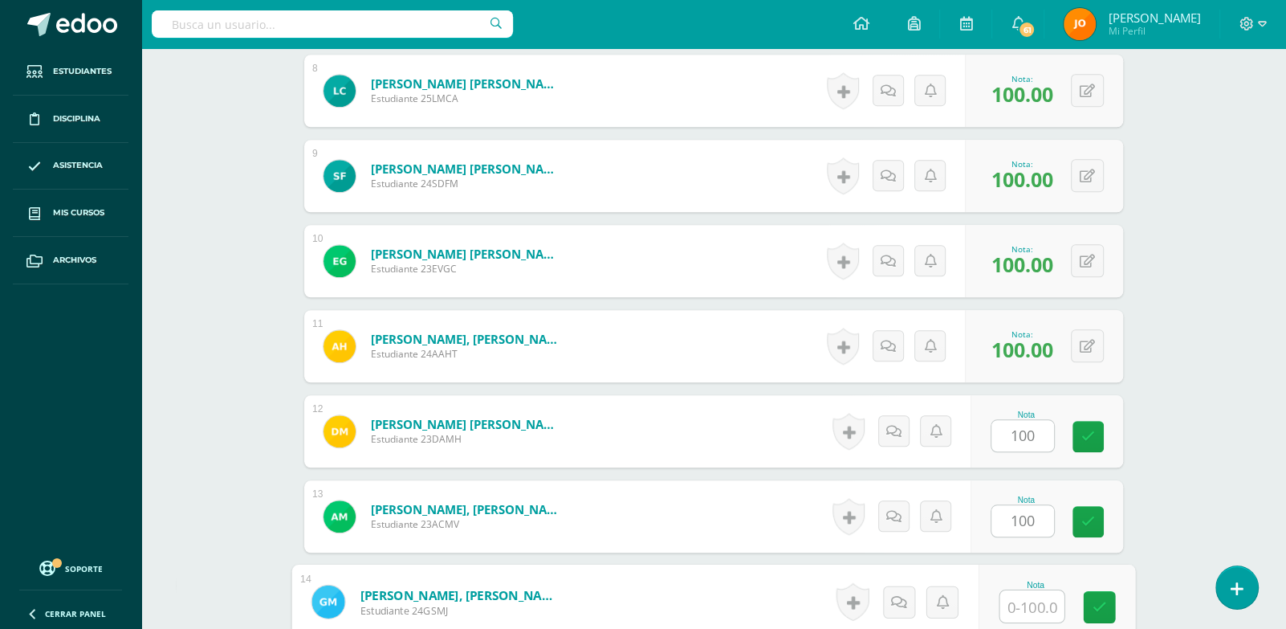
paste input "100"
type input "100"
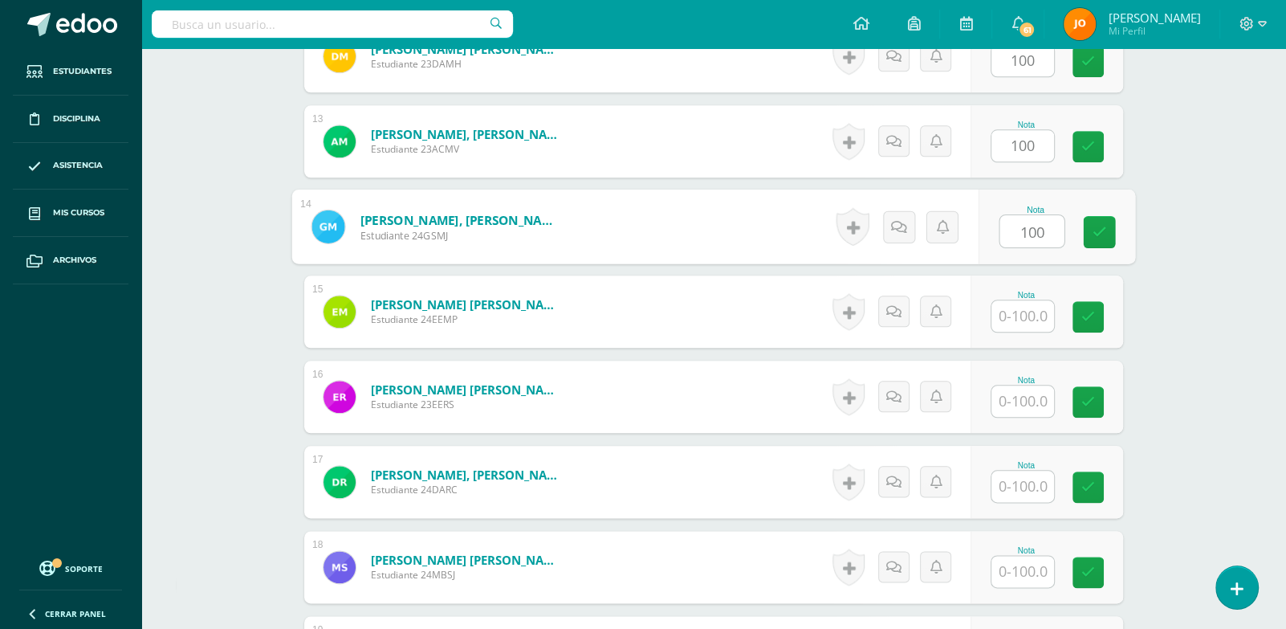
paste input "100"
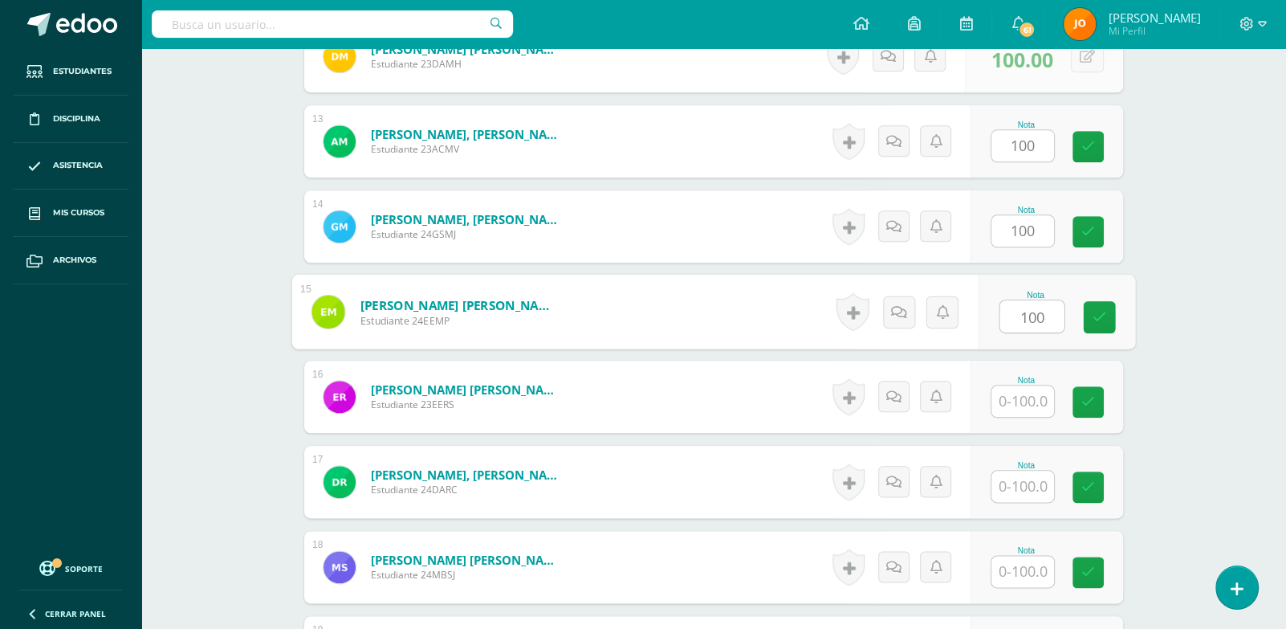
type input "100"
paste input "100"
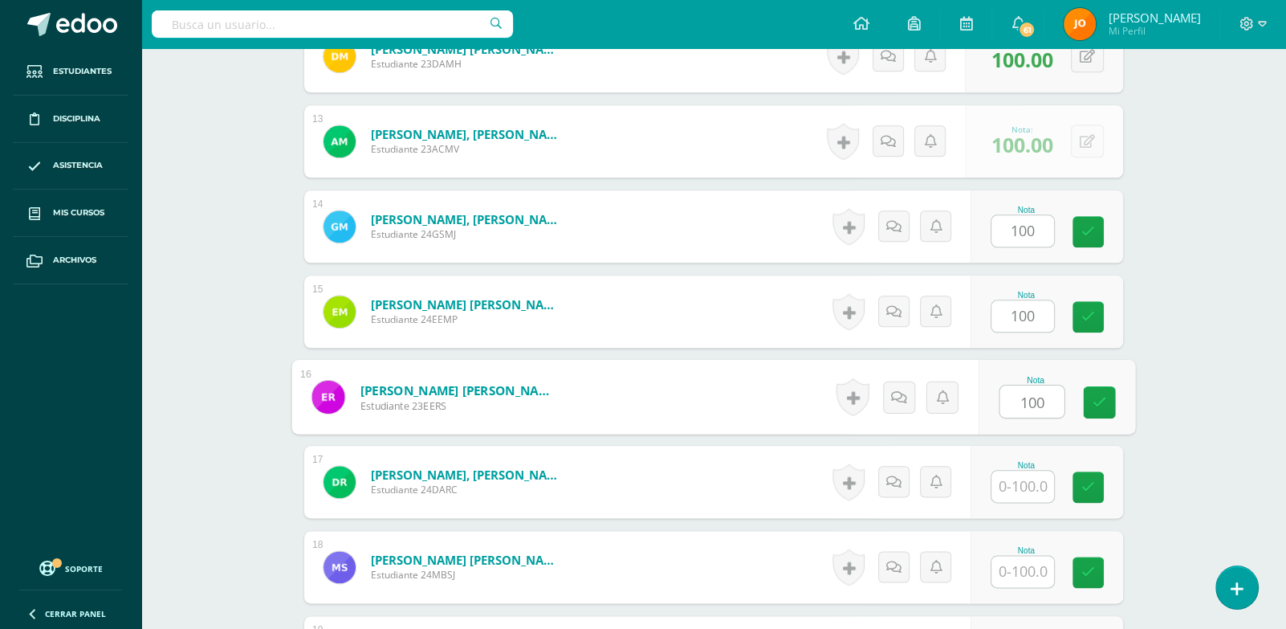
type input "100"
paste input "100"
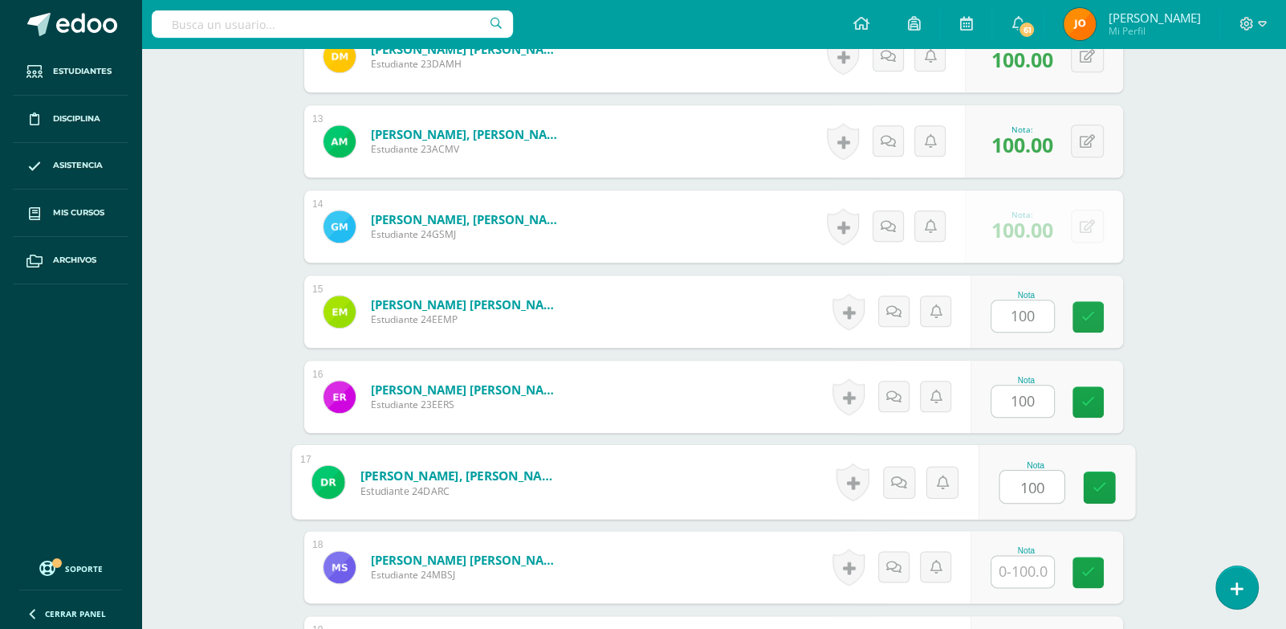
type input "100"
paste input "100"
type input "100"
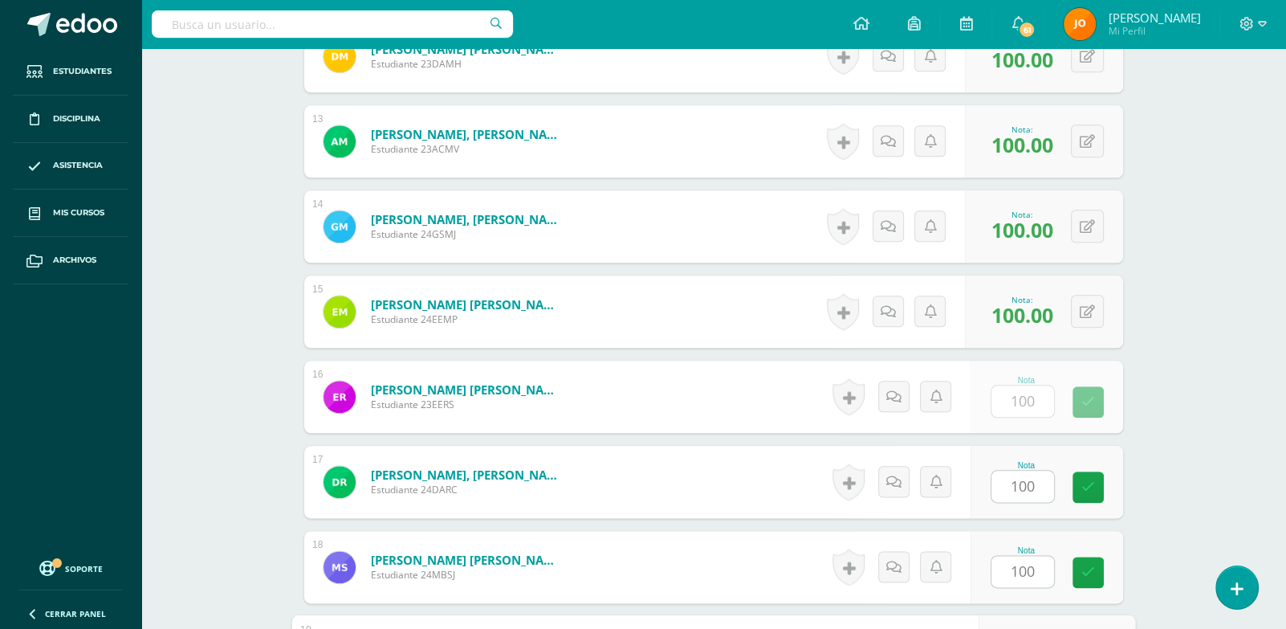
scroll to position [1829, 0]
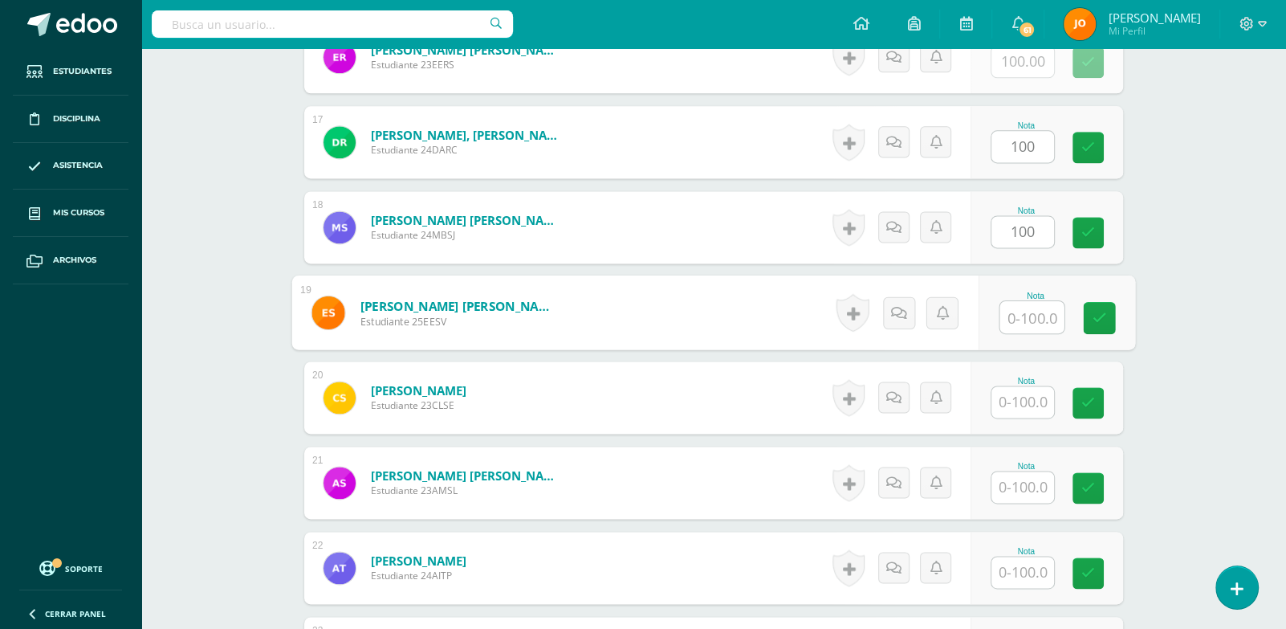
paste input "100"
type input "100"
paste input "100"
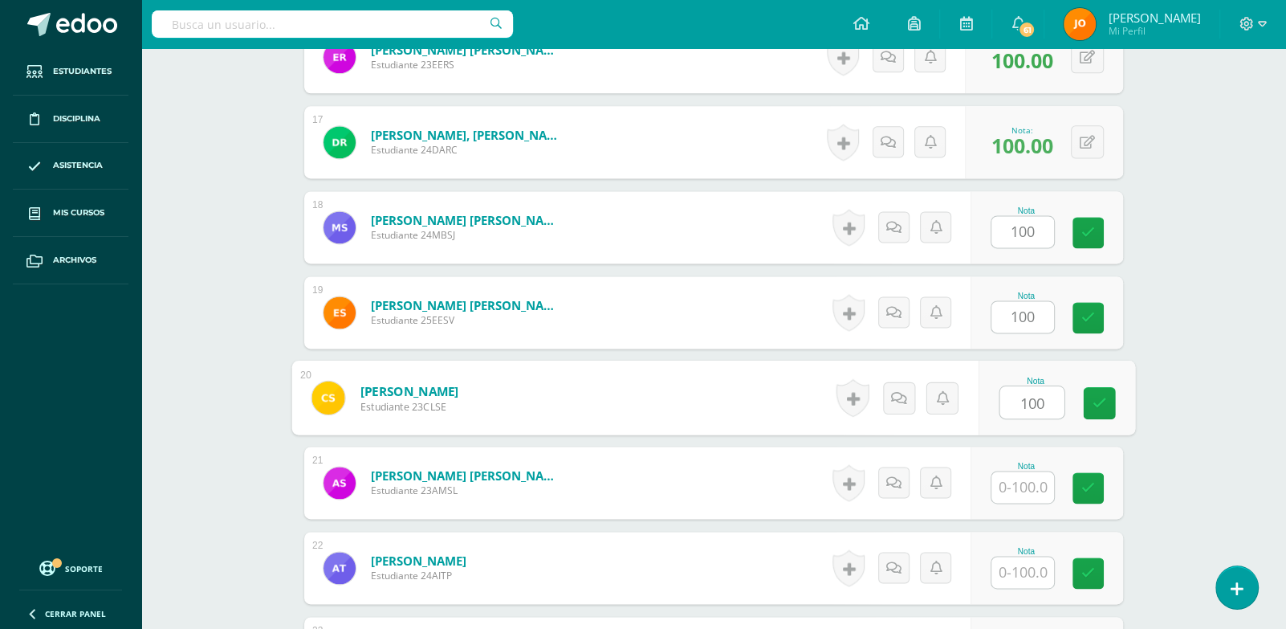
type input "100"
paste input "100"
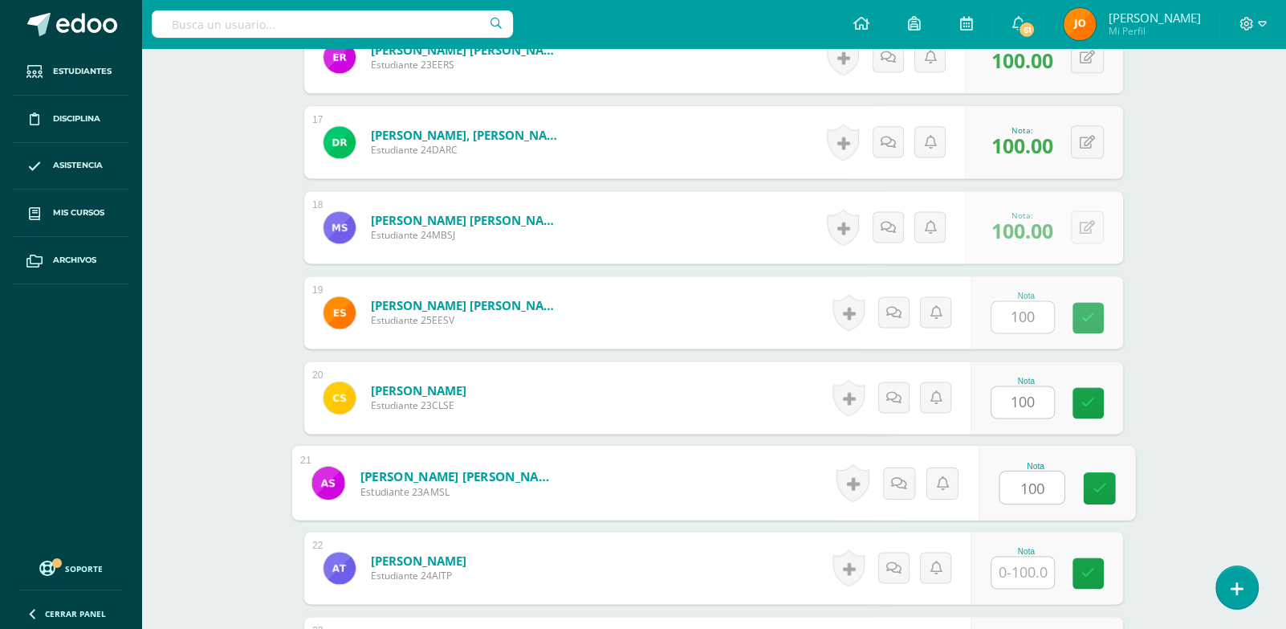
type input "100"
paste input "100"
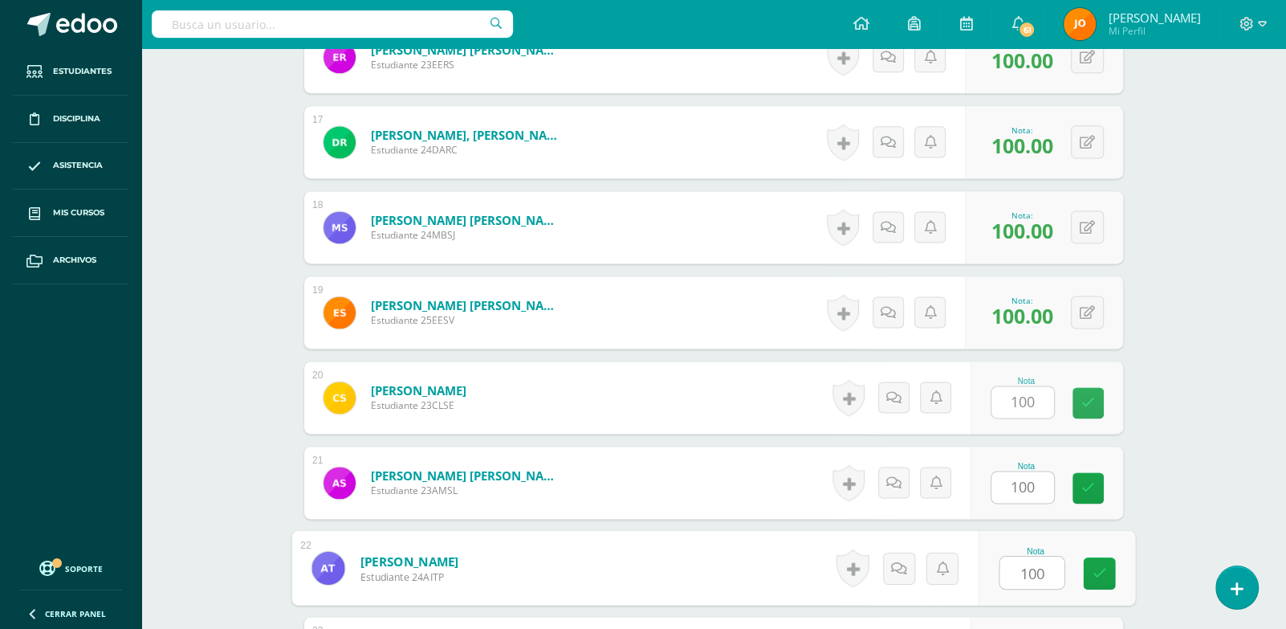
type input "100"
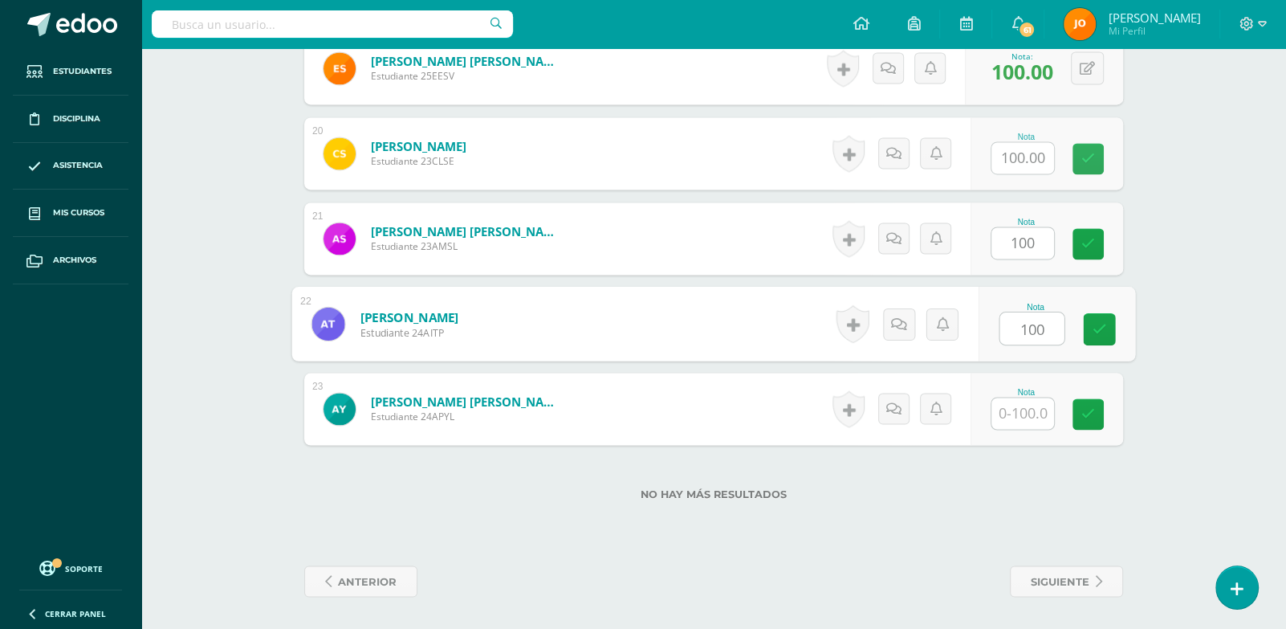
paste input "100"
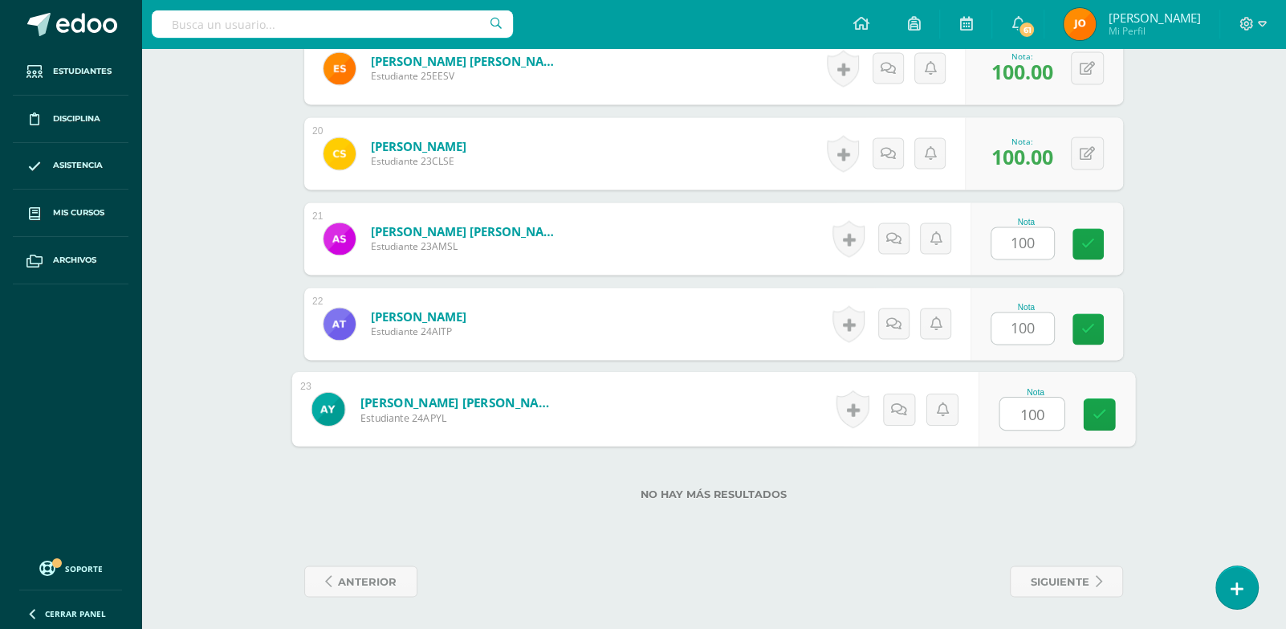
paste input "100"
type input "100100"
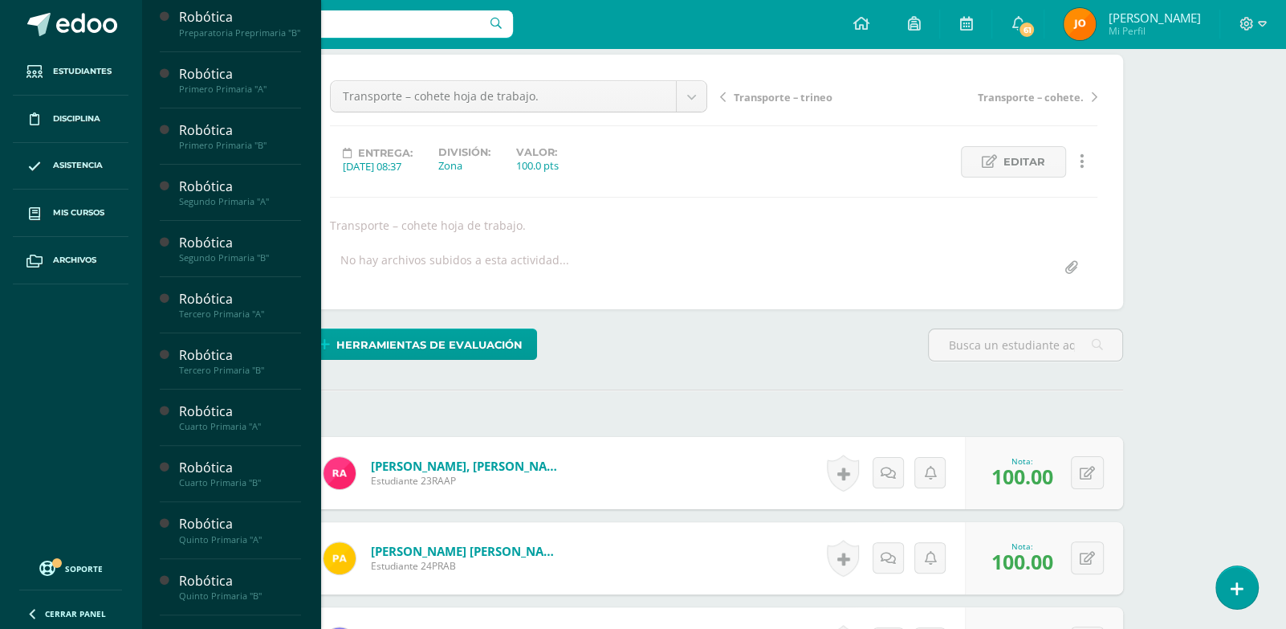
scroll to position [234, 0]
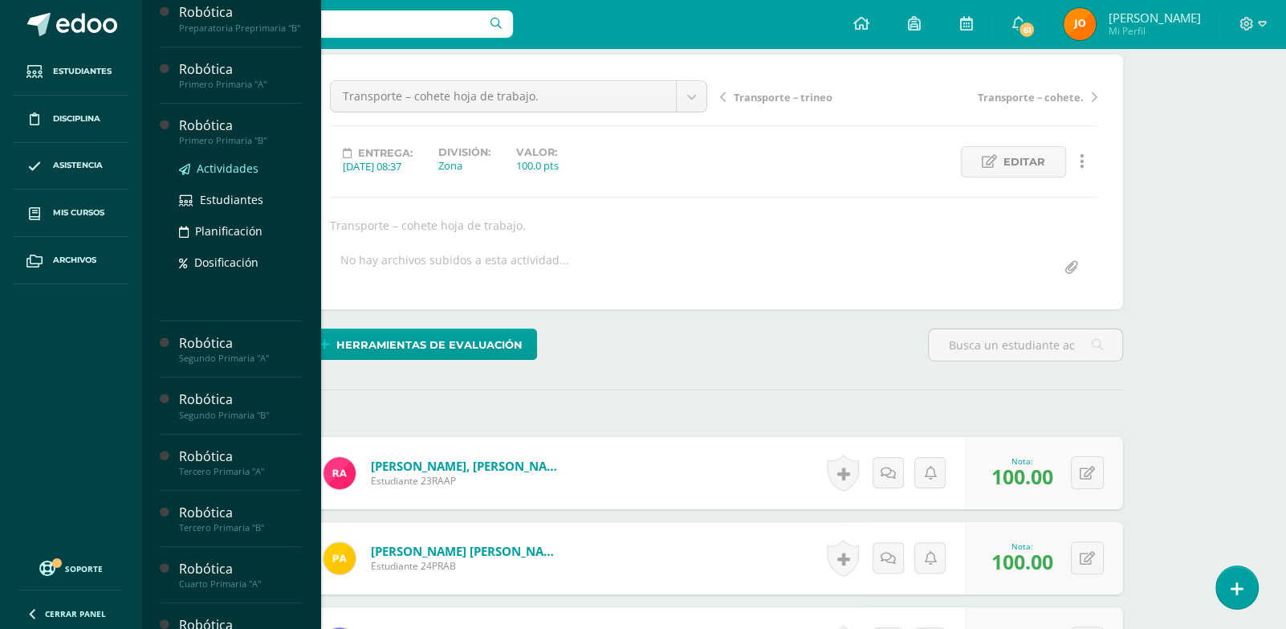
click at [211, 177] on link "Actividades" at bounding box center [240, 168] width 122 height 18
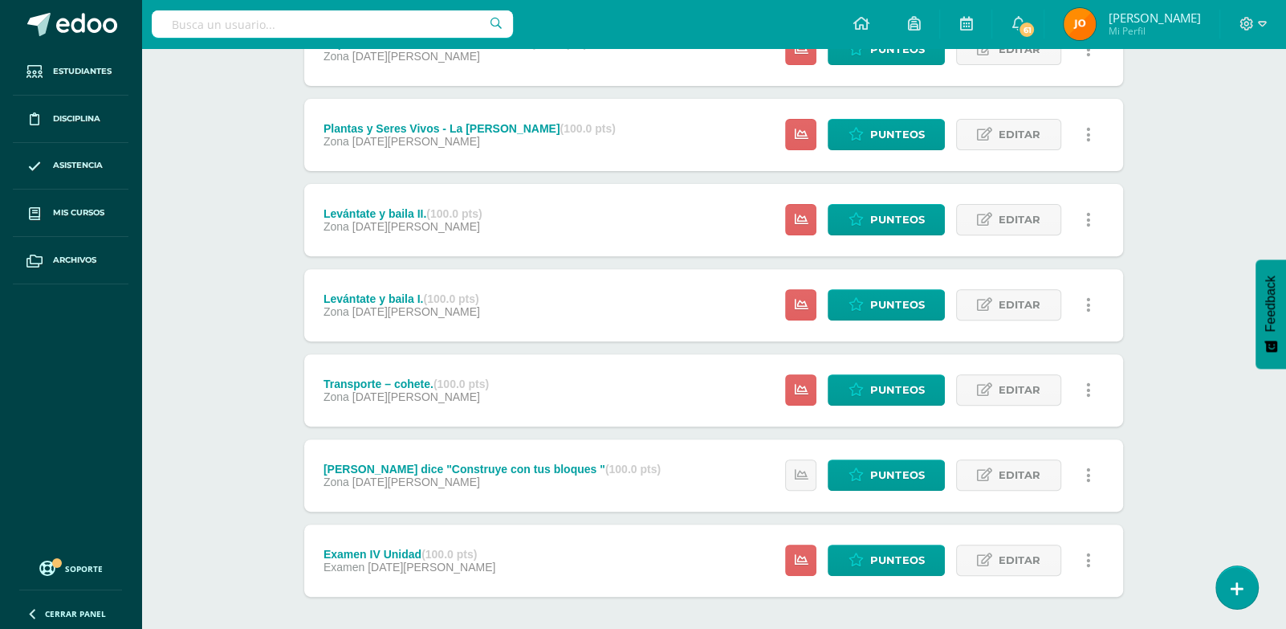
scroll to position [498, 0]
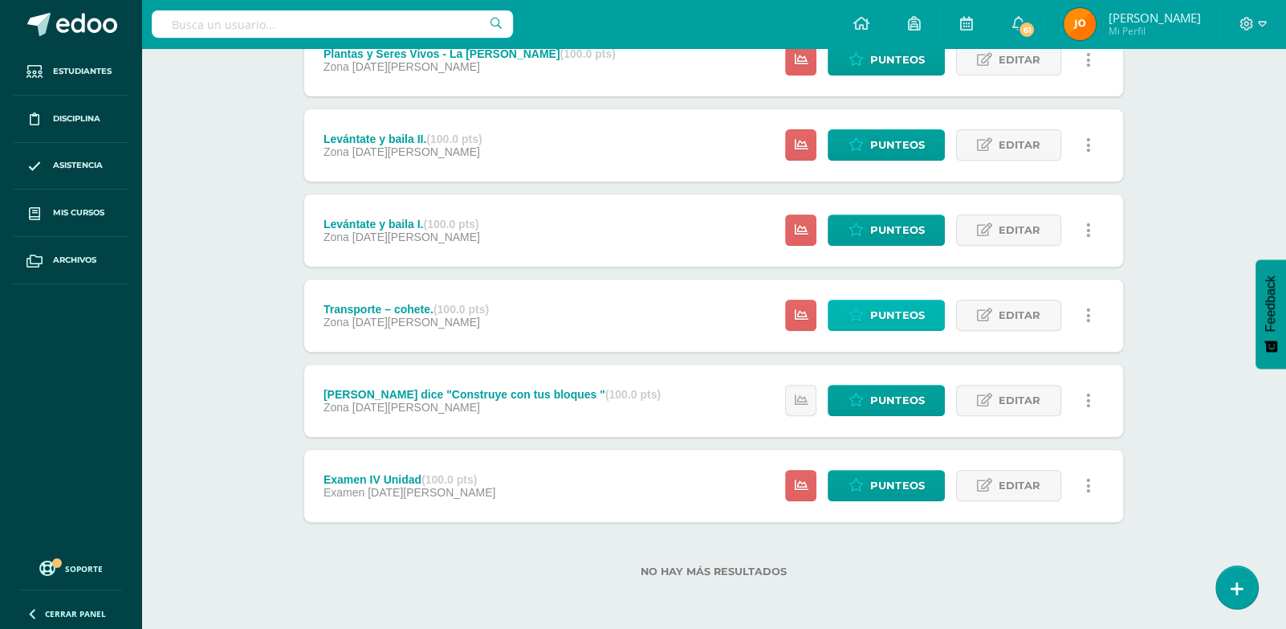
click at [864, 315] on icon at bounding box center [855, 315] width 15 height 14
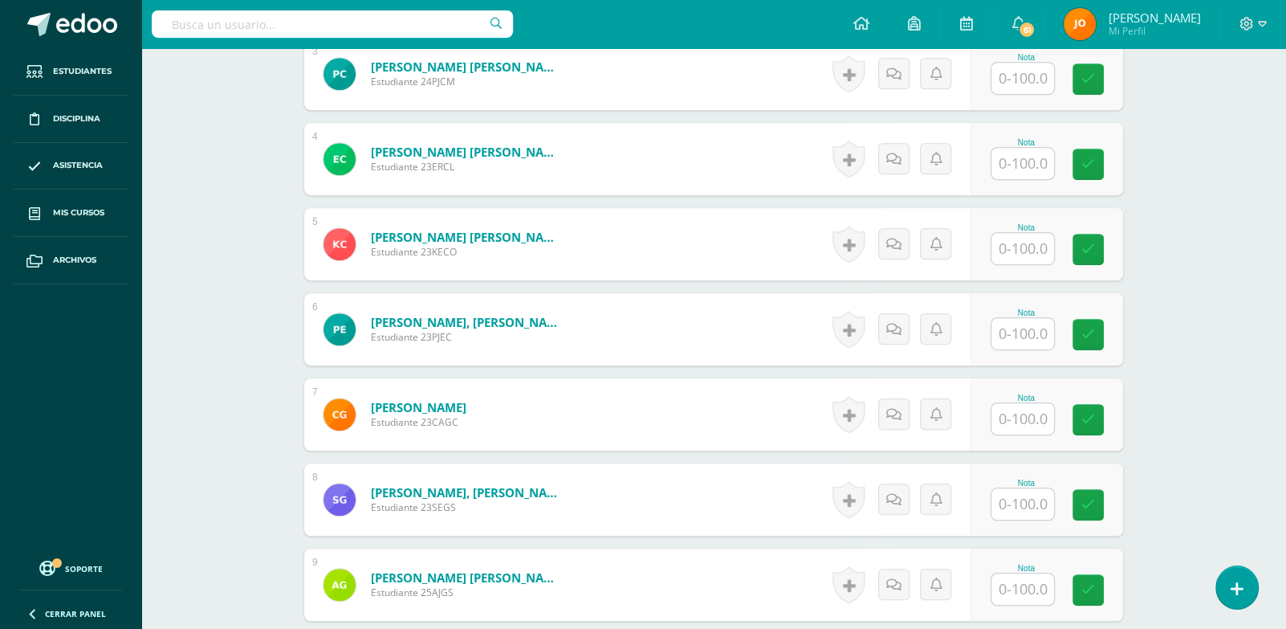
scroll to position [751, 0]
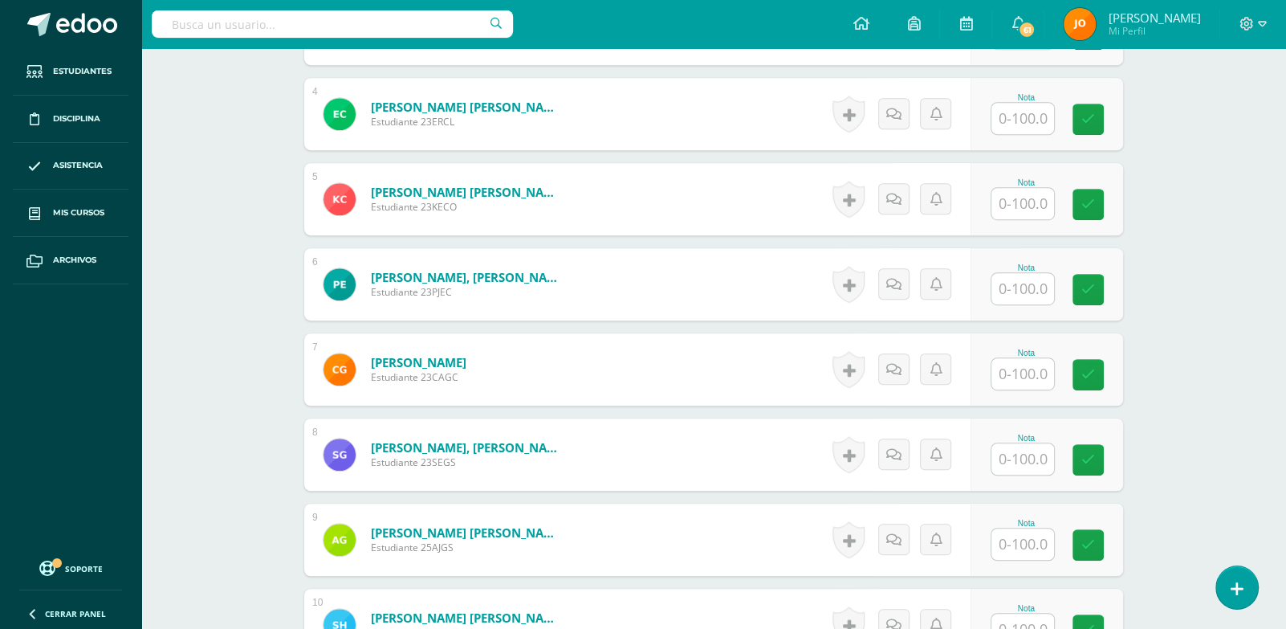
click at [1027, 467] on input "text" at bounding box center [1022, 458] width 63 height 31
type input "0"
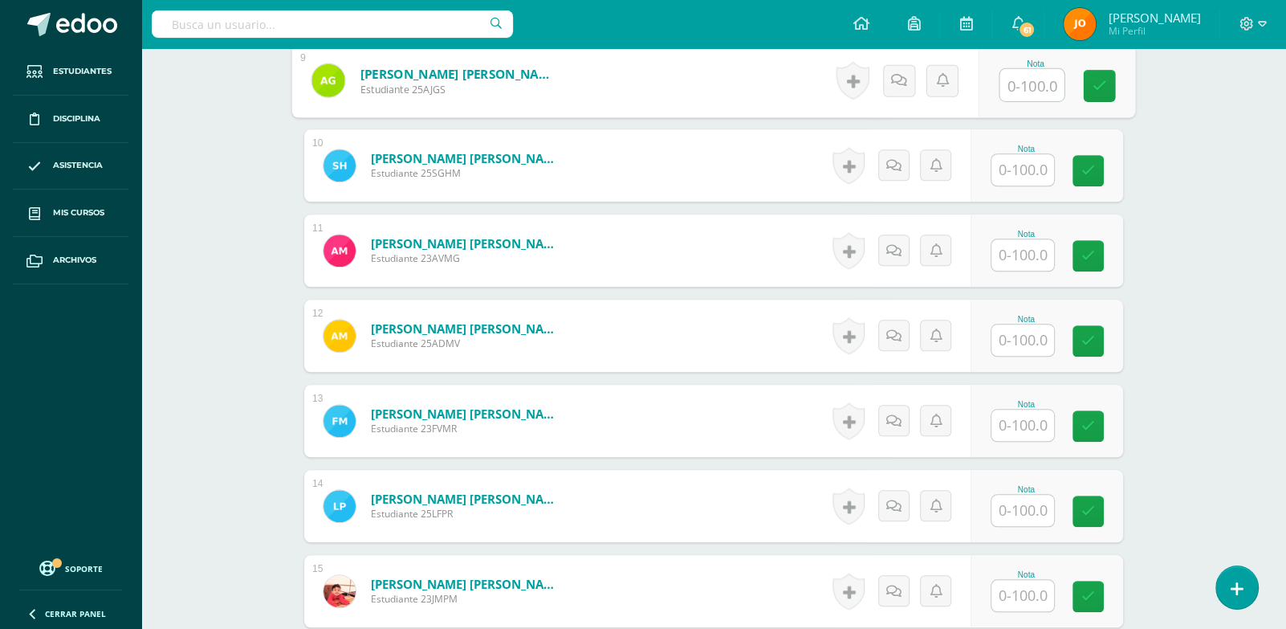
scroll to position [1257, 0]
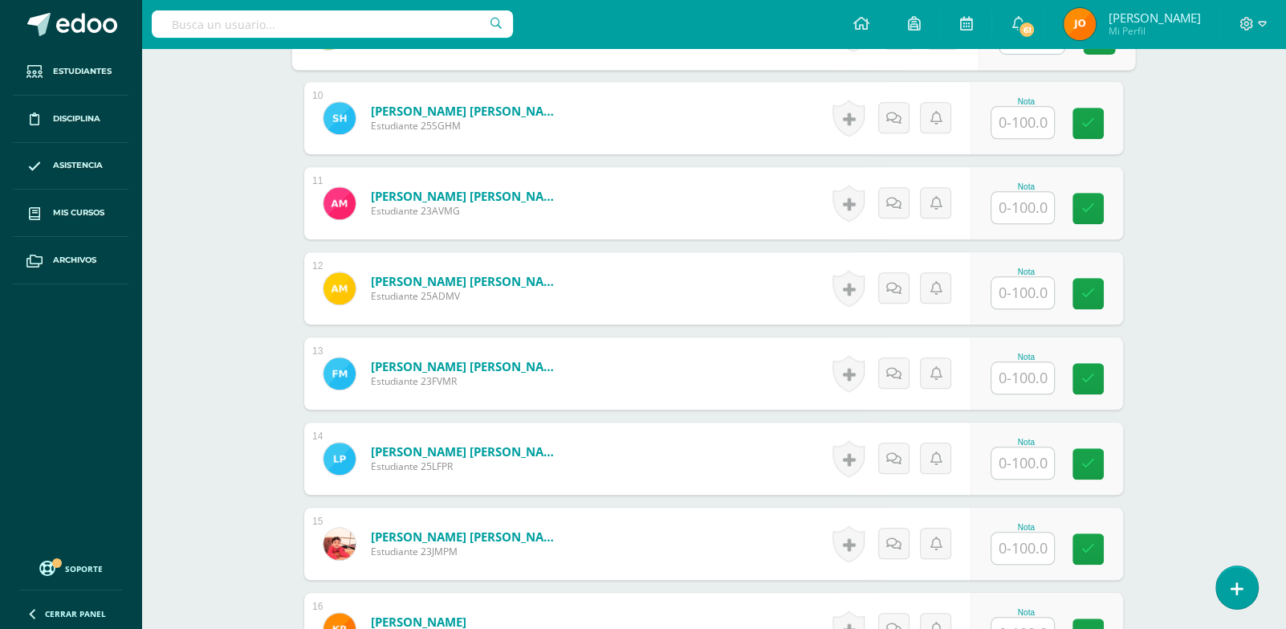
click at [1039, 543] on input "text" at bounding box center [1022, 547] width 63 height 31
type input "0"
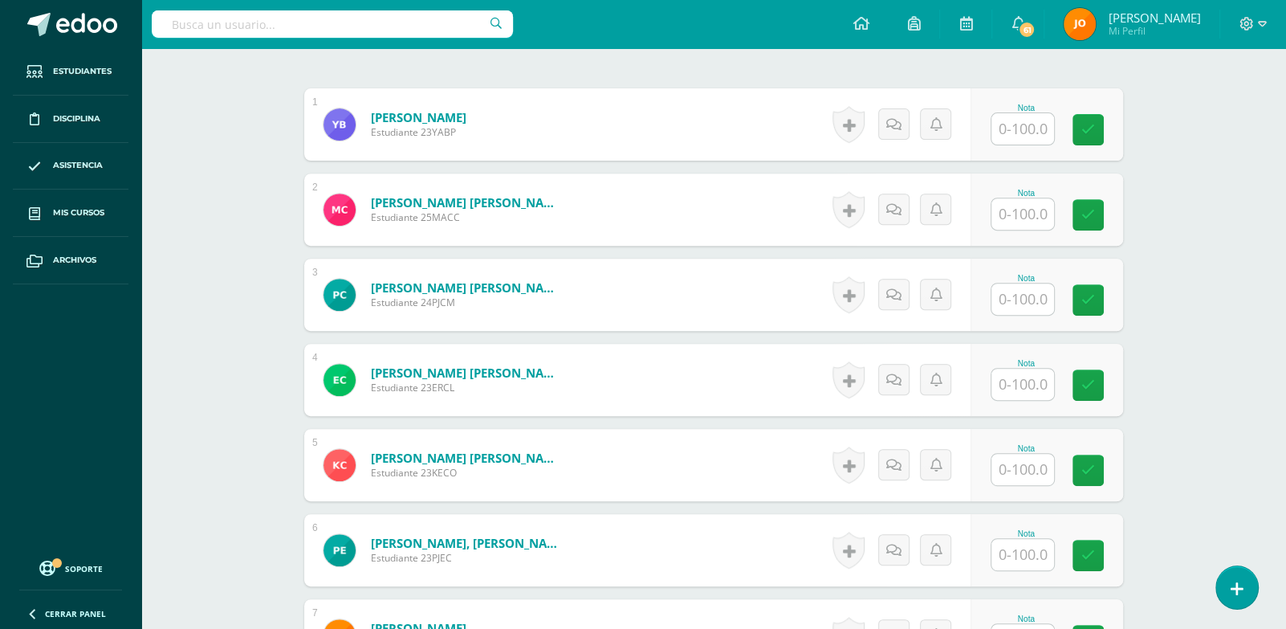
scroll to position [294, 0]
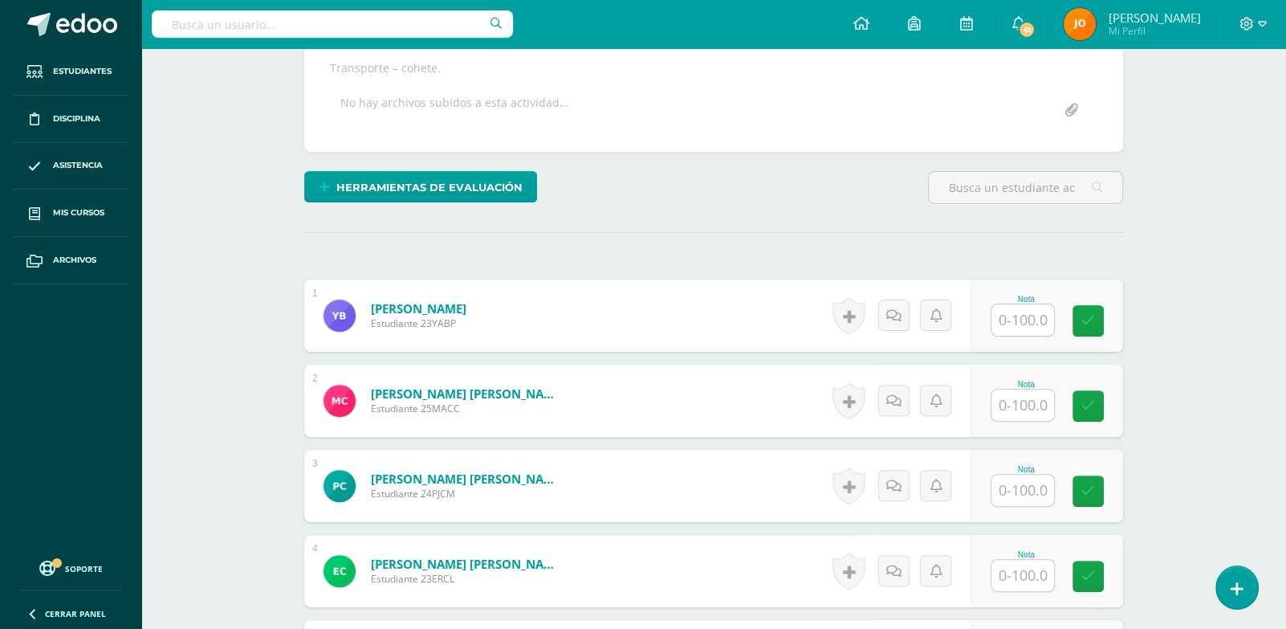
click at [1031, 323] on input "text" at bounding box center [1022, 319] width 63 height 31
paste input "100"
type input "100"
paste input "100"
type input "100"
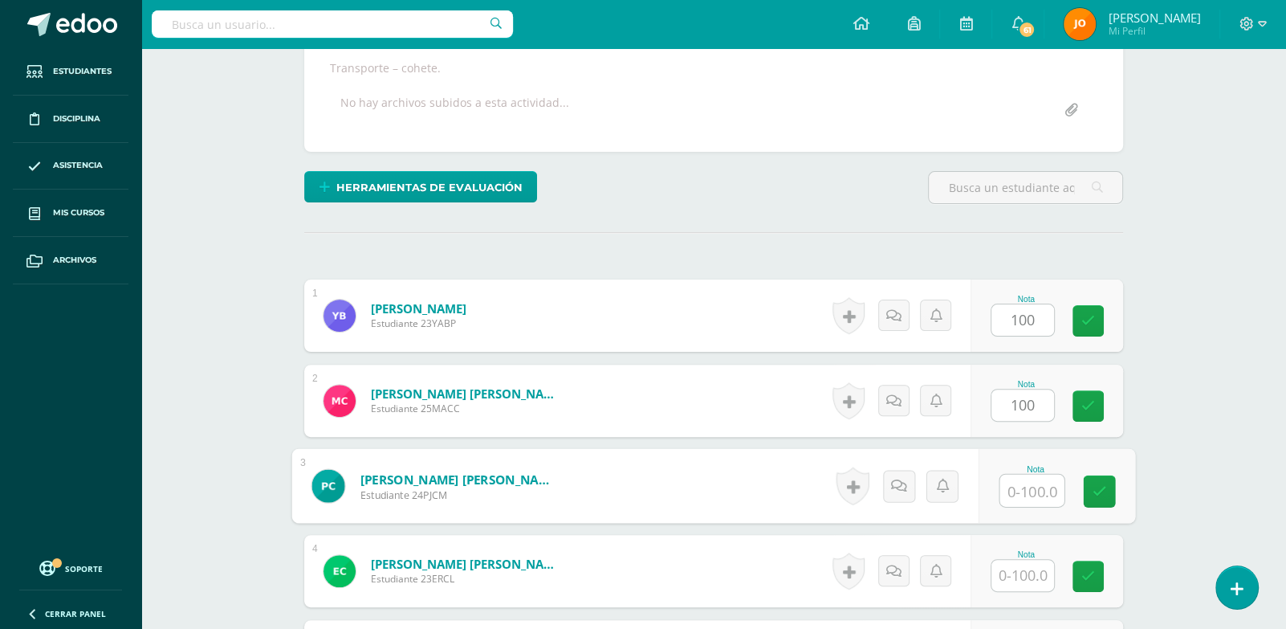
paste input "100"
type input "100"
paste input "100"
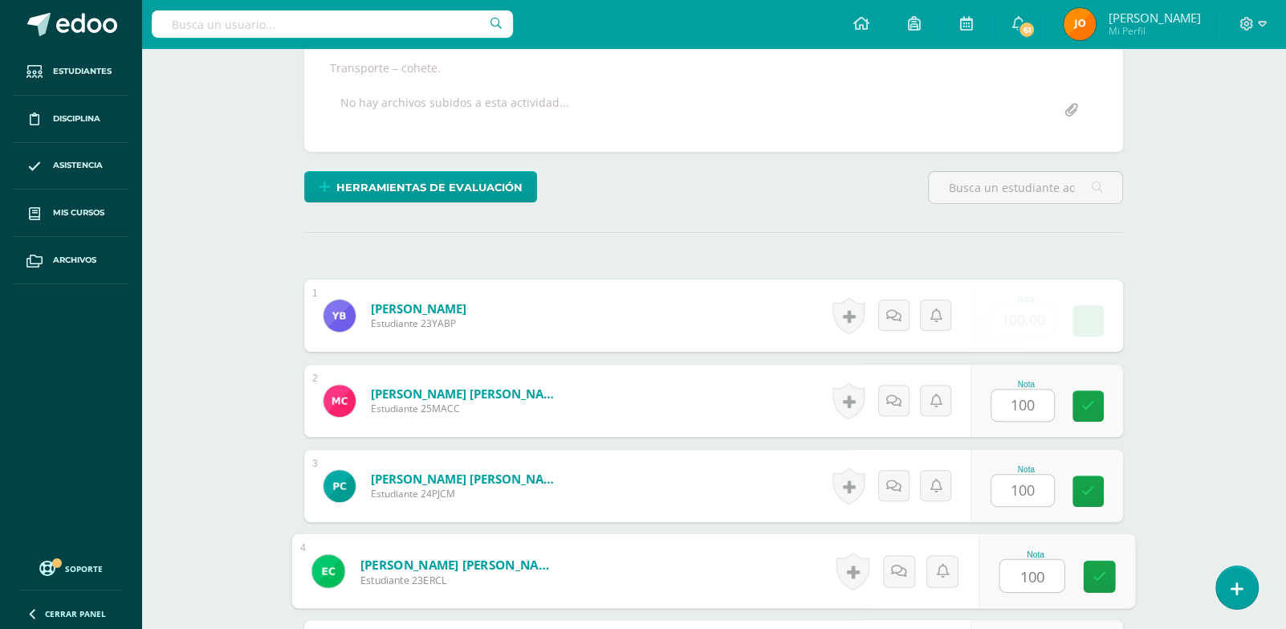
type input "100"
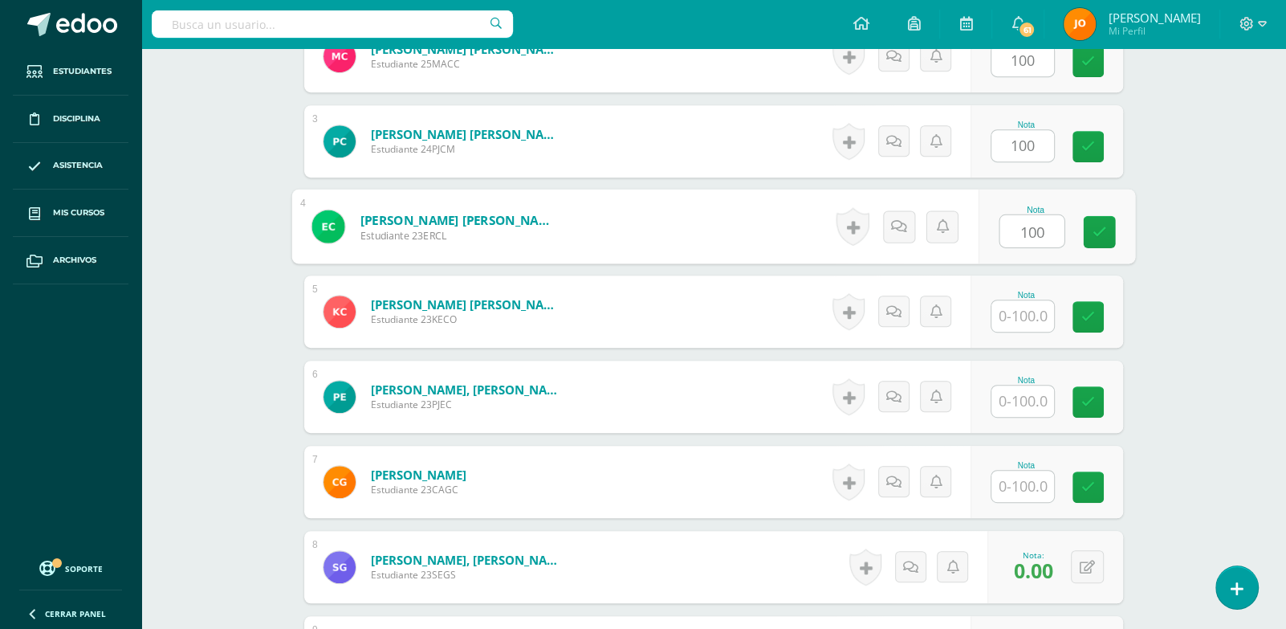
paste input "100"
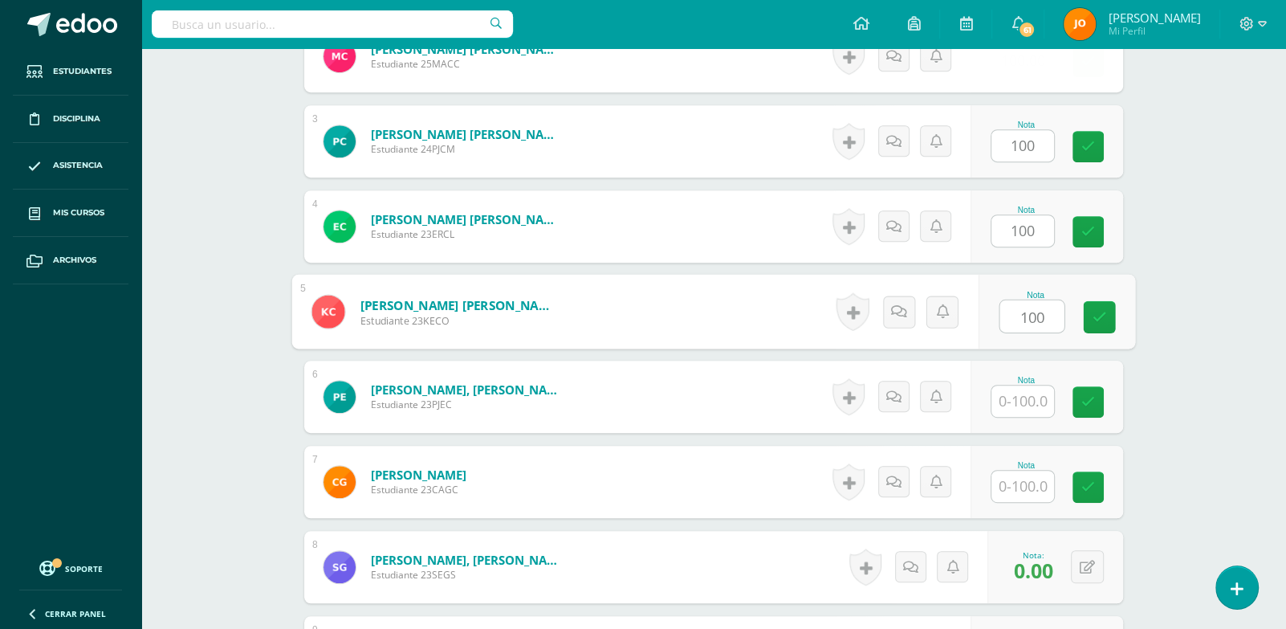
type input "100"
paste input "100"
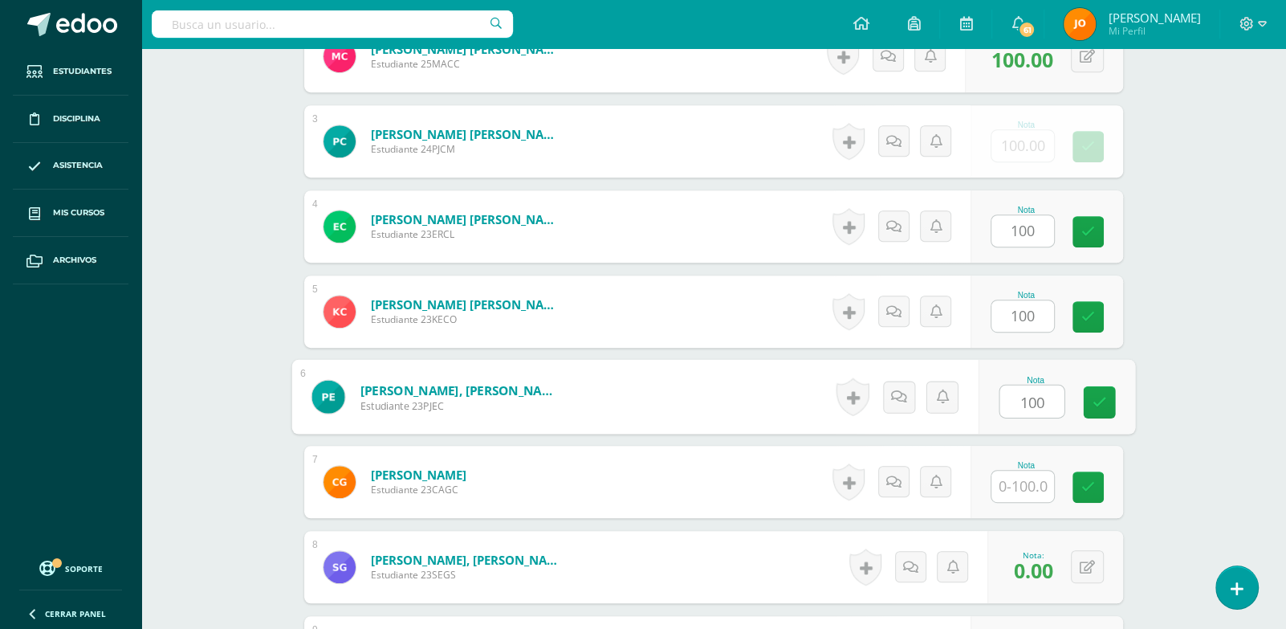
type input "100"
paste input "100"
type input "100"
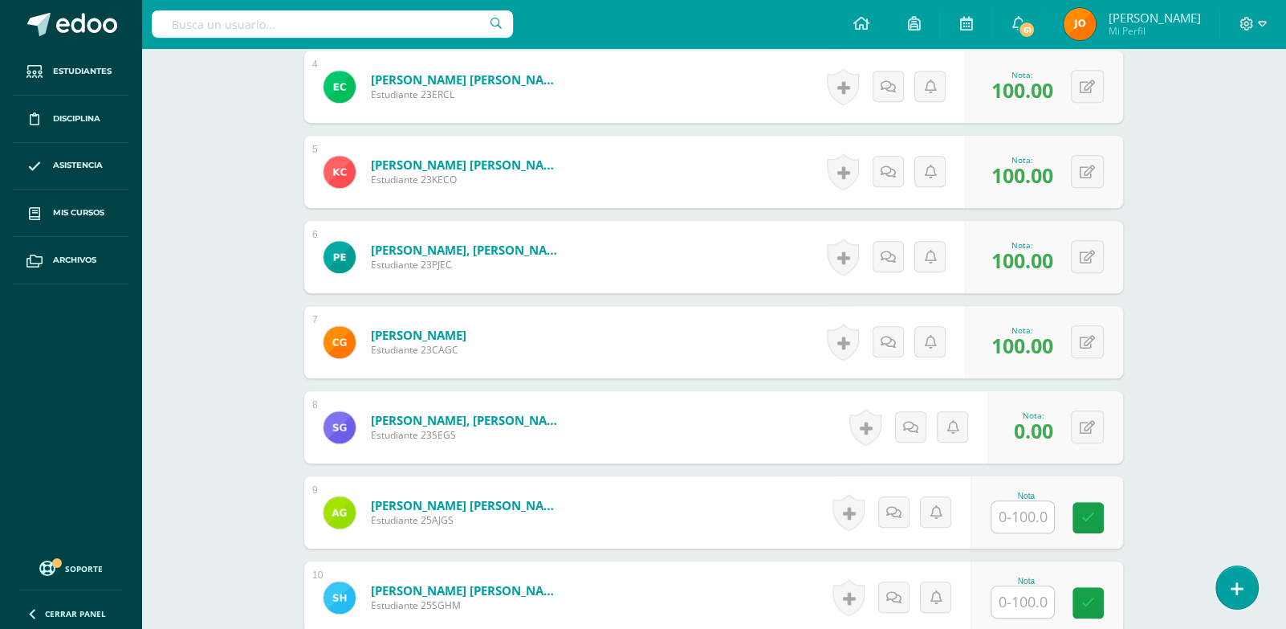
scroll to position [779, 0]
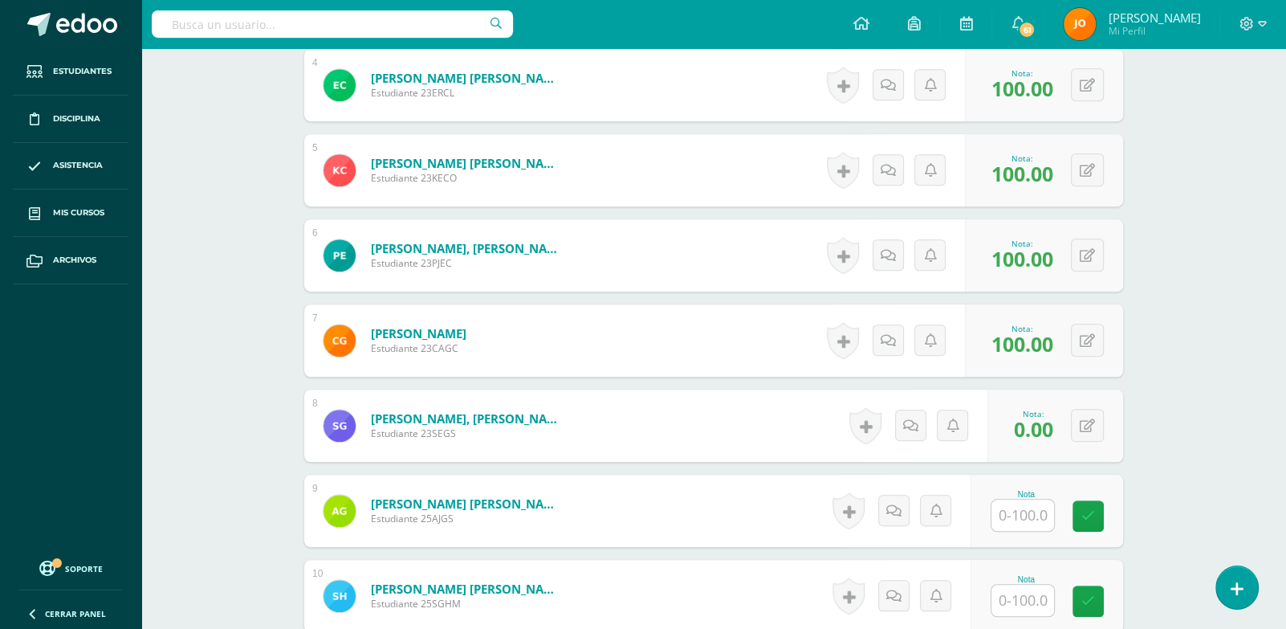
click at [1035, 536] on div "Nota" at bounding box center [1046, 510] width 153 height 72
click at [1041, 504] on input "text" at bounding box center [1022, 514] width 63 height 31
paste input "100"
type input "100"
paste input "100"
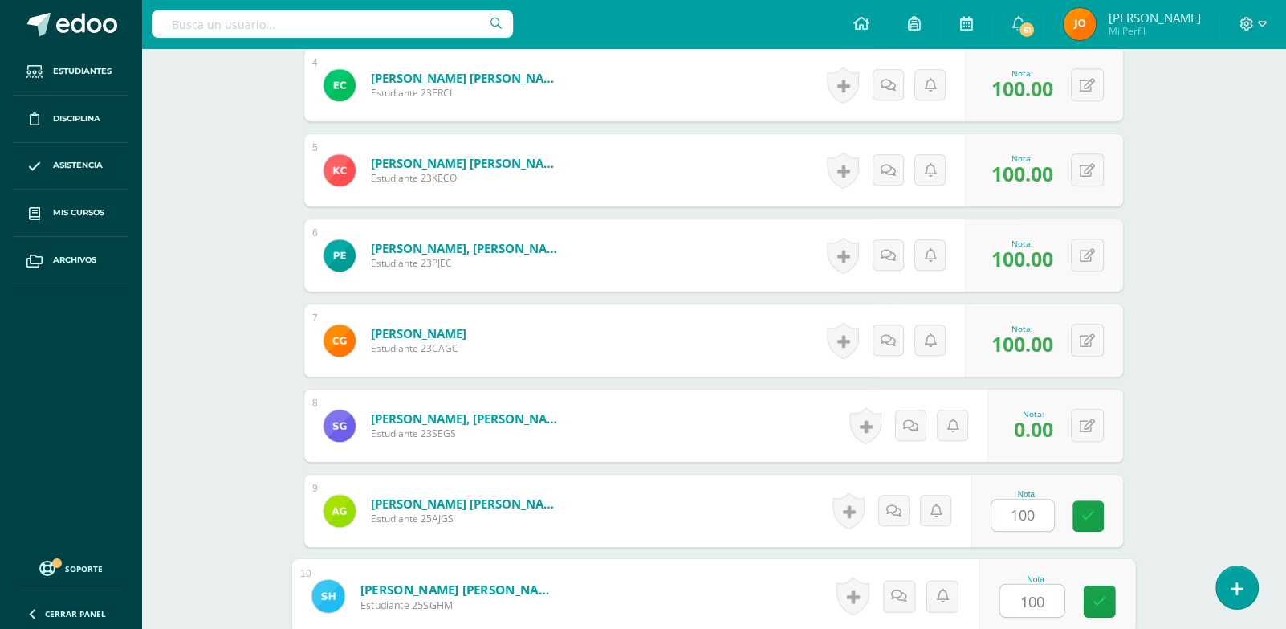
type input "100"
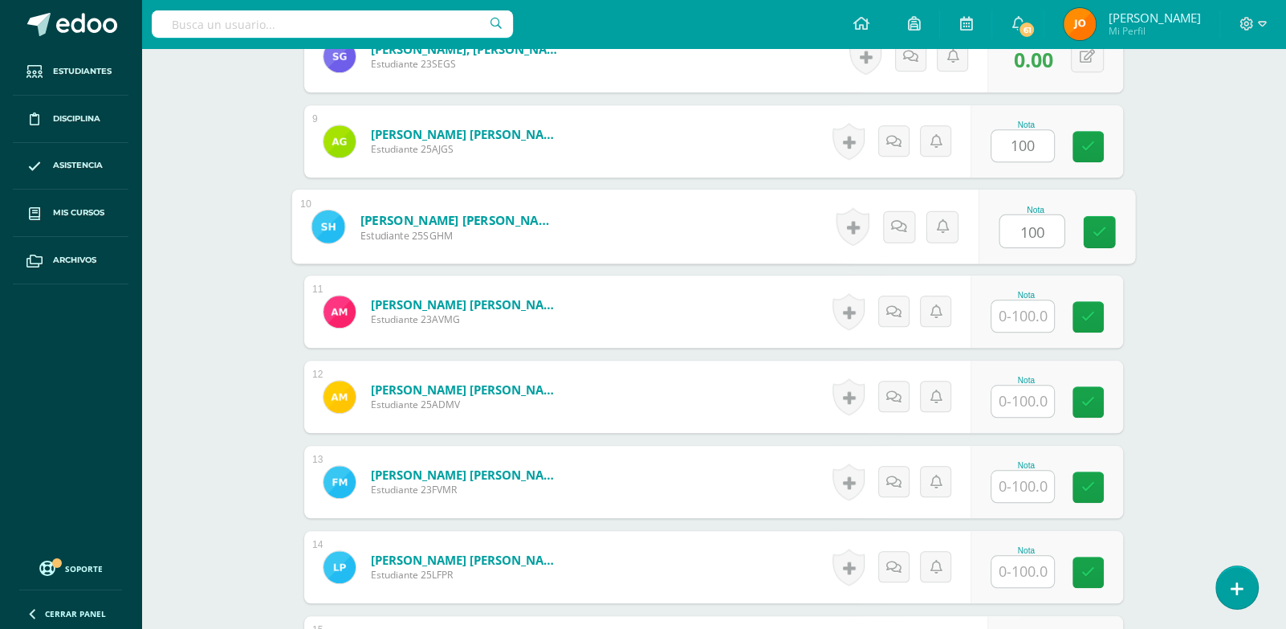
paste input "100"
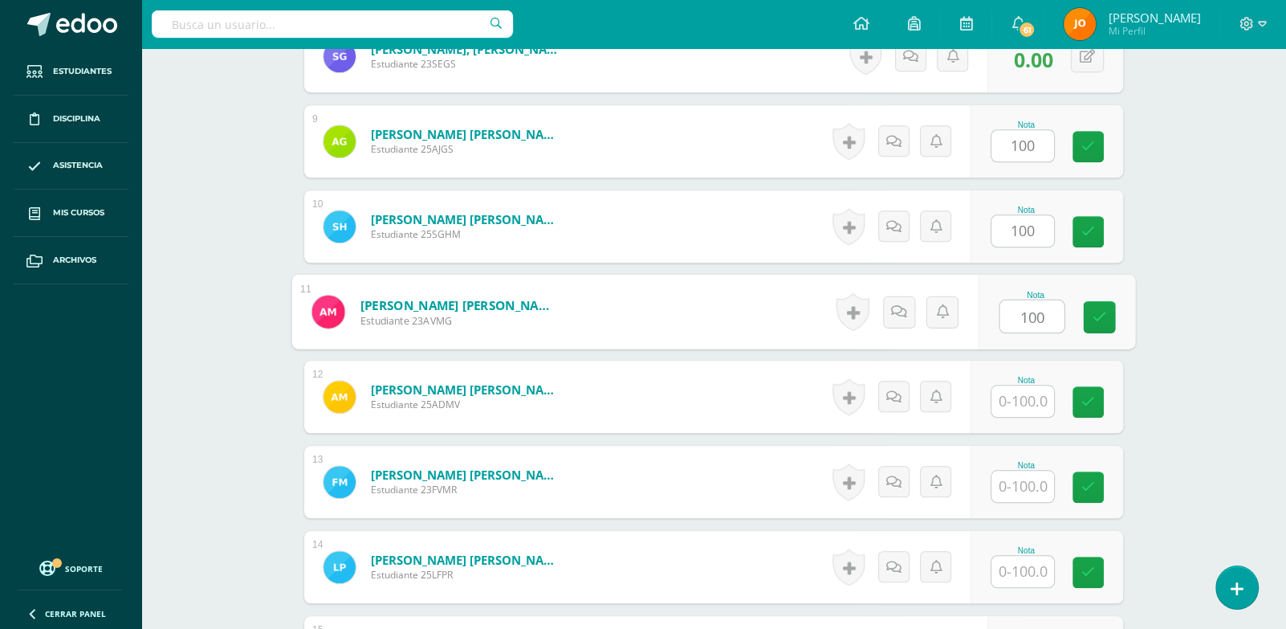
type input "100"
paste input "100"
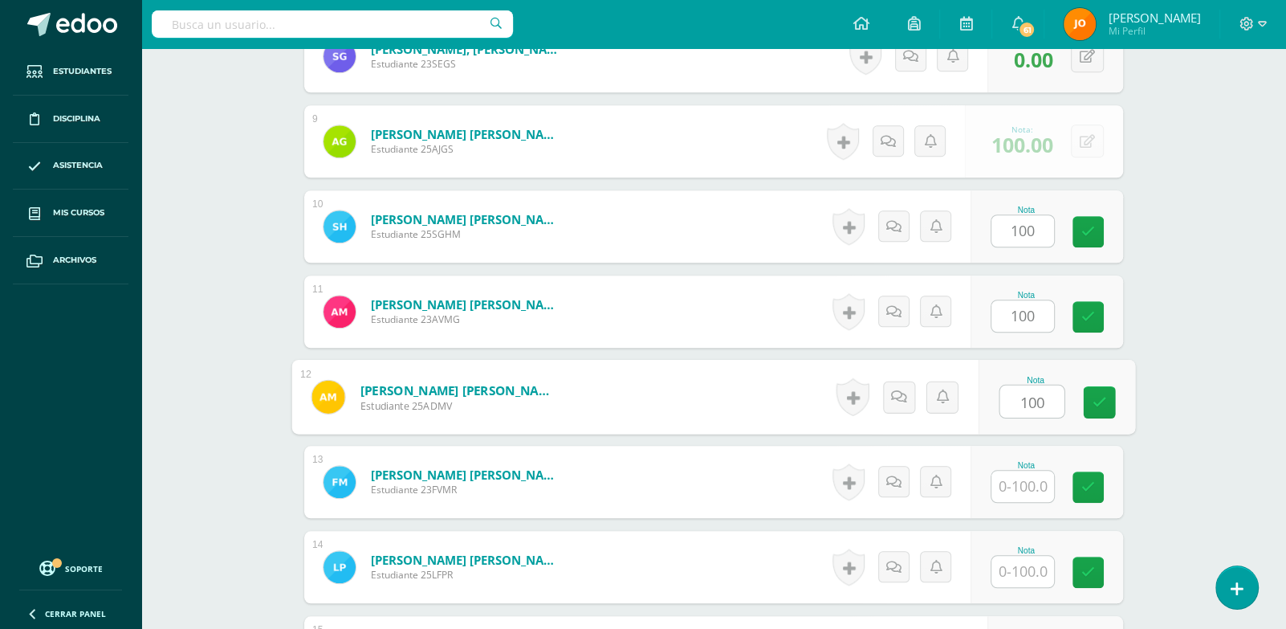
type input "100"
paste input "100"
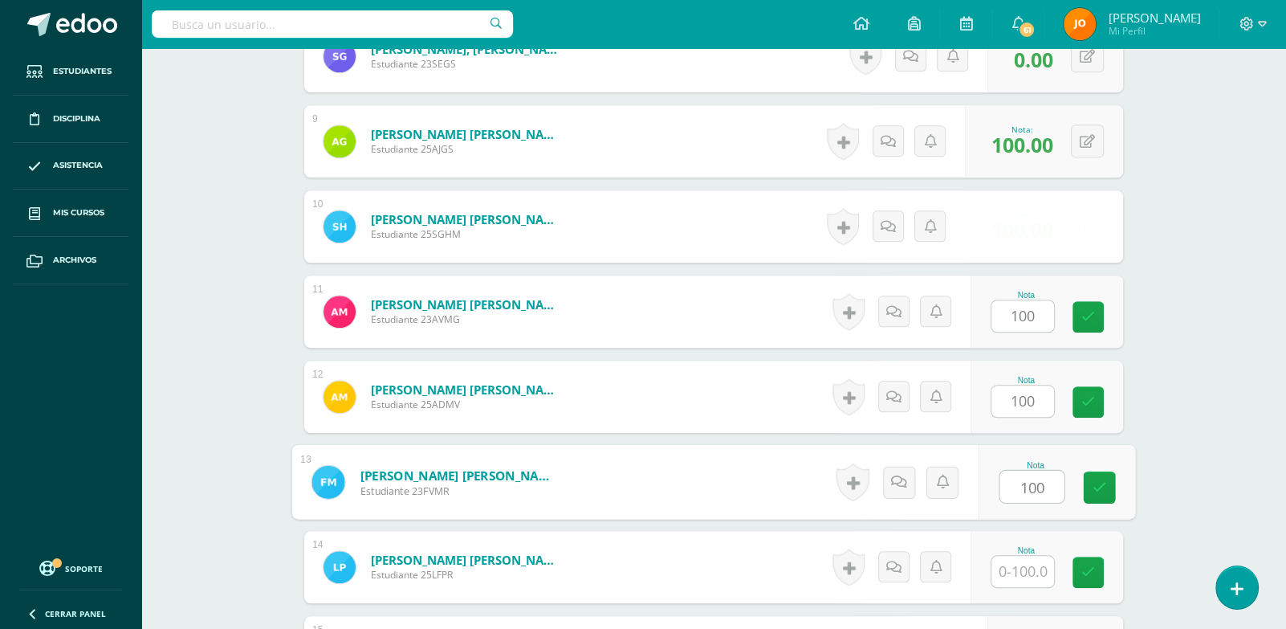
type input "100"
paste input "100"
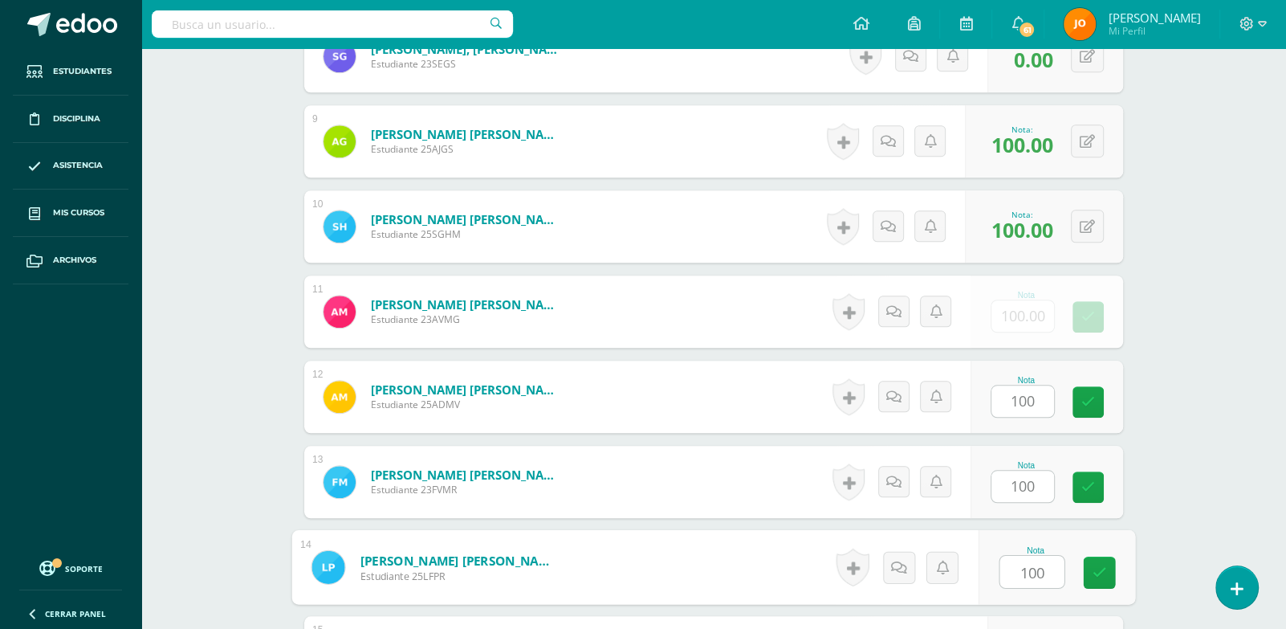
paste input "100"
type input "0"
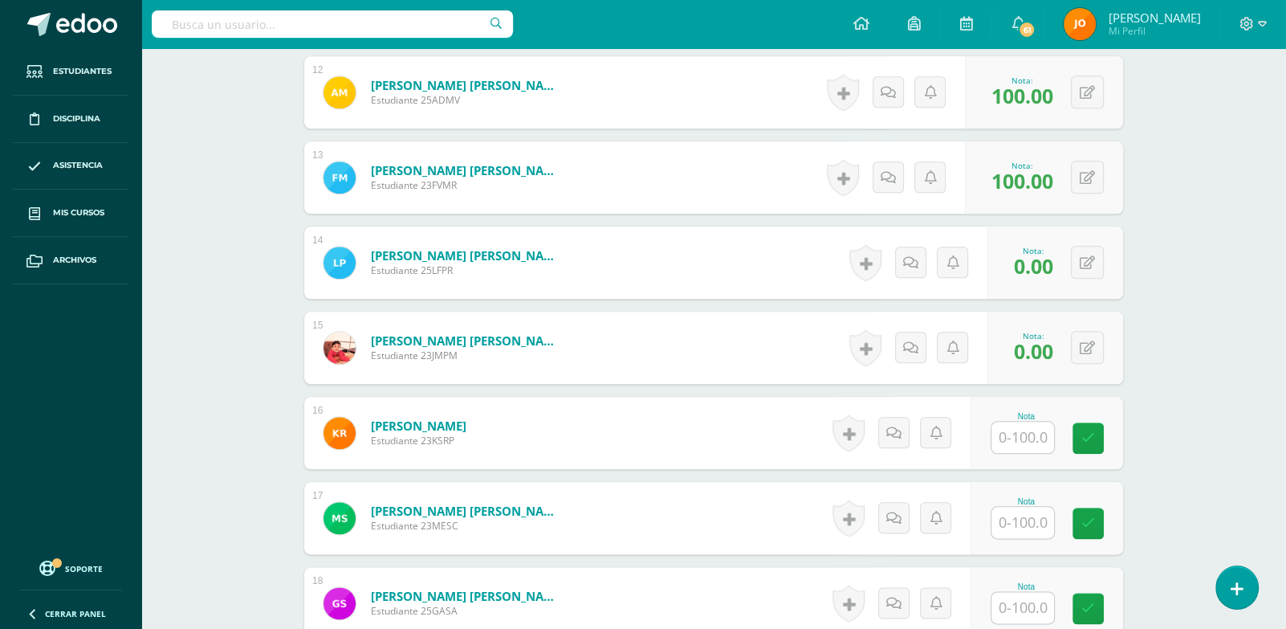
scroll to position [1456, 0]
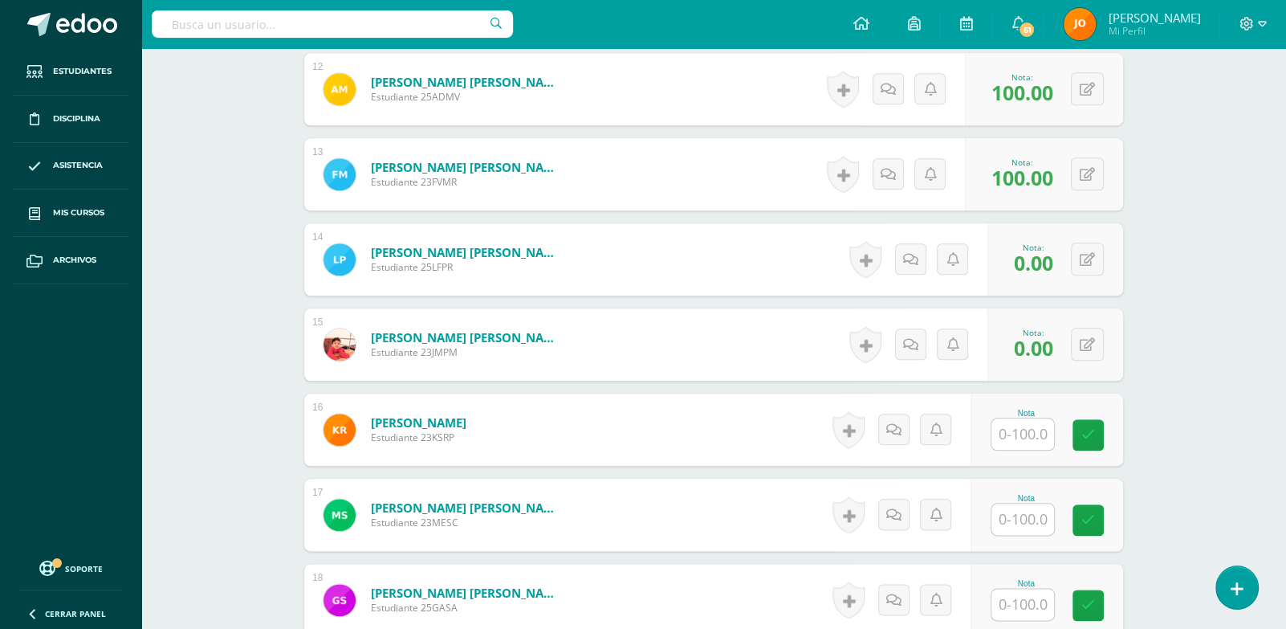
click at [1100, 275] on div "0 [GEOGRAPHIC_DATA] Logros obtenidos Aún no hay logros agregados Nota: 0.00" at bounding box center [1055, 259] width 136 height 72
click at [1088, 246] on button at bounding box center [1087, 258] width 33 height 33
paste input "100"
type input "100"
click at [1040, 419] on input "text" at bounding box center [1022, 433] width 63 height 31
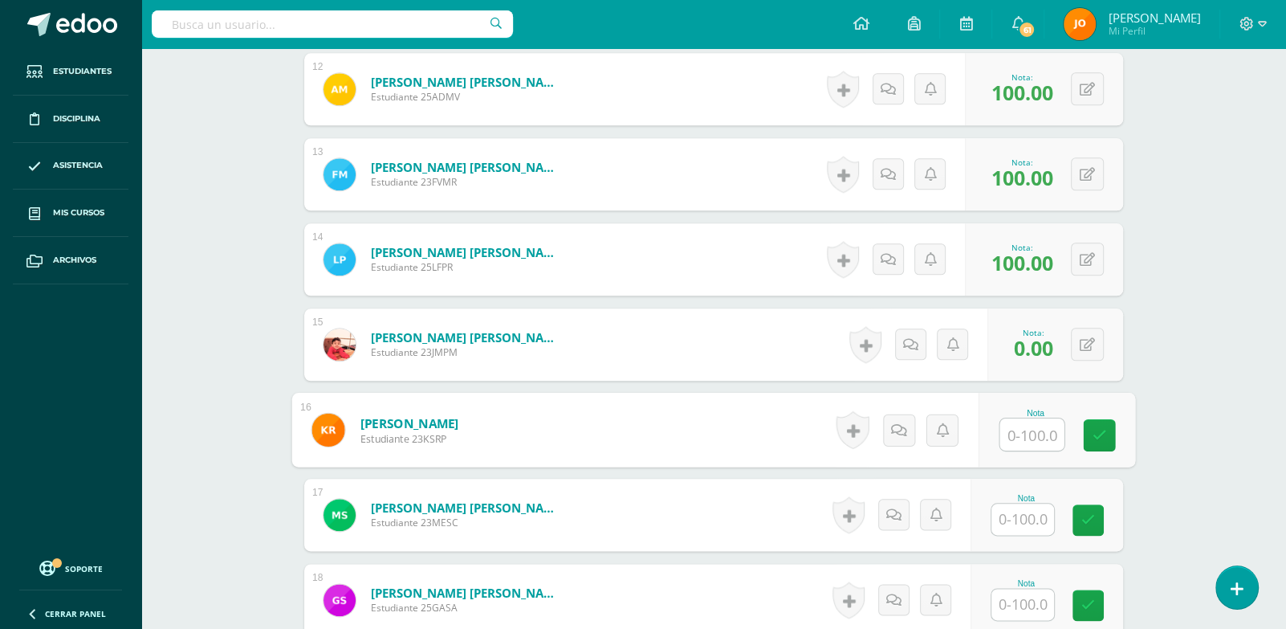
paste input "100"
type input "100"
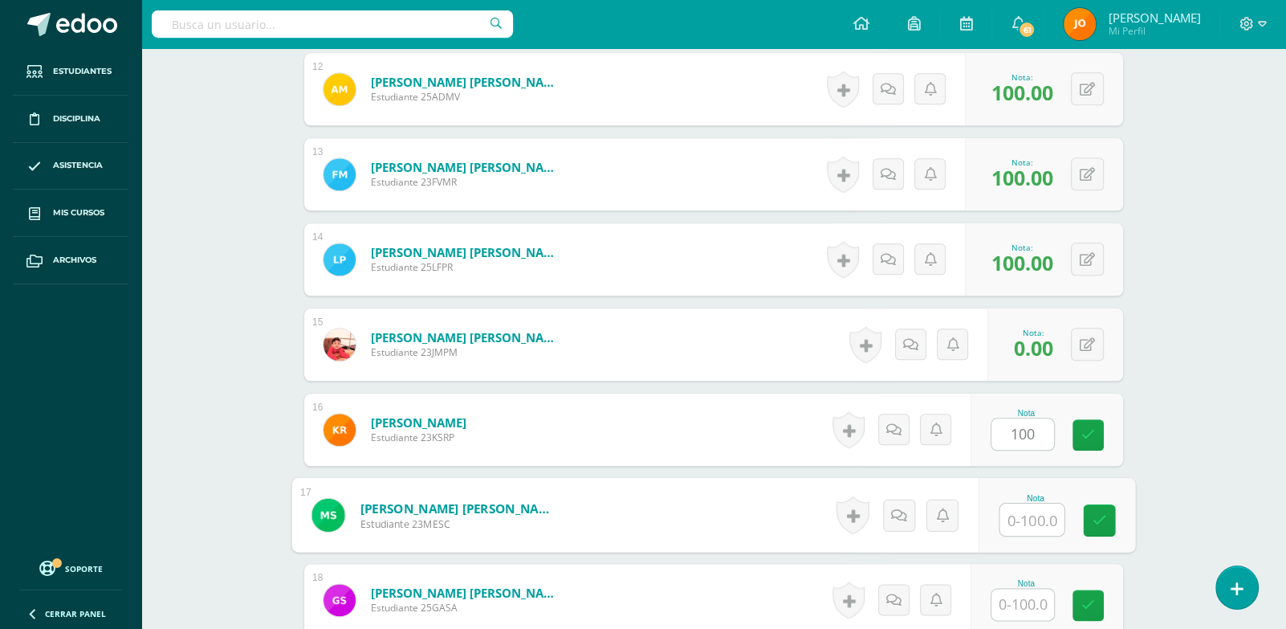
paste input "100"
type input "100"
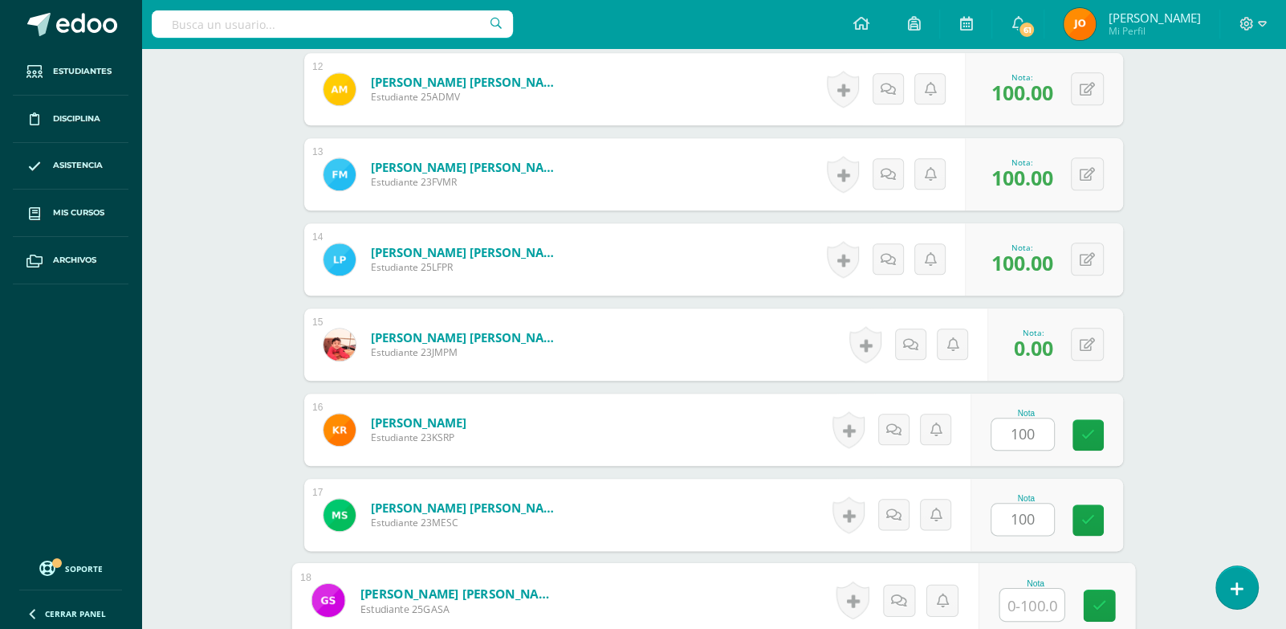
paste input "100"
type input "100"
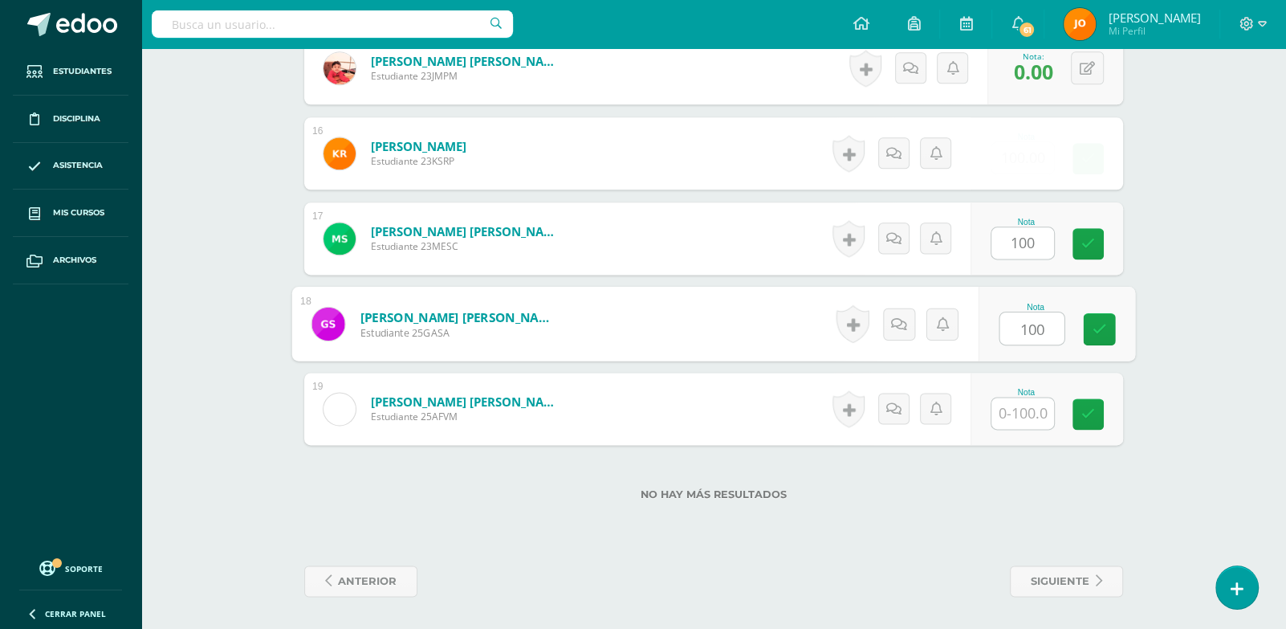
paste input "100"
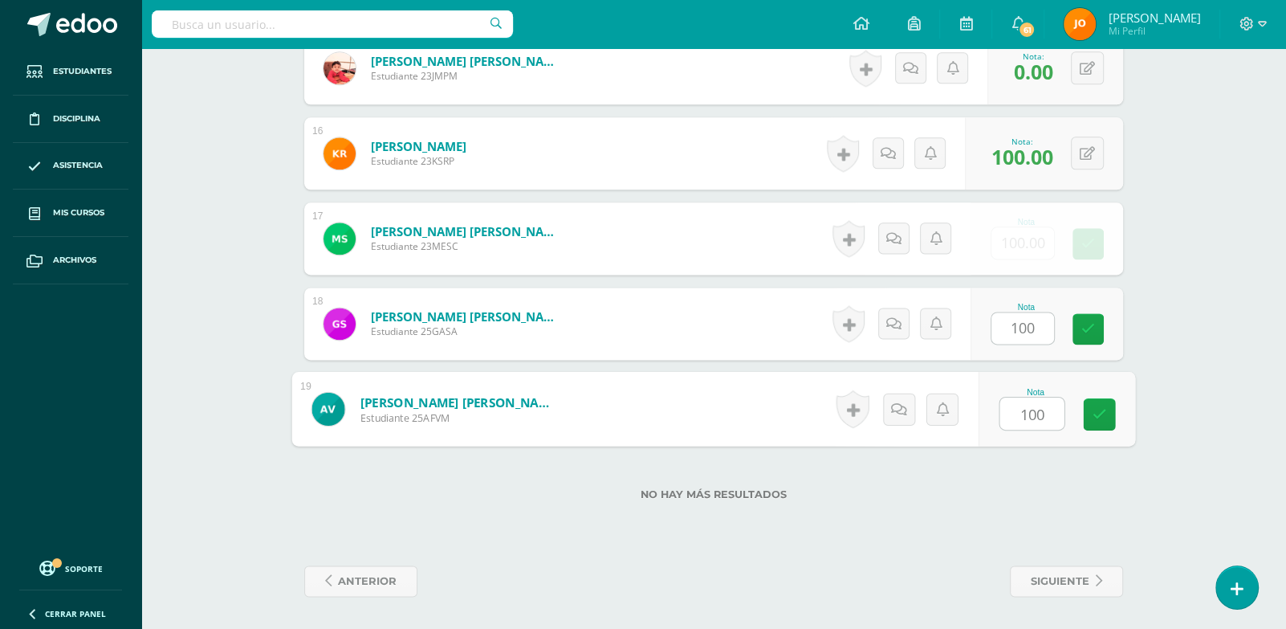
paste input "100"
type input "100100"
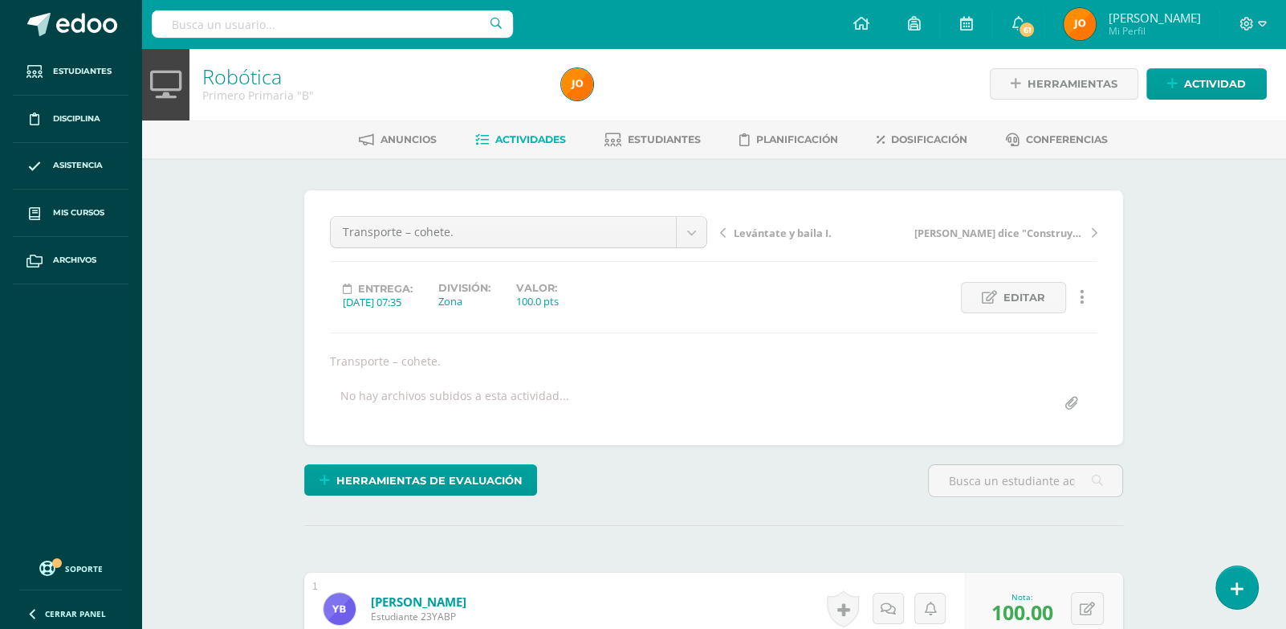
scroll to position [0, 0]
